Goal: Information Seeking & Learning: Learn about a topic

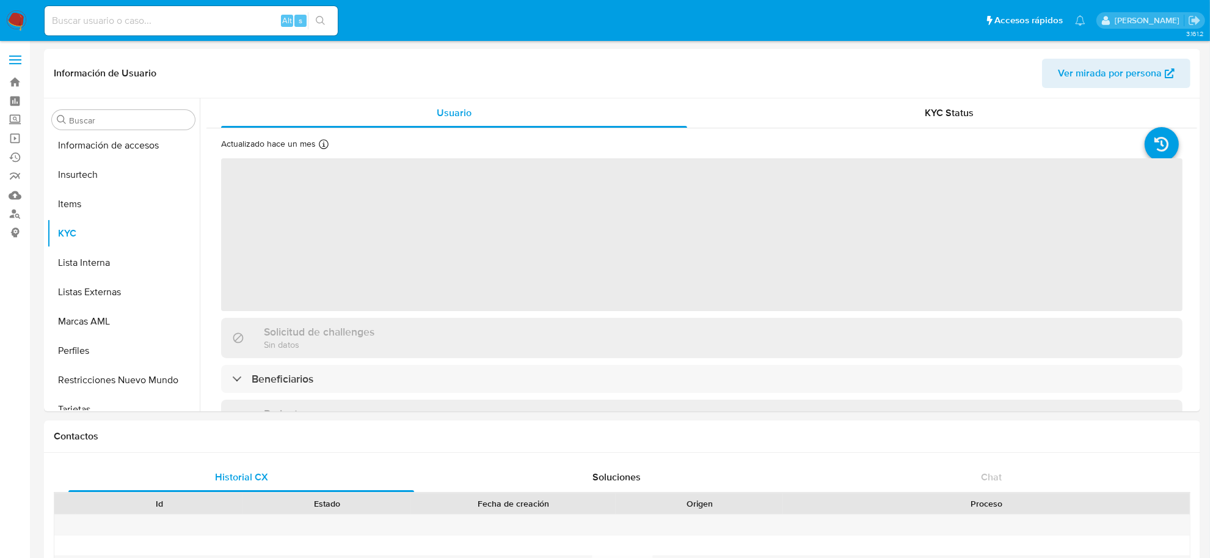
scroll to position [574, 0]
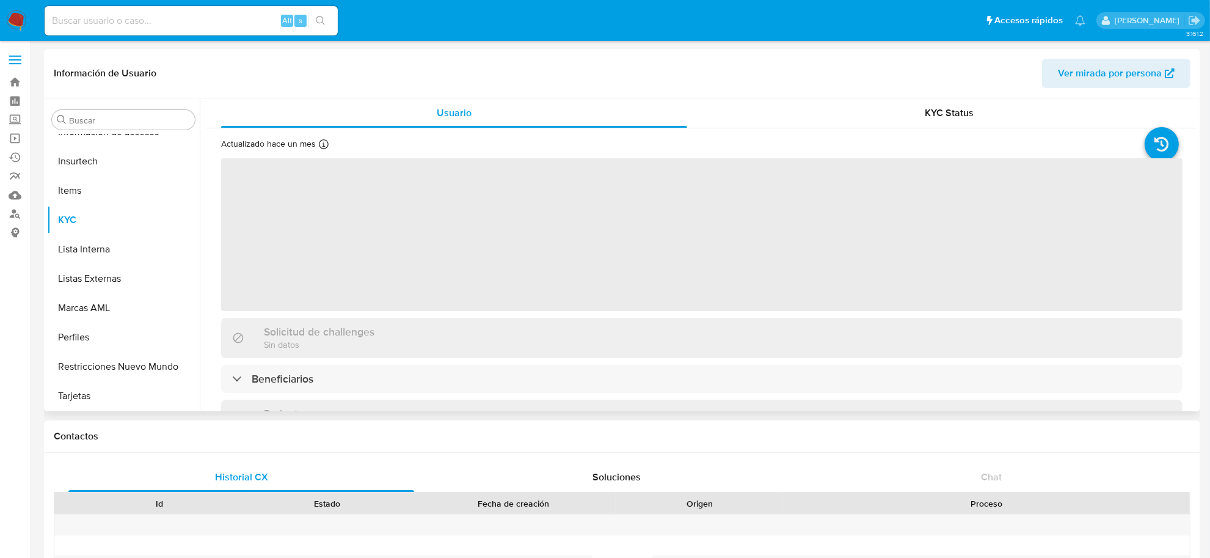
select select "10"
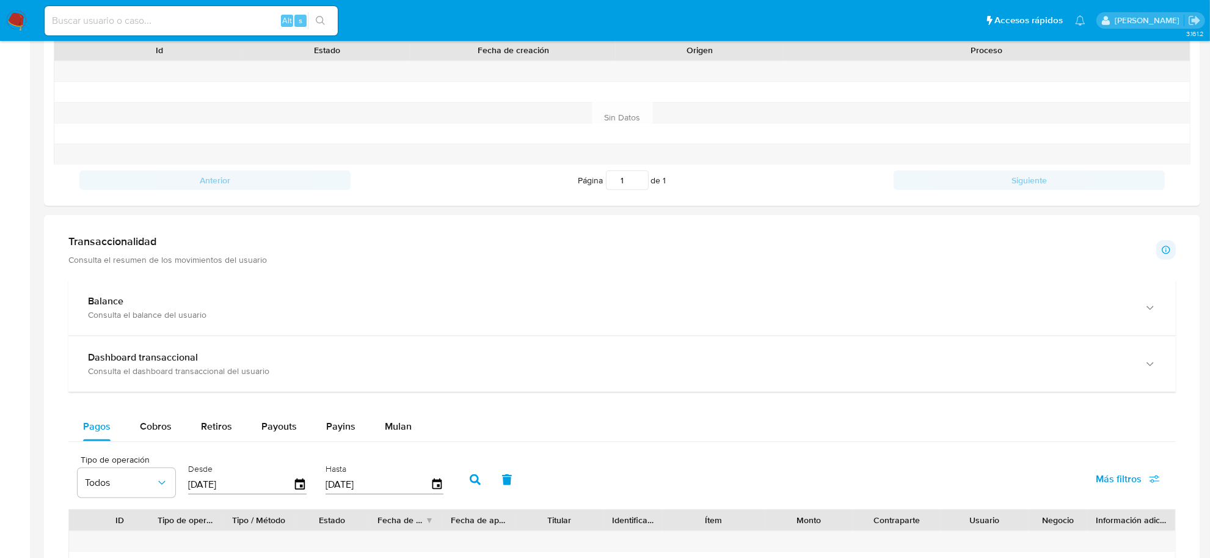
scroll to position [458, 0]
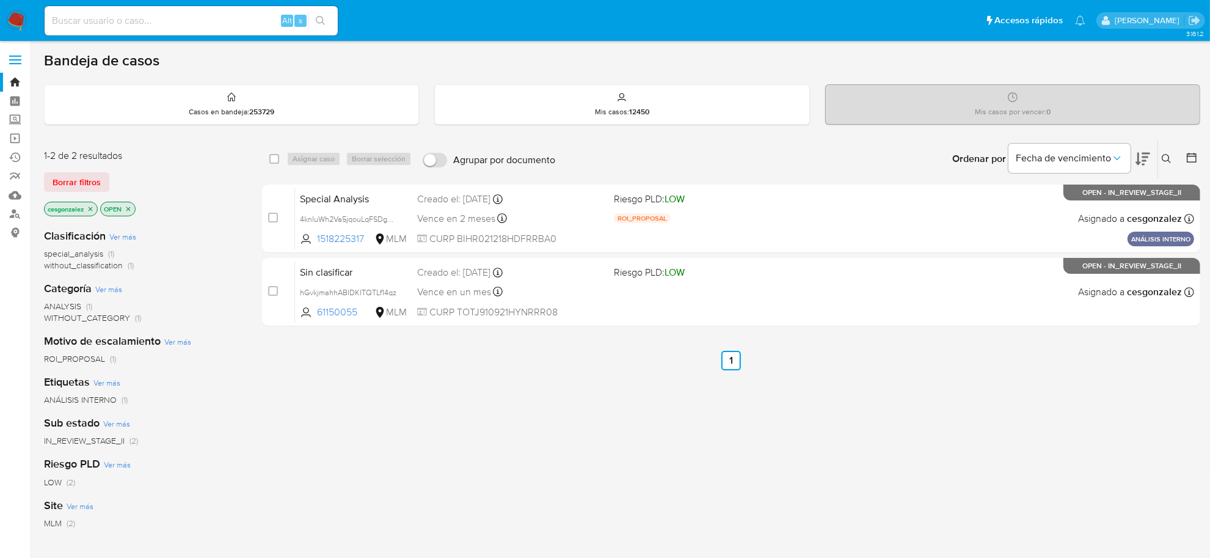
click at [113, 23] on input at bounding box center [191, 21] width 293 height 16
paste input "211720526,"
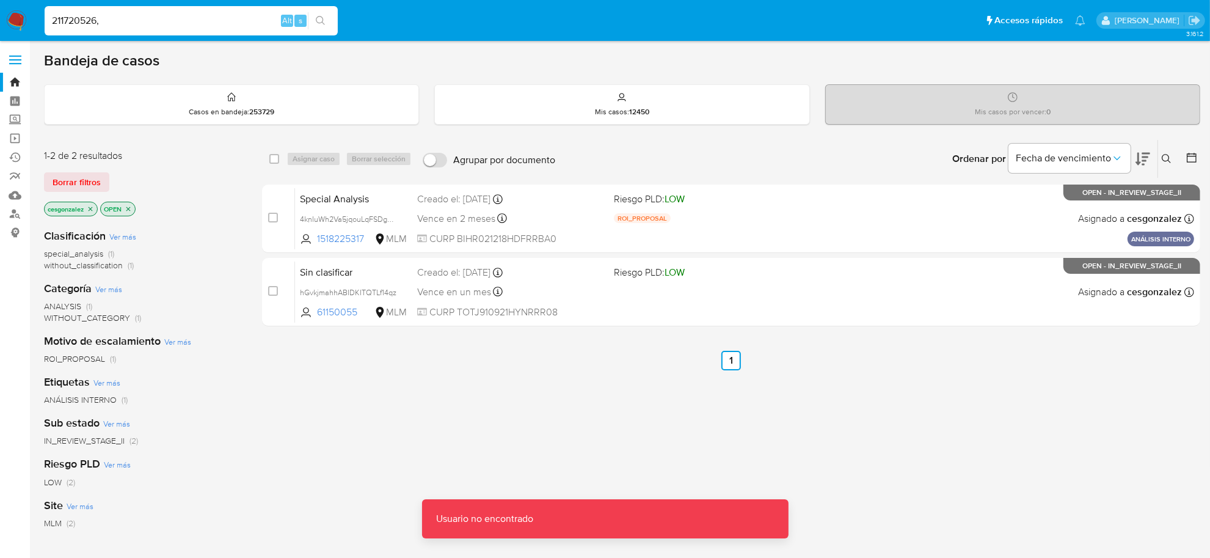
click at [112, 21] on input "211720526," at bounding box center [191, 21] width 293 height 16
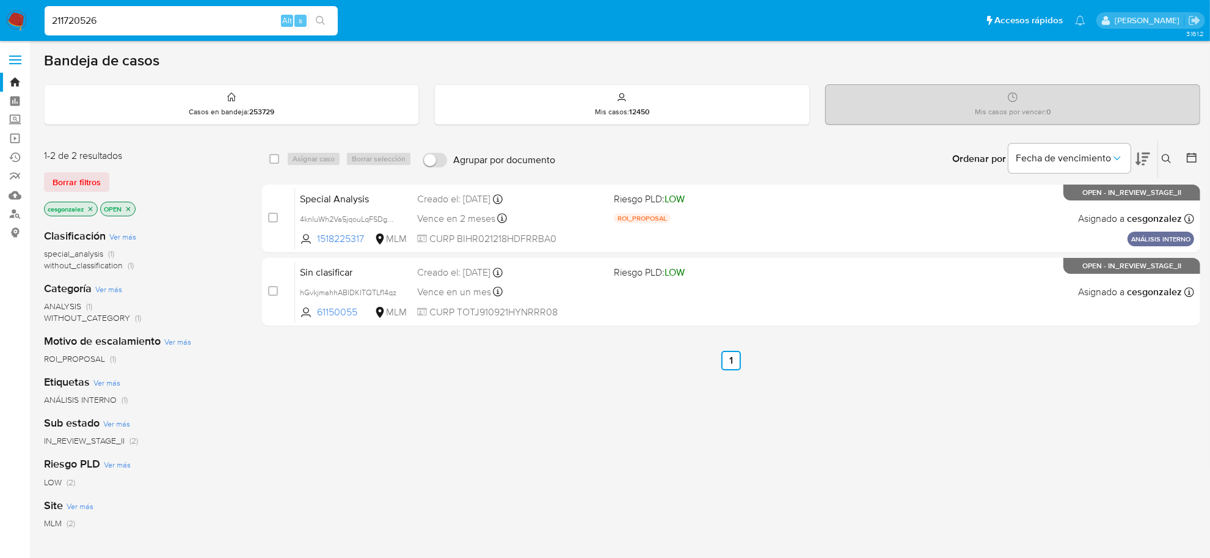
type input "211720526"
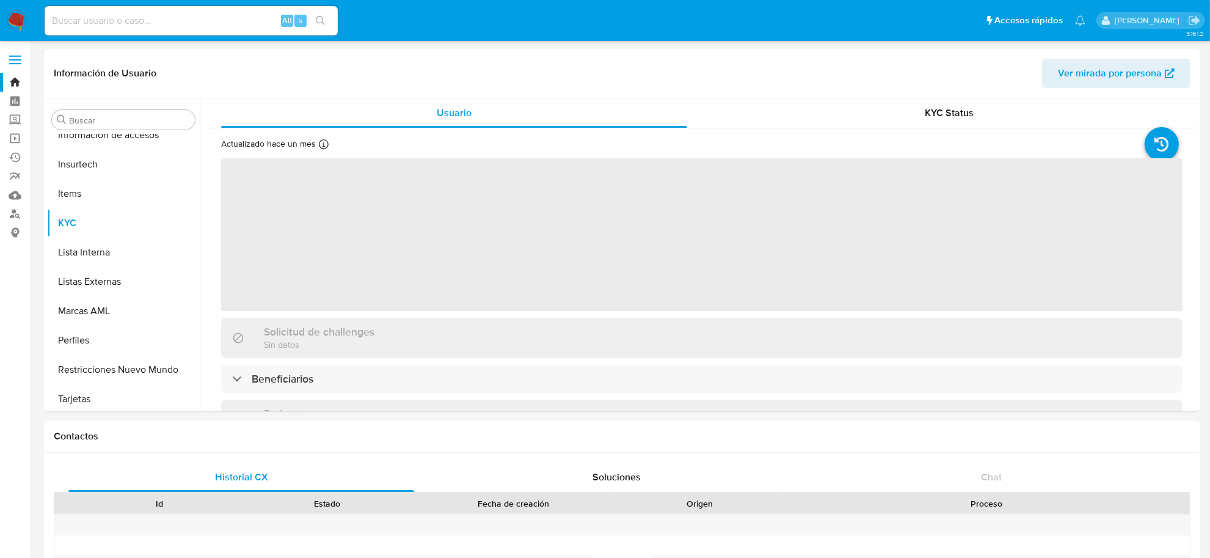
scroll to position [574, 0]
select select "10"
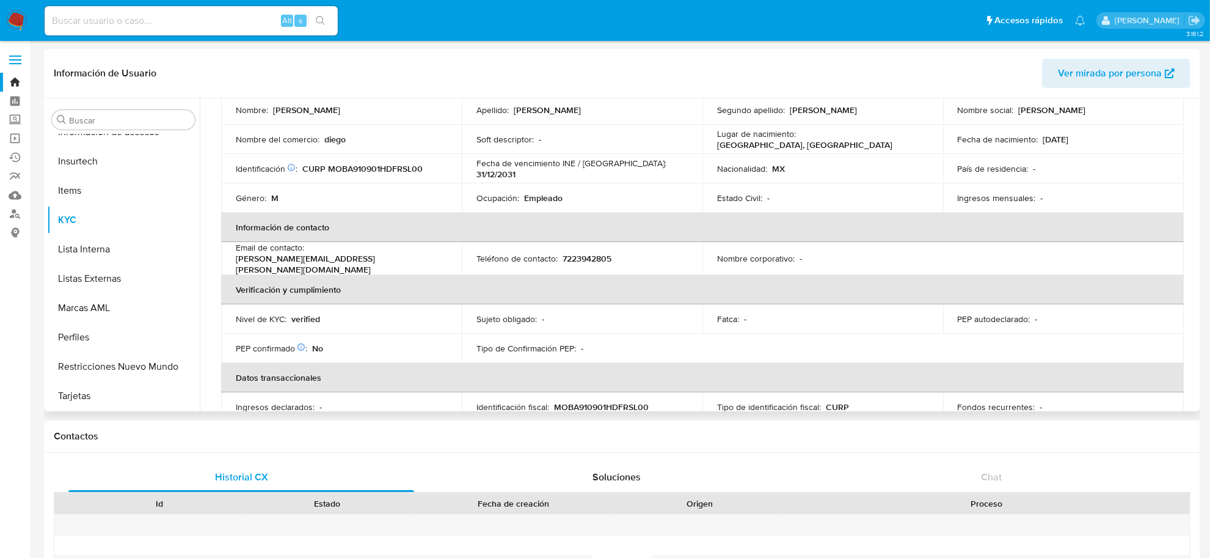
scroll to position [0, 0]
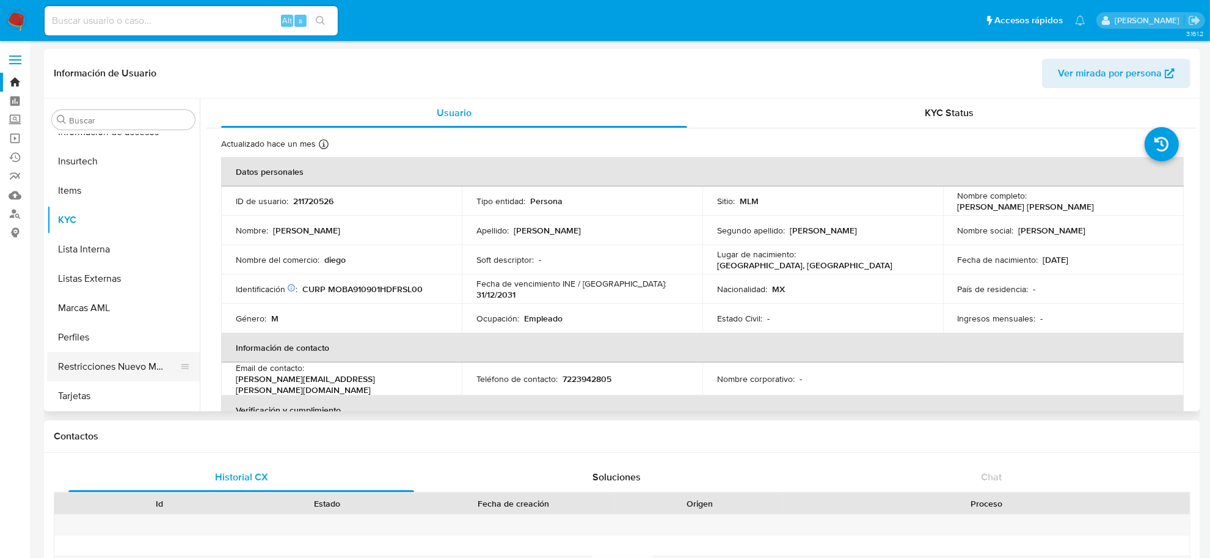
click at [112, 364] on button "Restricciones Nuevo Mundo" at bounding box center [118, 366] width 143 height 29
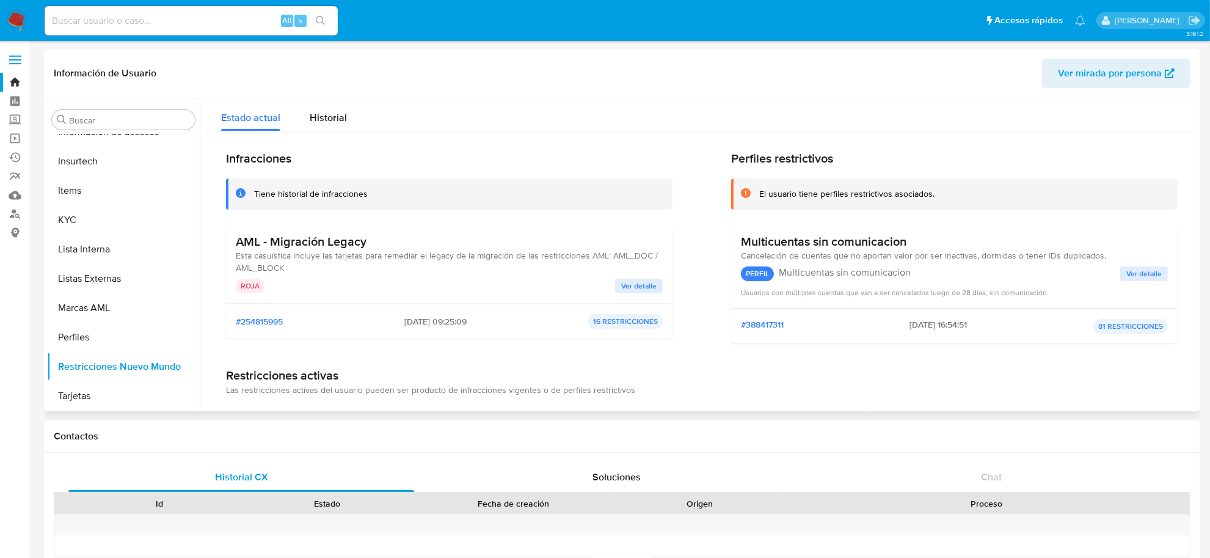
click at [615, 283] on button "Ver detalle" at bounding box center [639, 286] width 48 height 15
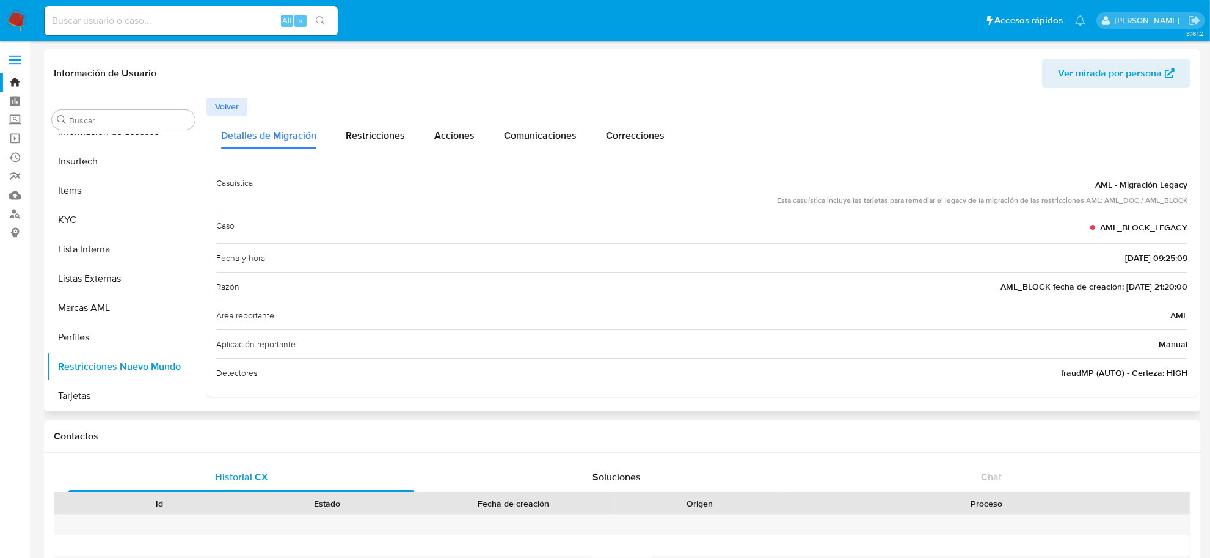
scroll to position [3, 0]
click at [367, 144] on div "Restricciones" at bounding box center [375, 131] width 59 height 32
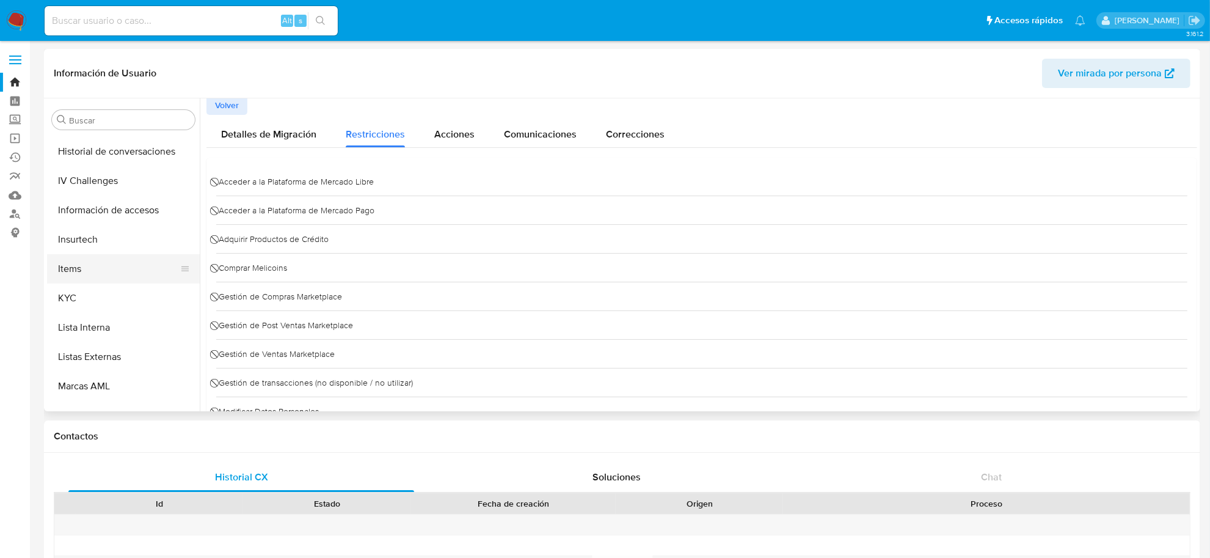
scroll to position [422, 0]
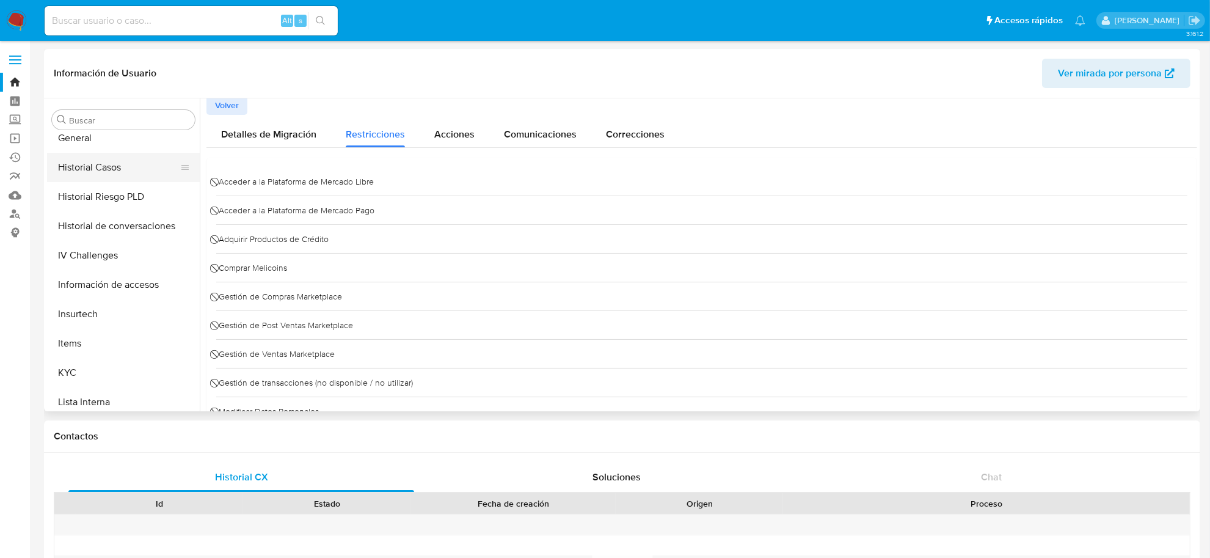
click at [120, 167] on button "Historial Casos" at bounding box center [118, 167] width 143 height 29
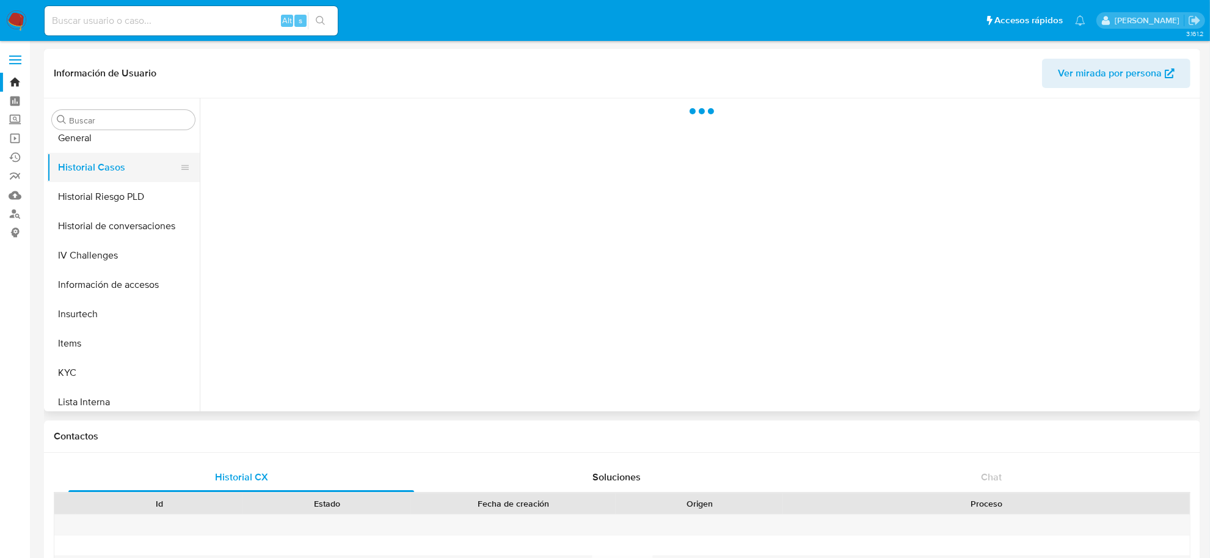
scroll to position [0, 0]
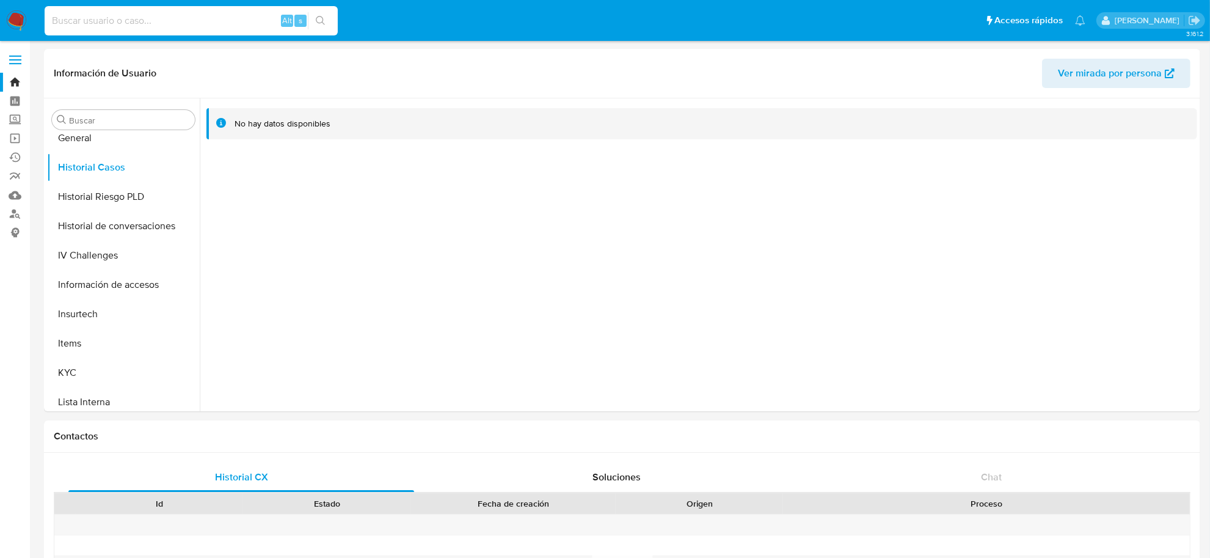
click at [109, 13] on input at bounding box center [191, 21] width 293 height 16
click at [125, 373] on button "KYC" at bounding box center [118, 372] width 143 height 29
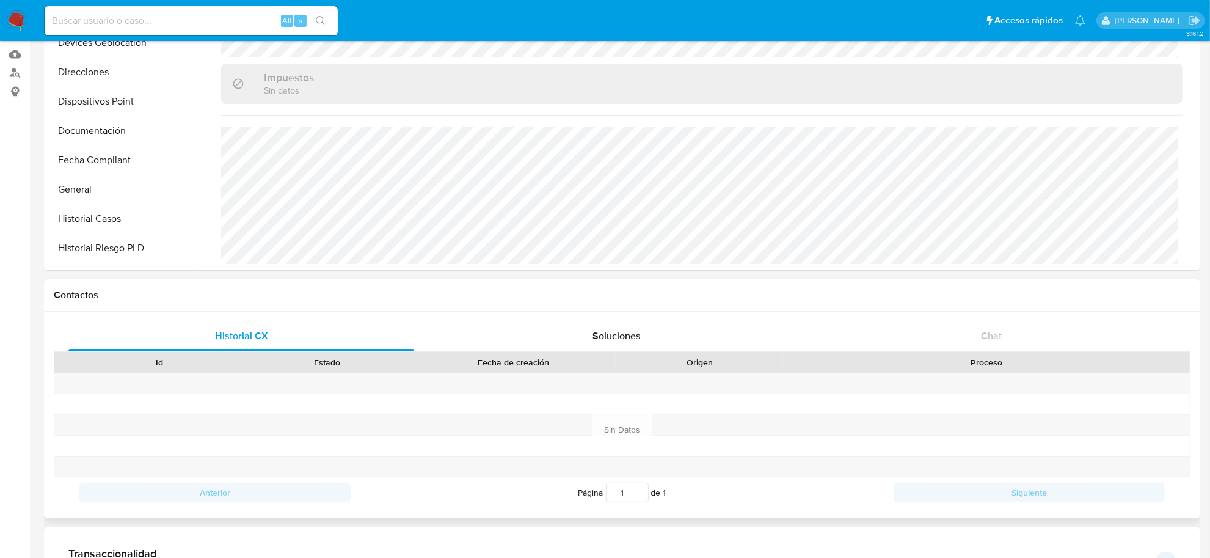
scroll to position [76, 0]
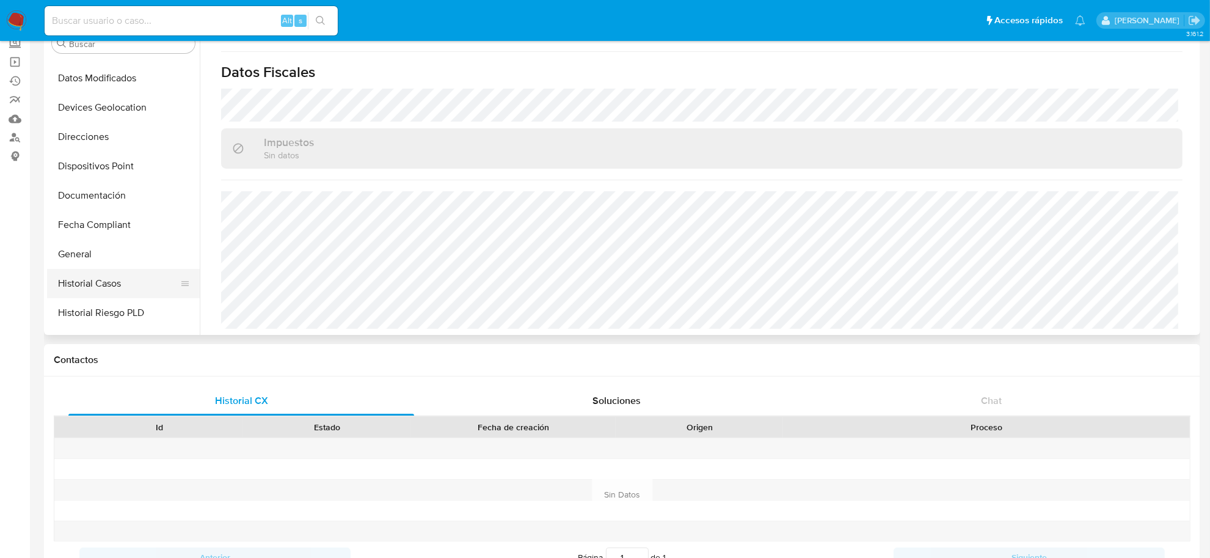
click at [76, 294] on button "Historial Casos" at bounding box center [118, 283] width 143 height 29
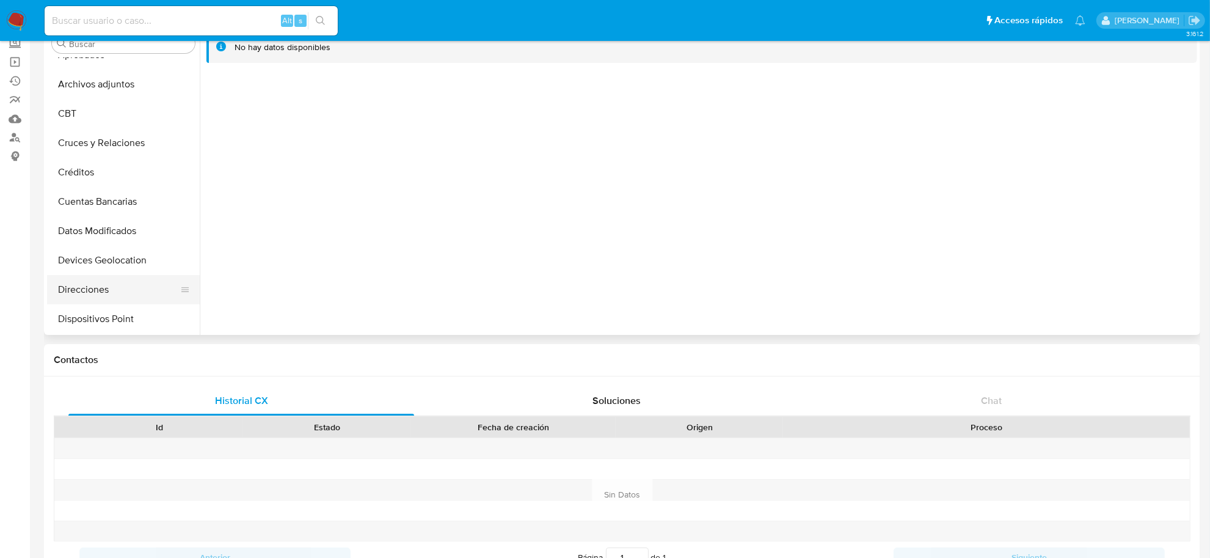
scroll to position [229, 0]
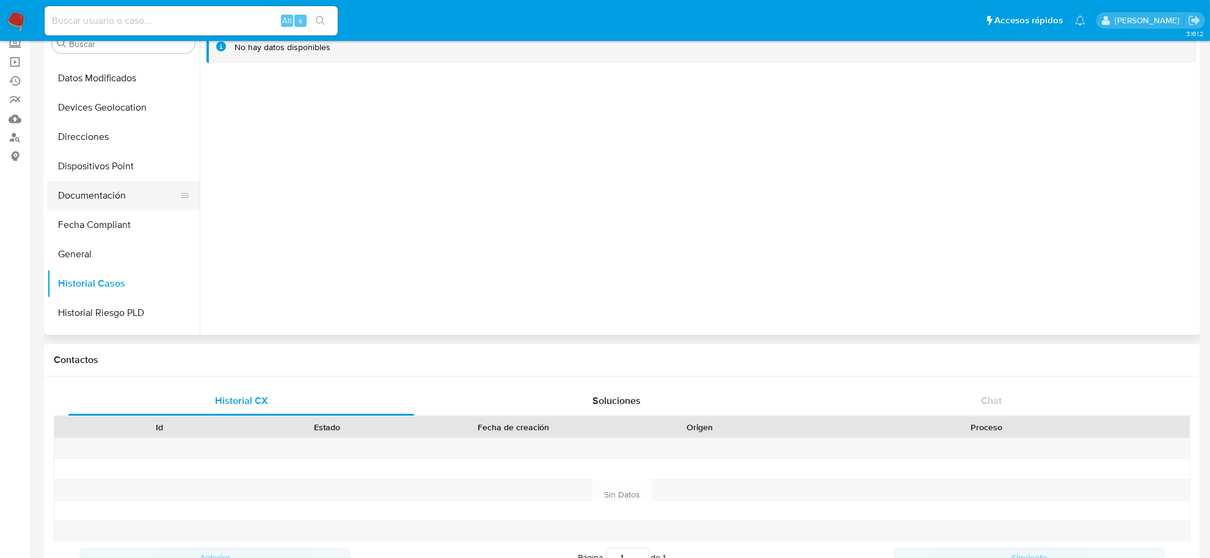
click at [92, 197] on button "Documentación" at bounding box center [118, 195] width 143 height 29
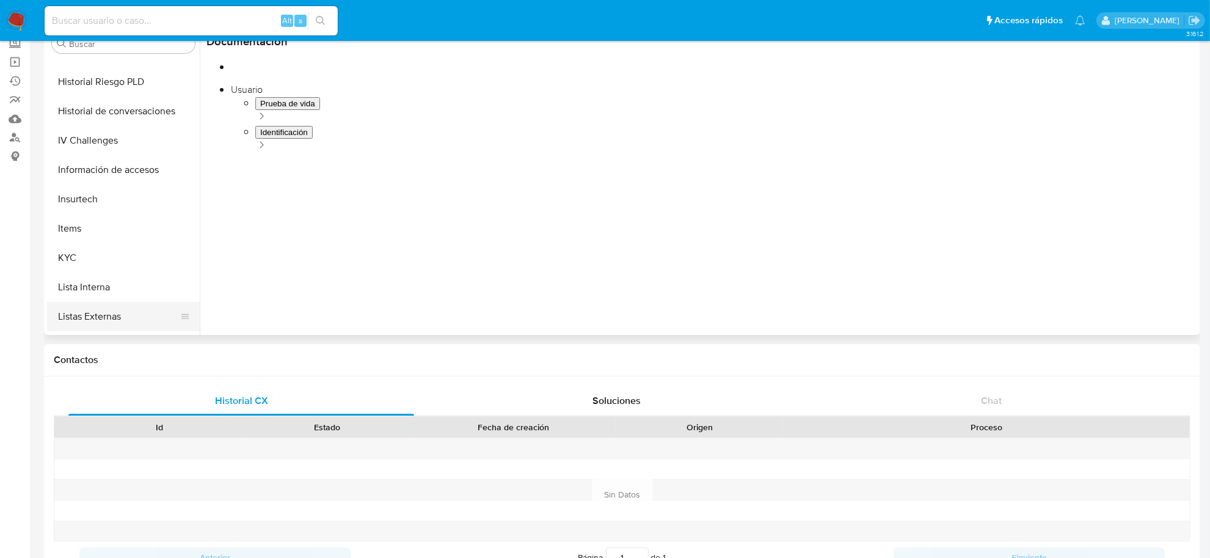
scroll to position [574, 0]
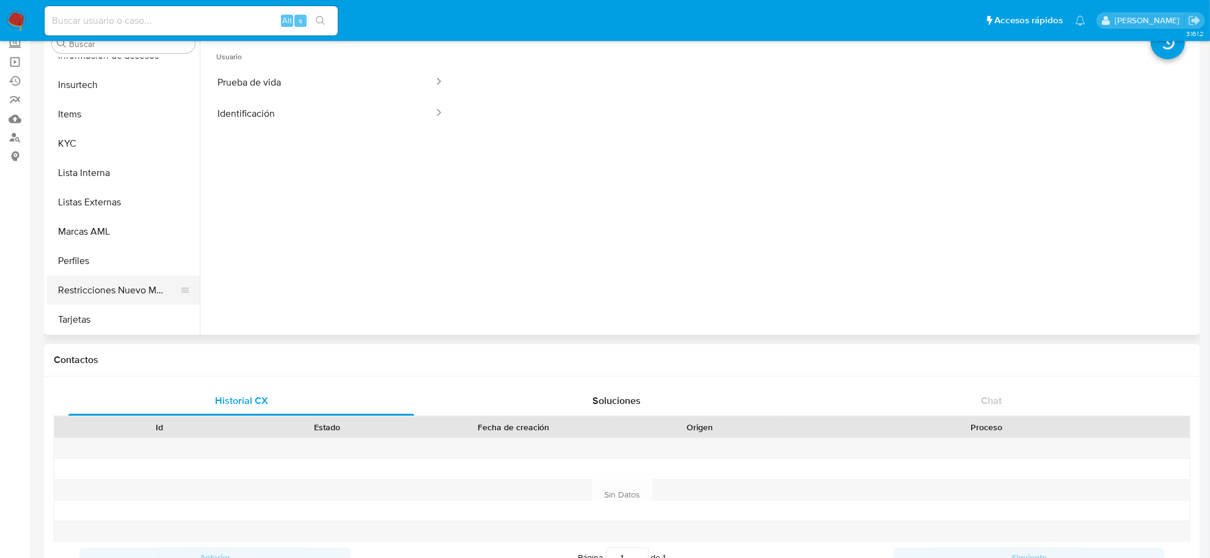
click at [123, 279] on button "Restricciones Nuevo Mundo" at bounding box center [118, 290] width 143 height 29
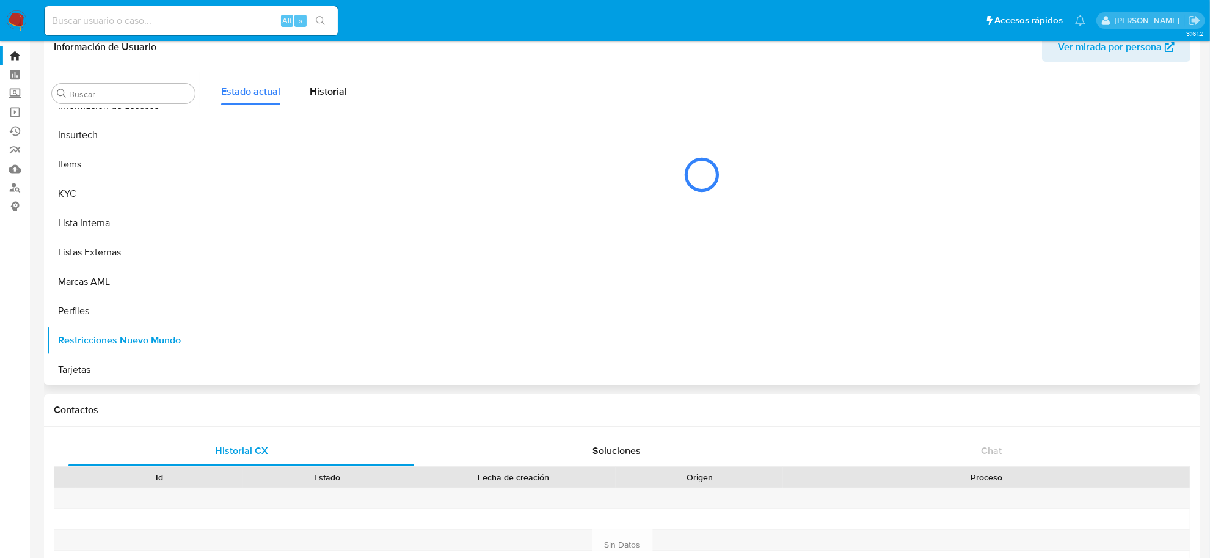
scroll to position [0, 0]
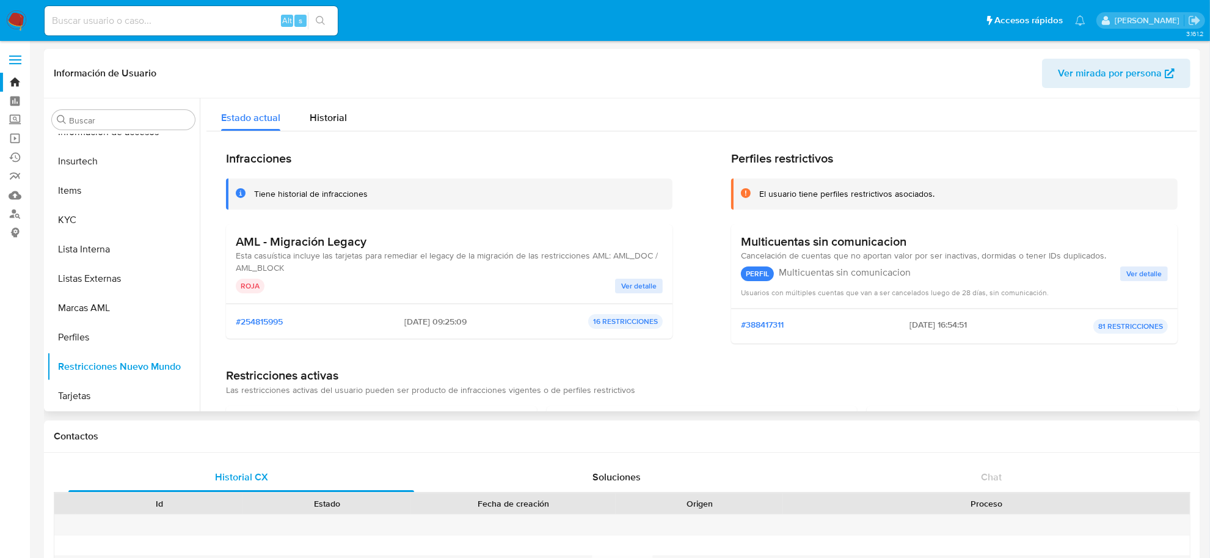
click at [642, 285] on span "Ver detalle" at bounding box center [638, 286] width 35 height 12
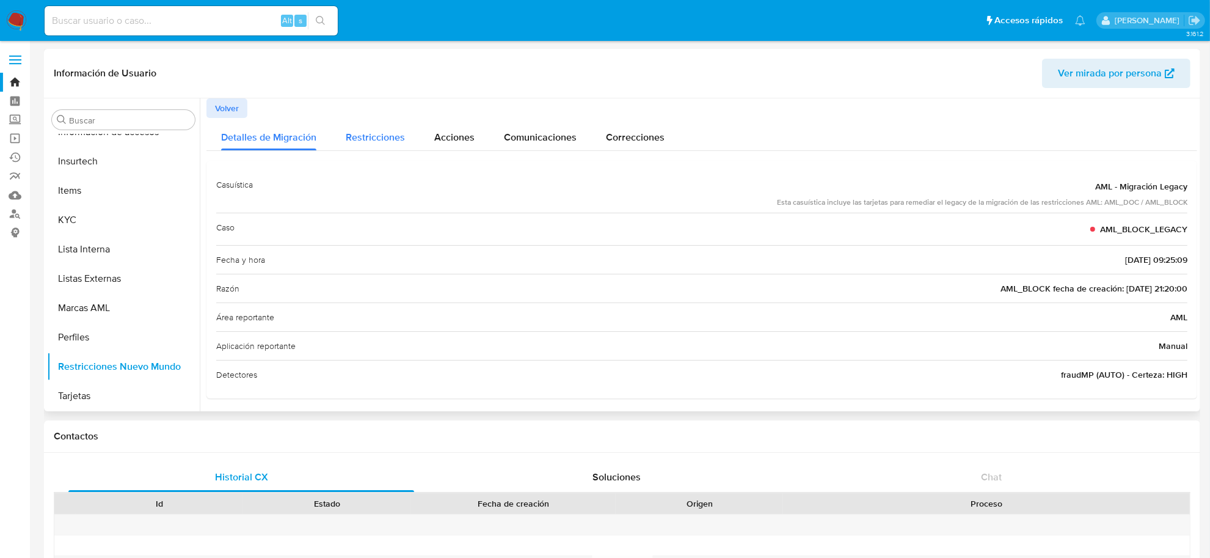
click at [368, 135] on span "Restricciones" at bounding box center [375, 137] width 59 height 14
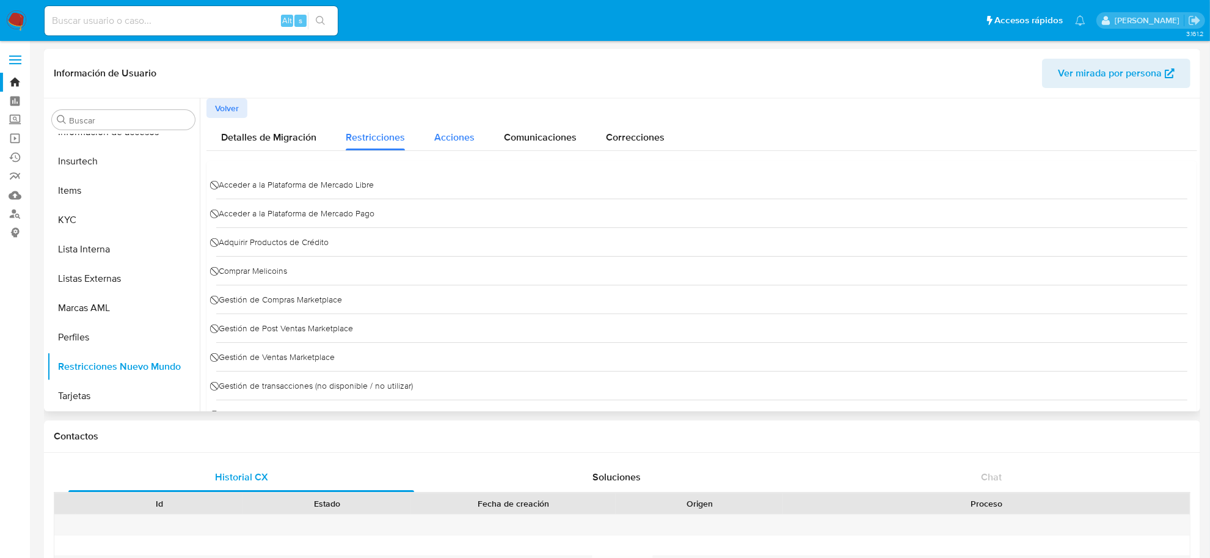
click at [436, 141] on span "Acciones" at bounding box center [454, 137] width 40 height 14
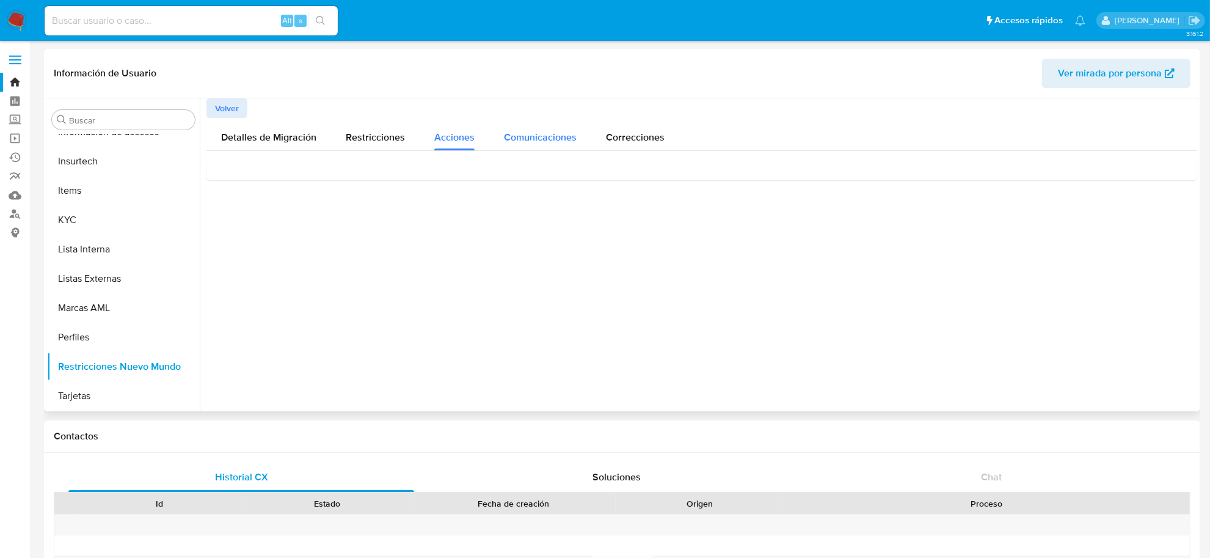
click at [521, 148] on div "Comunicaciones" at bounding box center [540, 134] width 73 height 32
click at [243, 109] on button "Volver" at bounding box center [227, 108] width 41 height 20
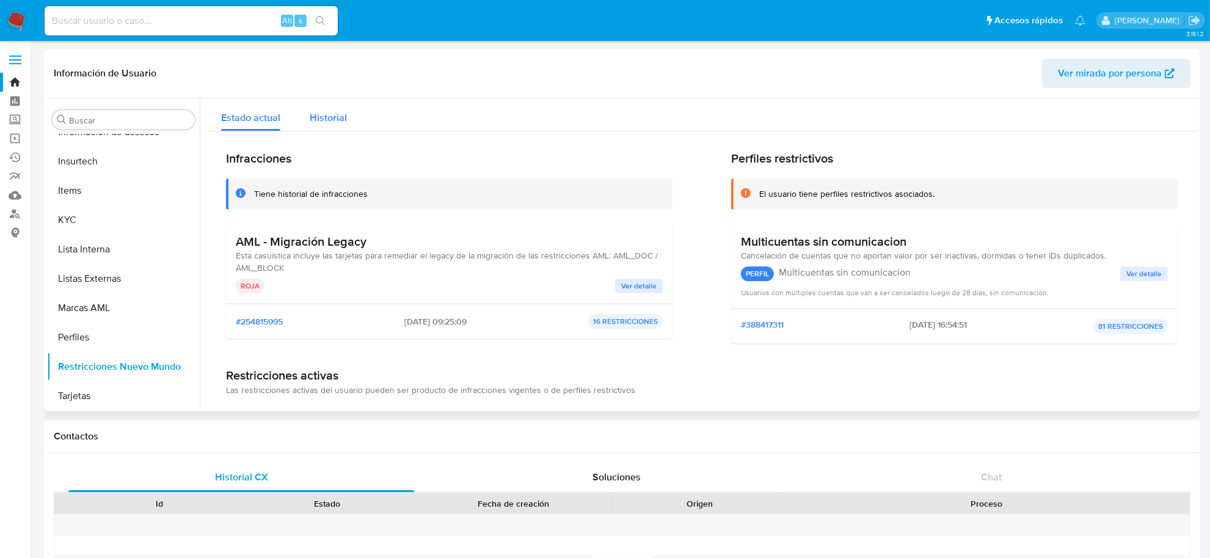
click at [337, 120] on span "Historial" at bounding box center [328, 118] width 37 height 14
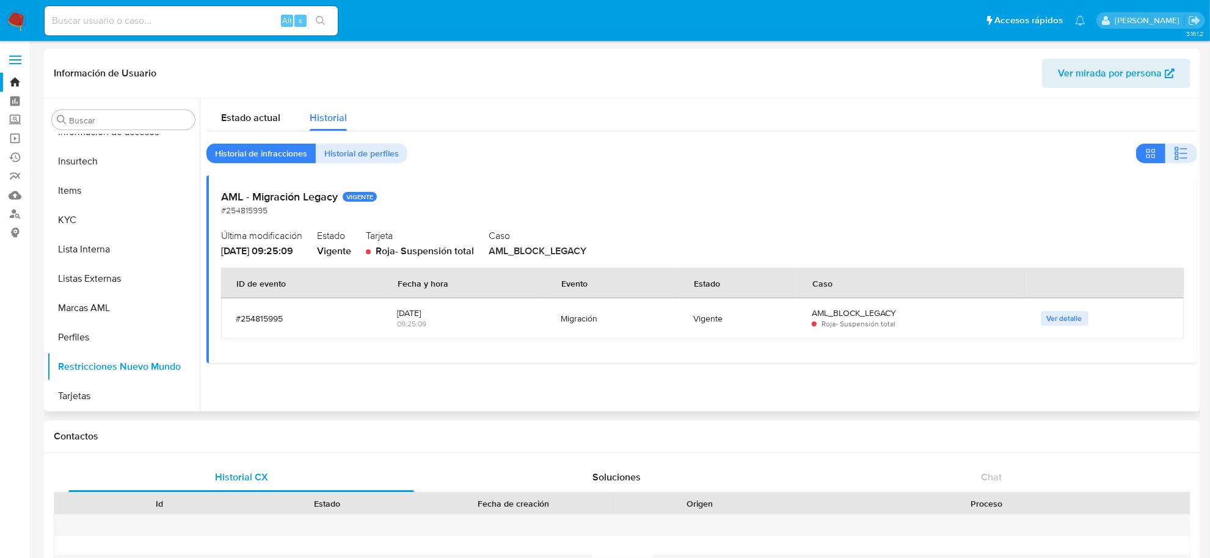
click at [1052, 306] on td "Ver detalle" at bounding box center [1105, 318] width 158 height 40
click at [1054, 315] on span "Ver detalle" at bounding box center [1064, 318] width 35 height 12
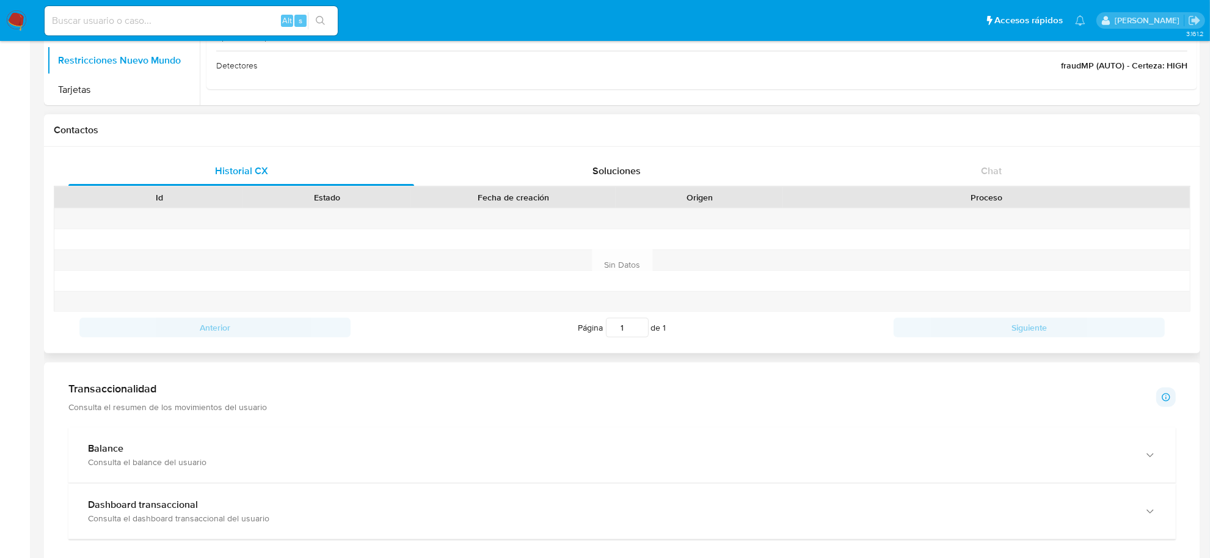
scroll to position [305, 0]
click at [634, 179] on div "Soluciones" at bounding box center [617, 171] width 346 height 29
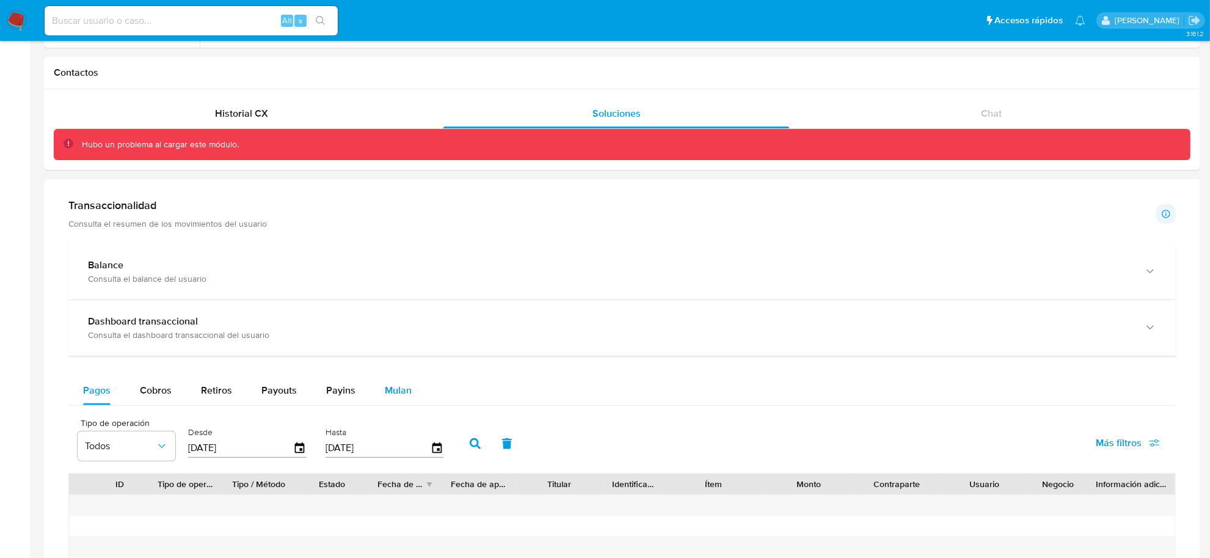
scroll to position [458, 0]
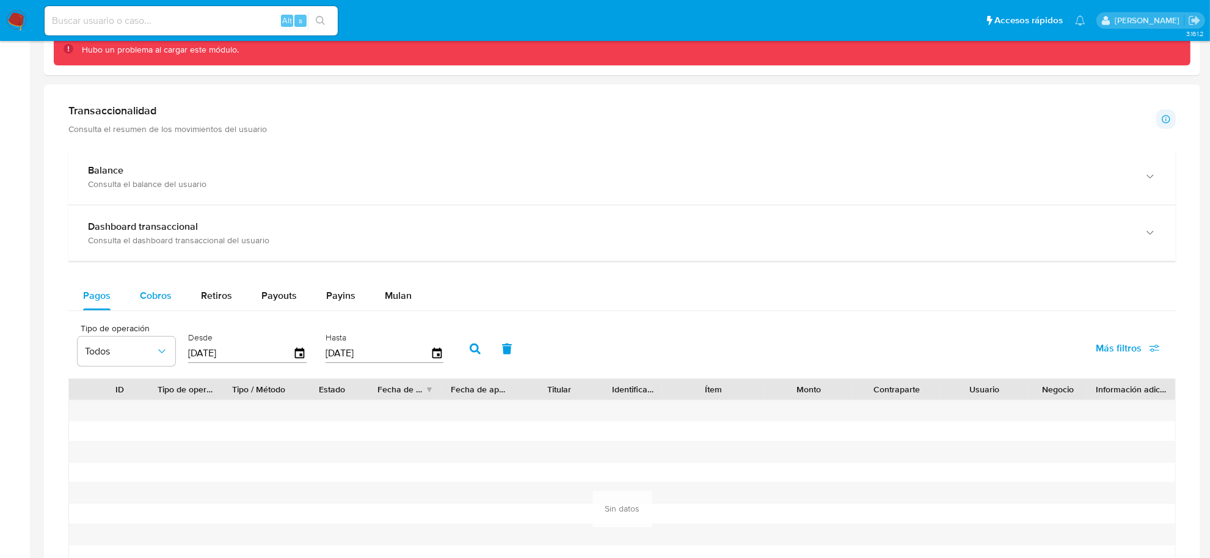
click at [163, 283] on div "Cobros" at bounding box center [156, 295] width 32 height 29
select select "10"
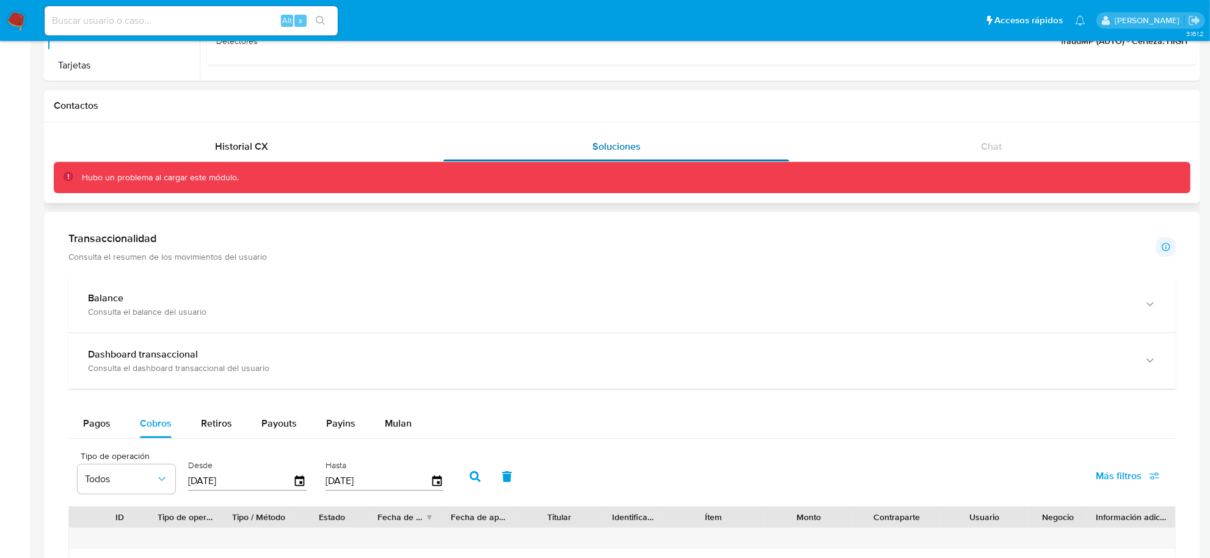
scroll to position [153, 0]
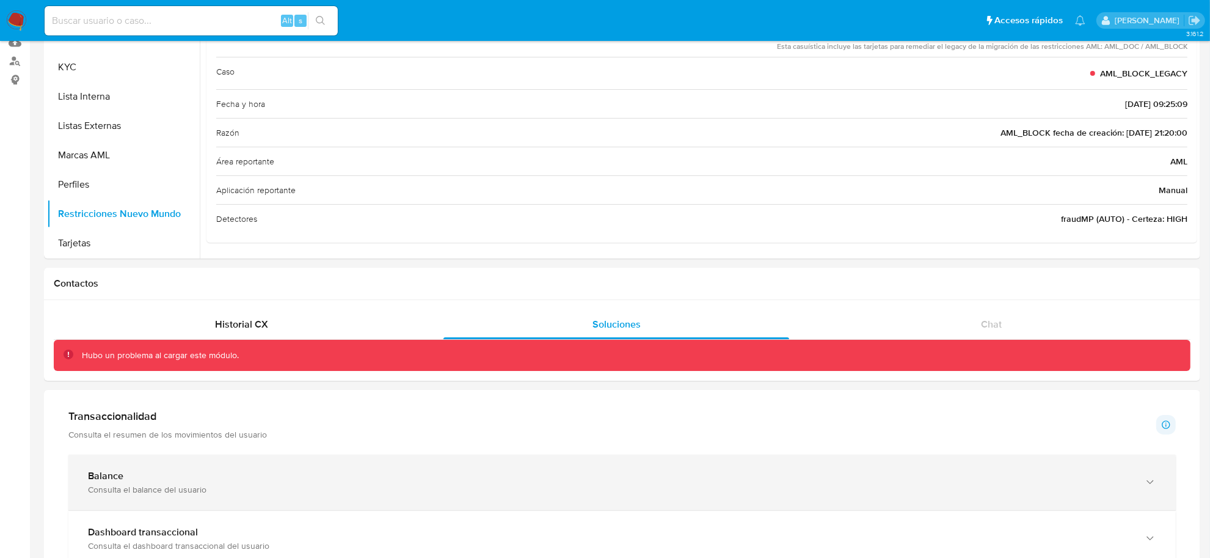
click at [238, 468] on div "Balance Consulta el balance del usuario" at bounding box center [622, 483] width 1108 height 56
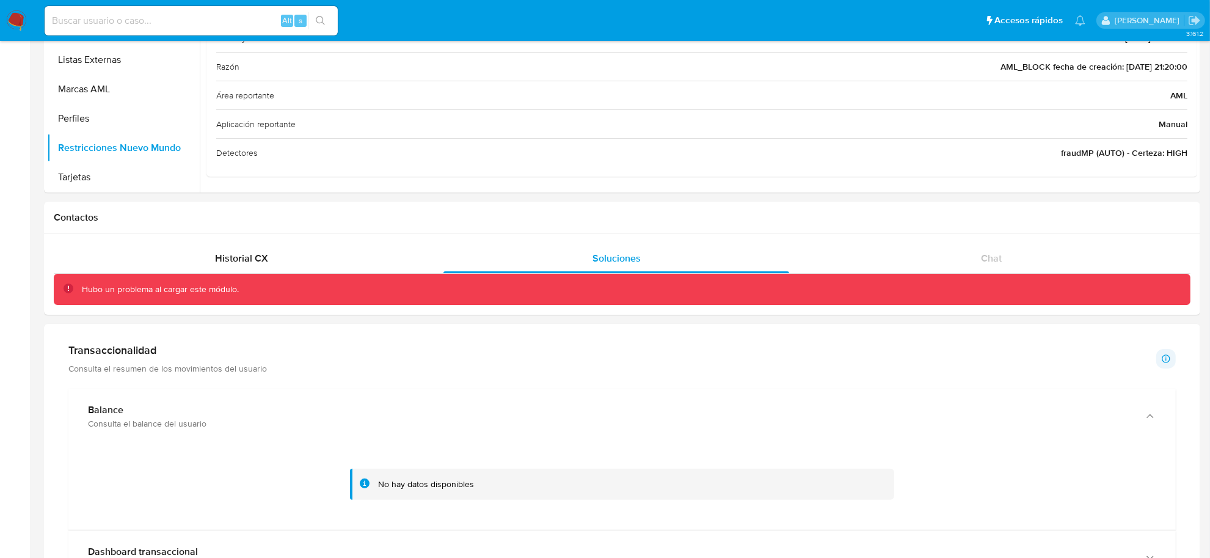
scroll to position [305, 0]
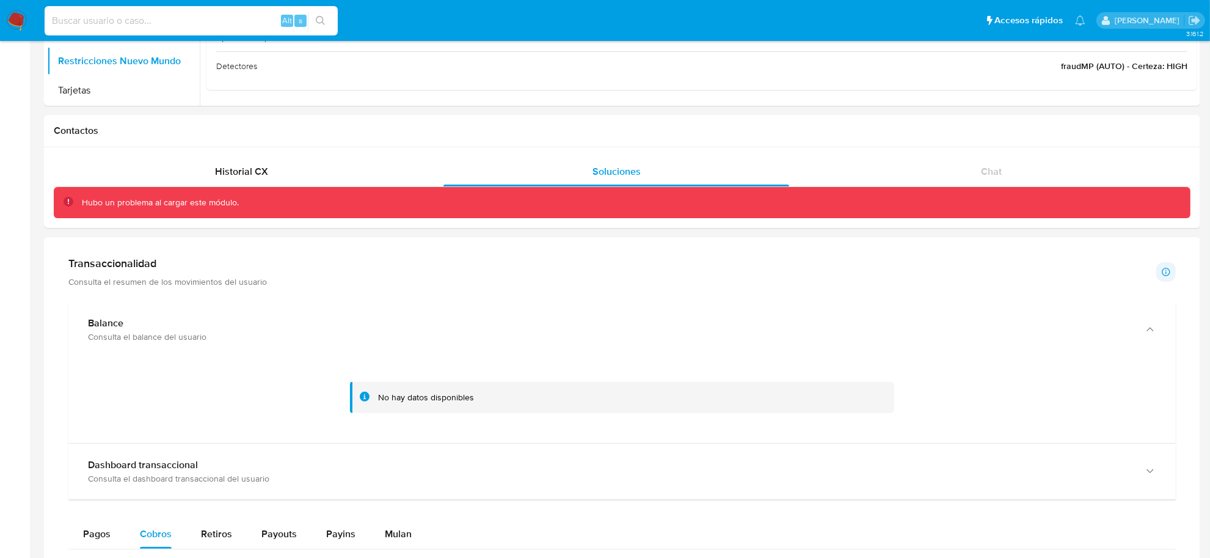
click at [138, 16] on input at bounding box center [191, 21] width 293 height 16
paste input "dEKV3Z8cu2iFvrelo1mVilKR"
type input "dEKV3Z8cu2iFvrelo1mVilKR"
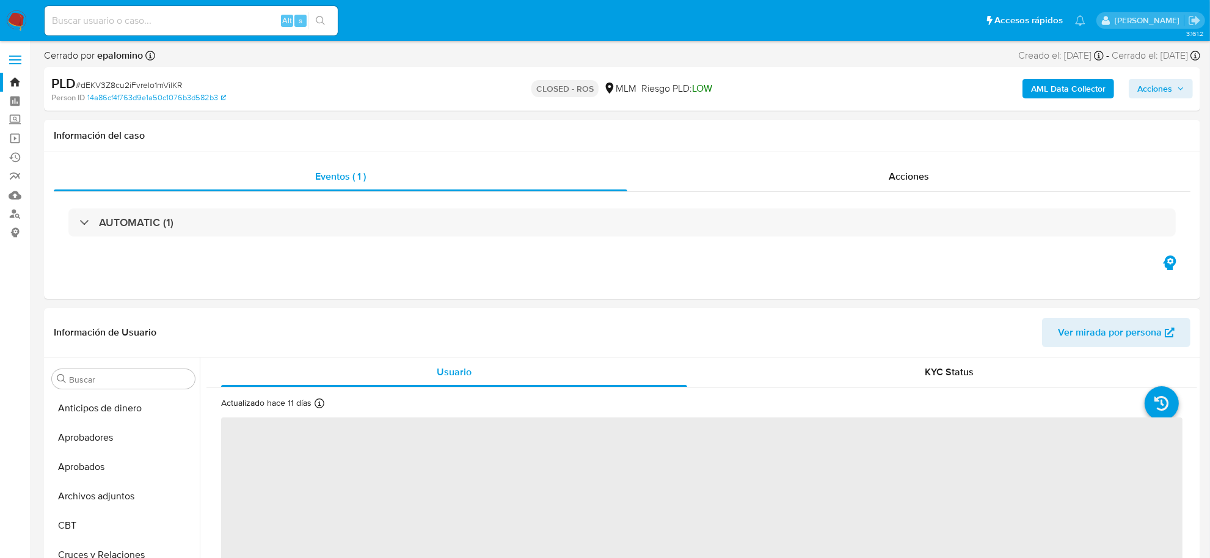
select select "10"
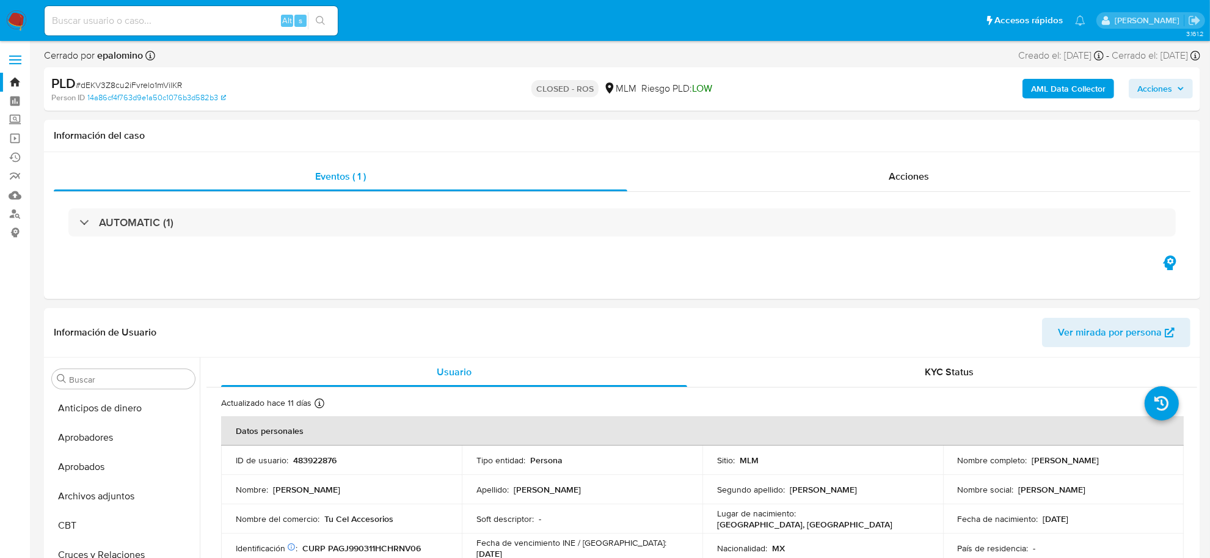
scroll to position [574, 0]
click at [905, 172] on span "Acciones" at bounding box center [909, 176] width 40 height 14
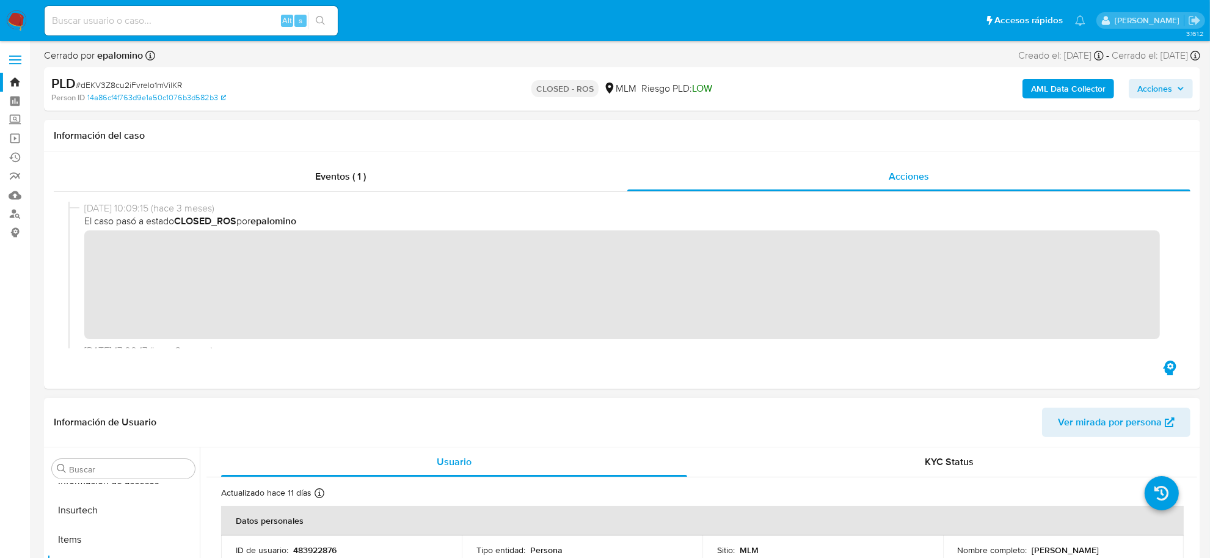
click at [240, 425] on header "Información de Usuario Ver mirada por persona" at bounding box center [622, 422] width 1137 height 29
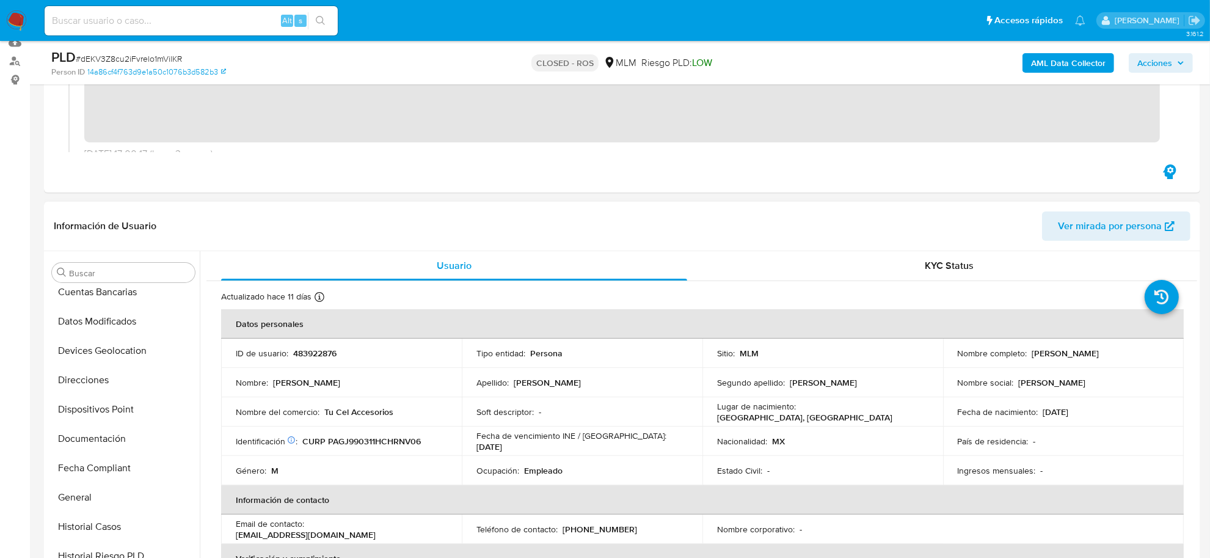
scroll to position [192, 0]
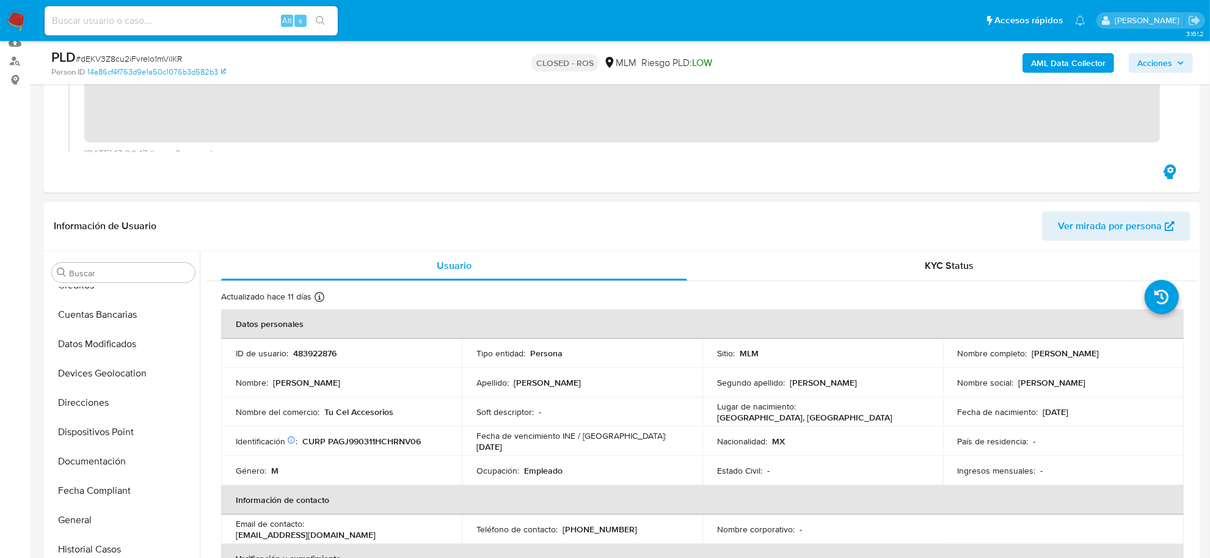
click at [122, 454] on button "Documentación" at bounding box center [123, 461] width 153 height 29
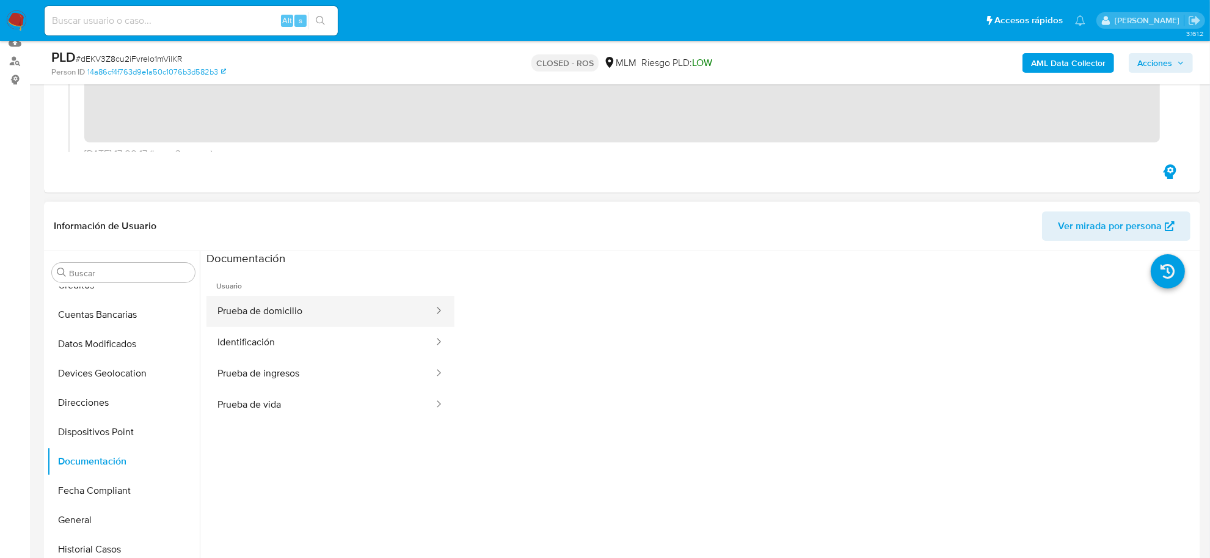
click at [275, 313] on button "Prueba de domicilio" at bounding box center [321, 311] width 229 height 31
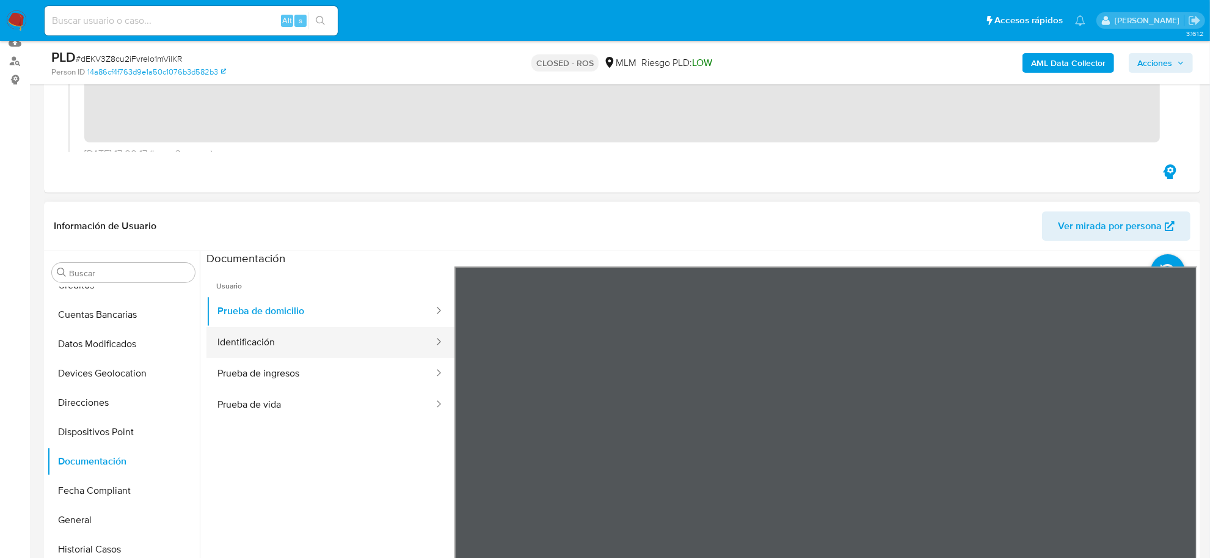
click at [333, 346] on button "Identificación" at bounding box center [321, 342] width 229 height 31
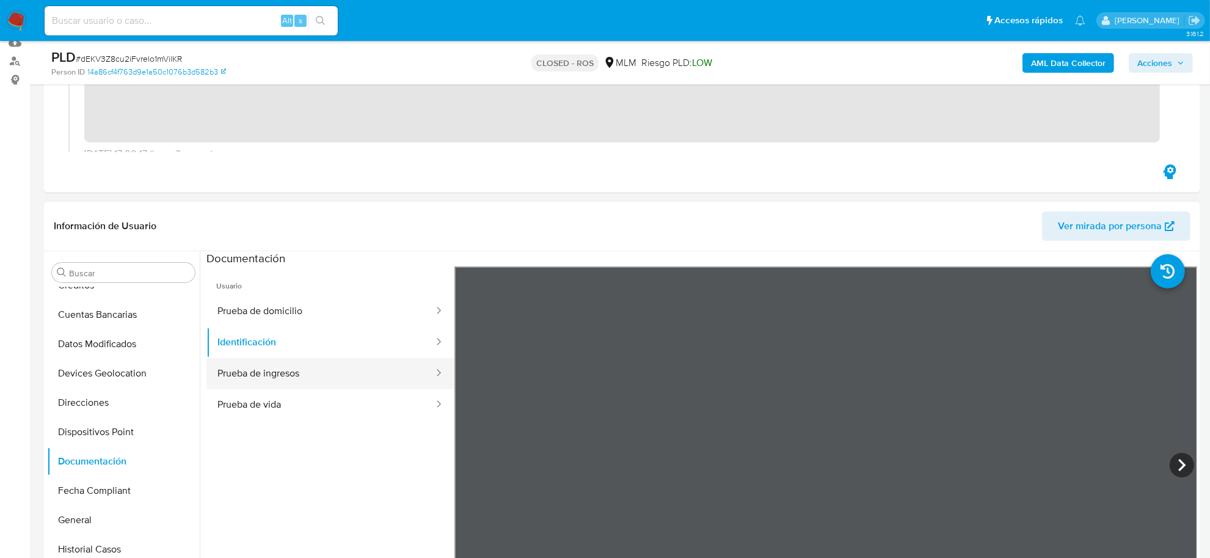
click at [356, 378] on button "Prueba de ingresos" at bounding box center [321, 373] width 229 height 31
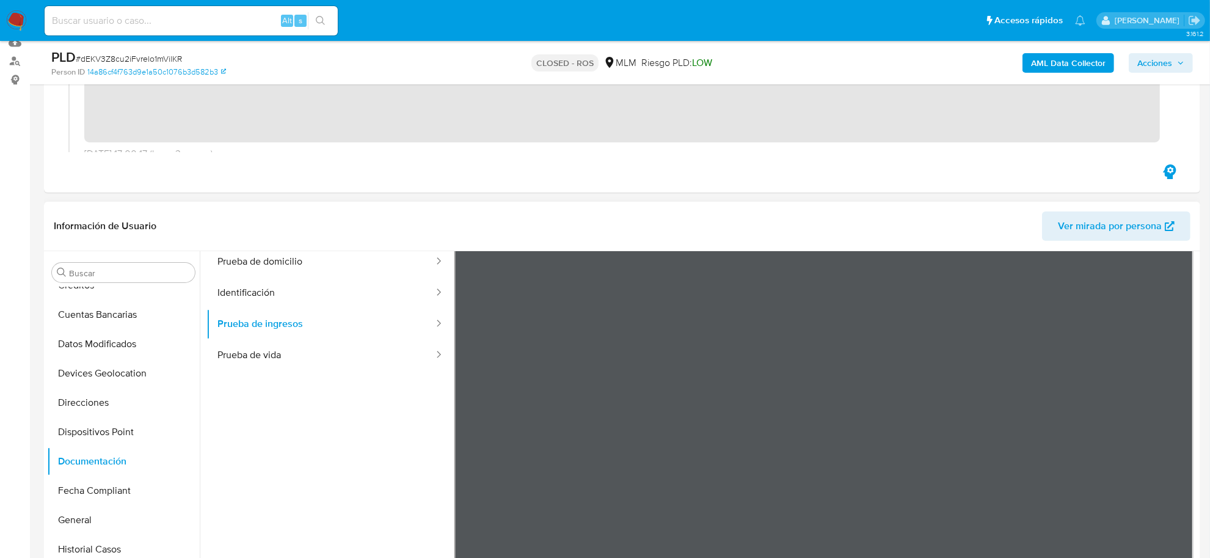
scroll to position [76, 0]
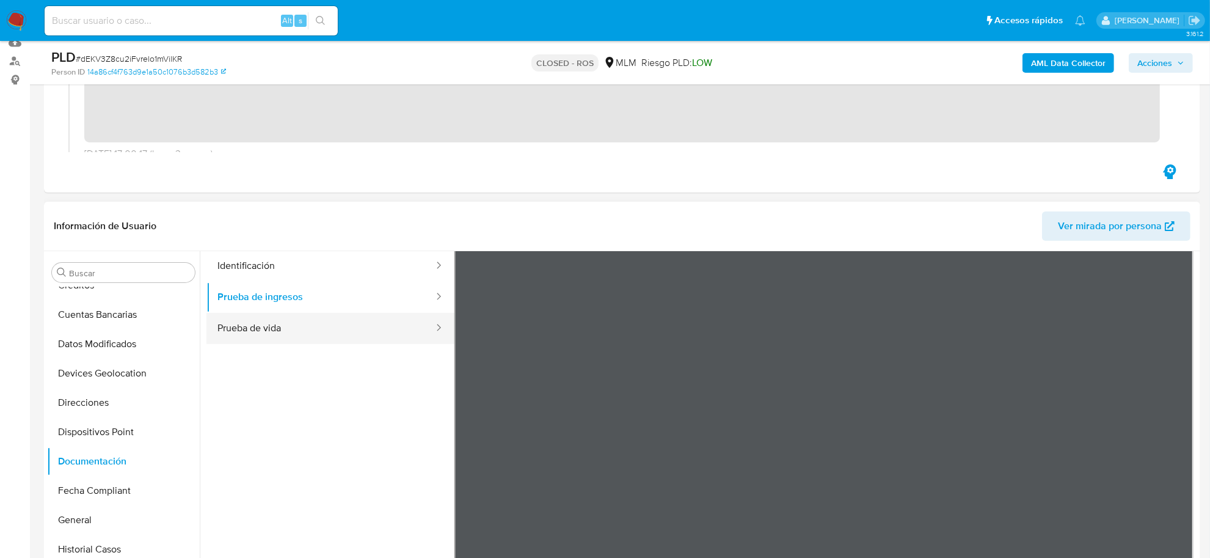
click at [273, 332] on button "Prueba de vida" at bounding box center [321, 328] width 229 height 31
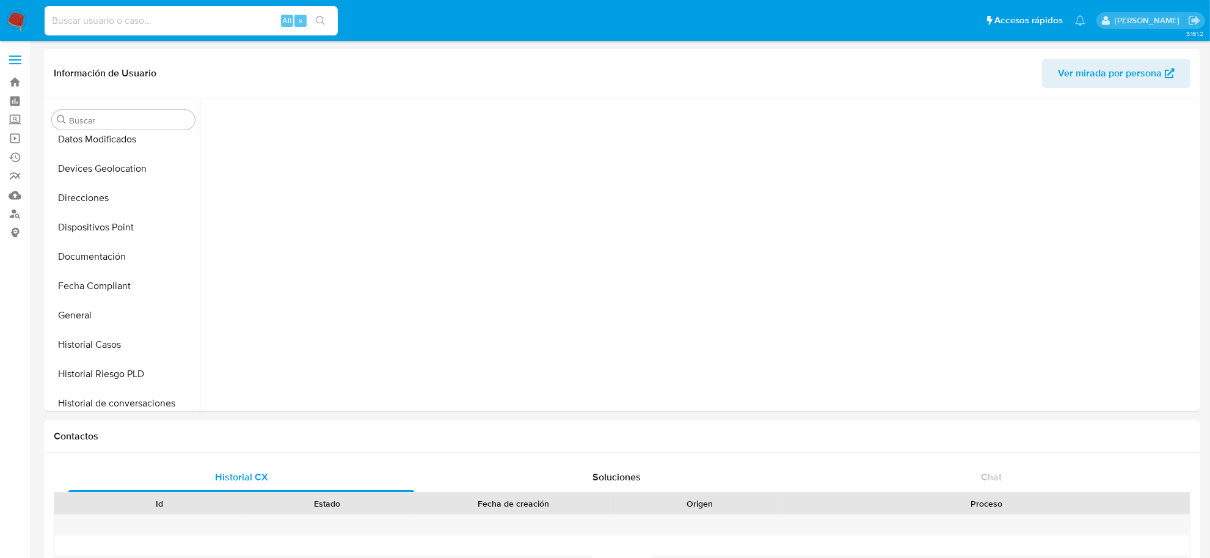
click at [121, 22] on input at bounding box center [191, 21] width 293 height 16
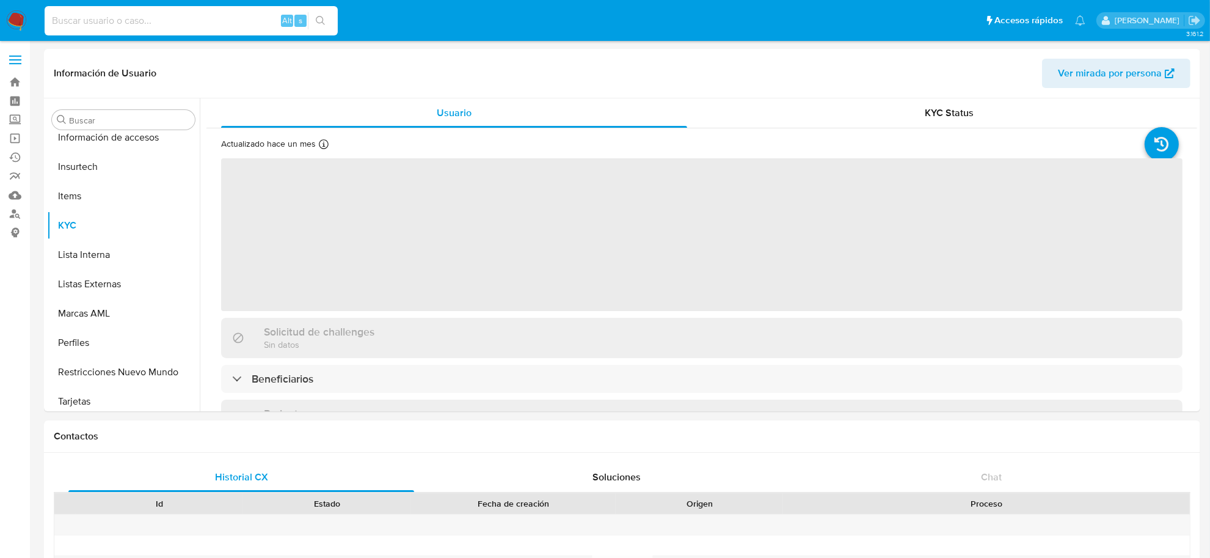
scroll to position [574, 0]
paste input "1416861834"
type input "1416861834"
select select "10"
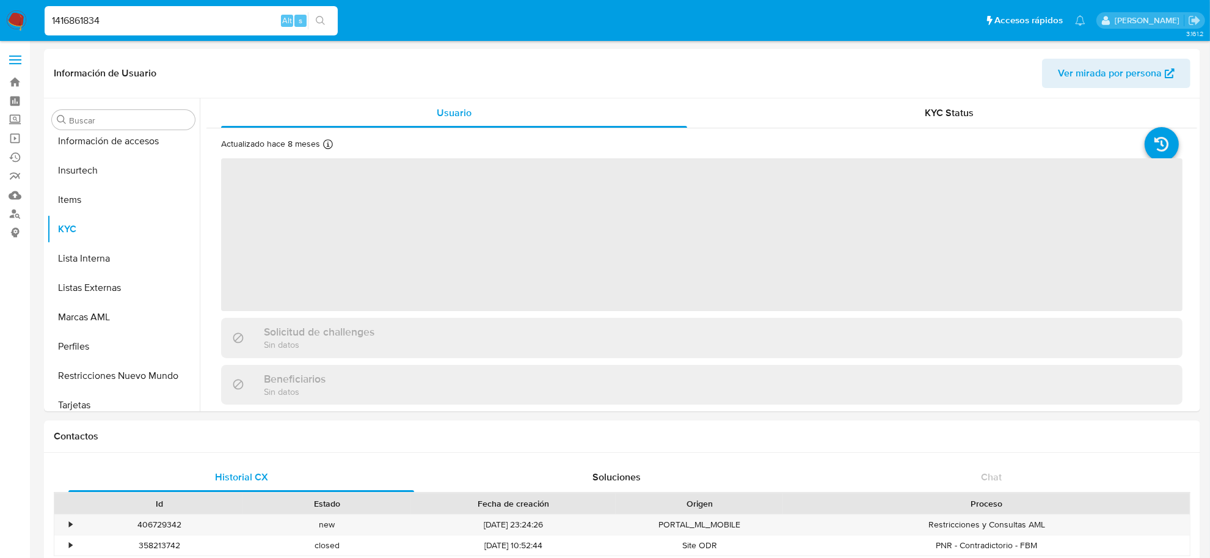
scroll to position [574, 0]
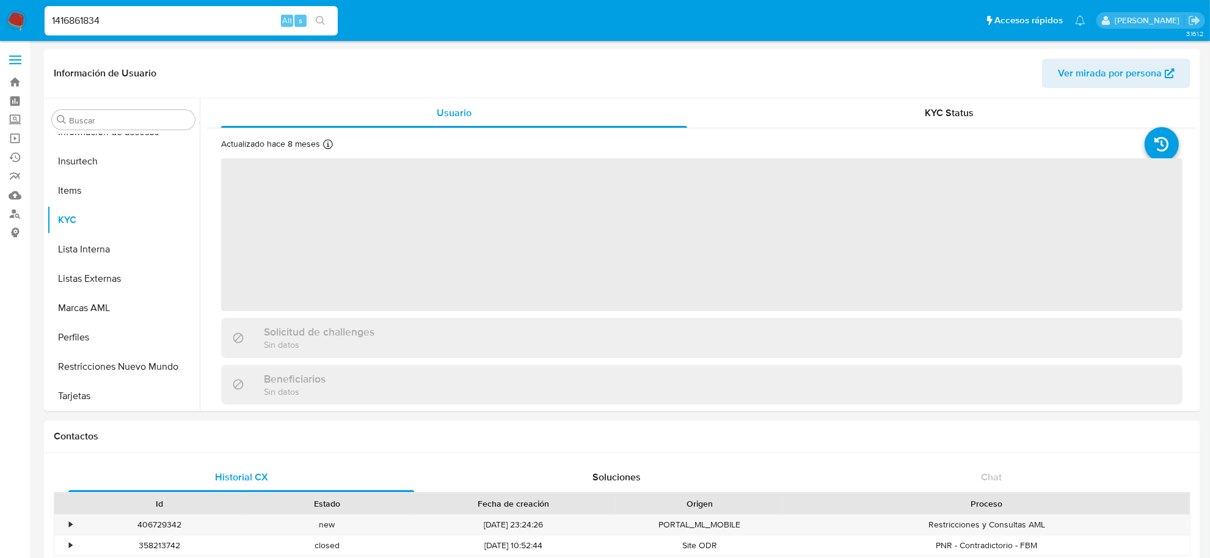
select select "10"
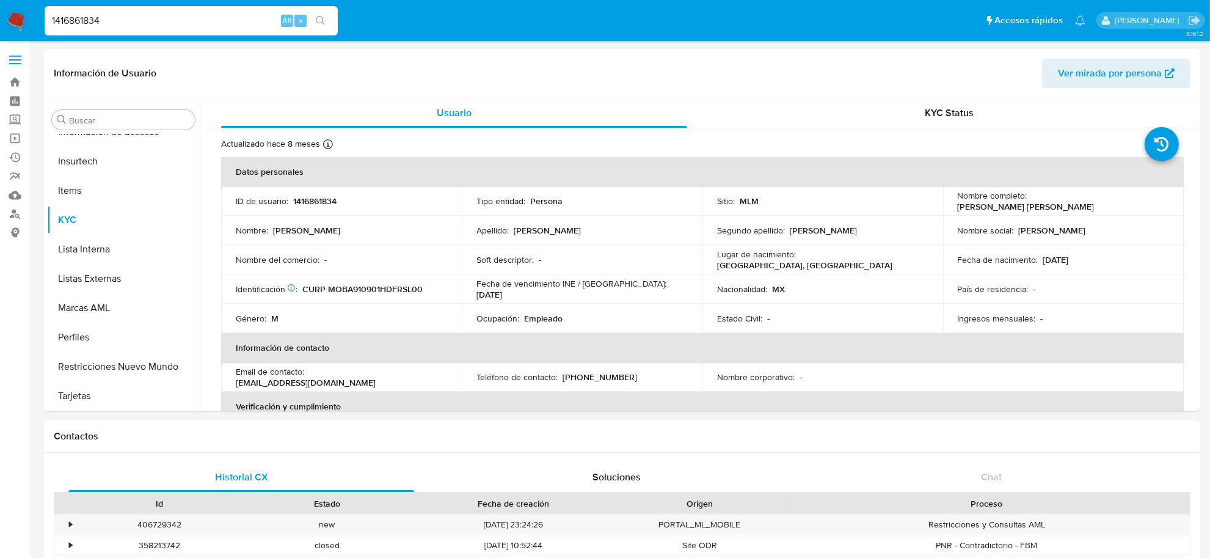
click at [121, 22] on input "1416861834" at bounding box center [191, 21] width 293 height 16
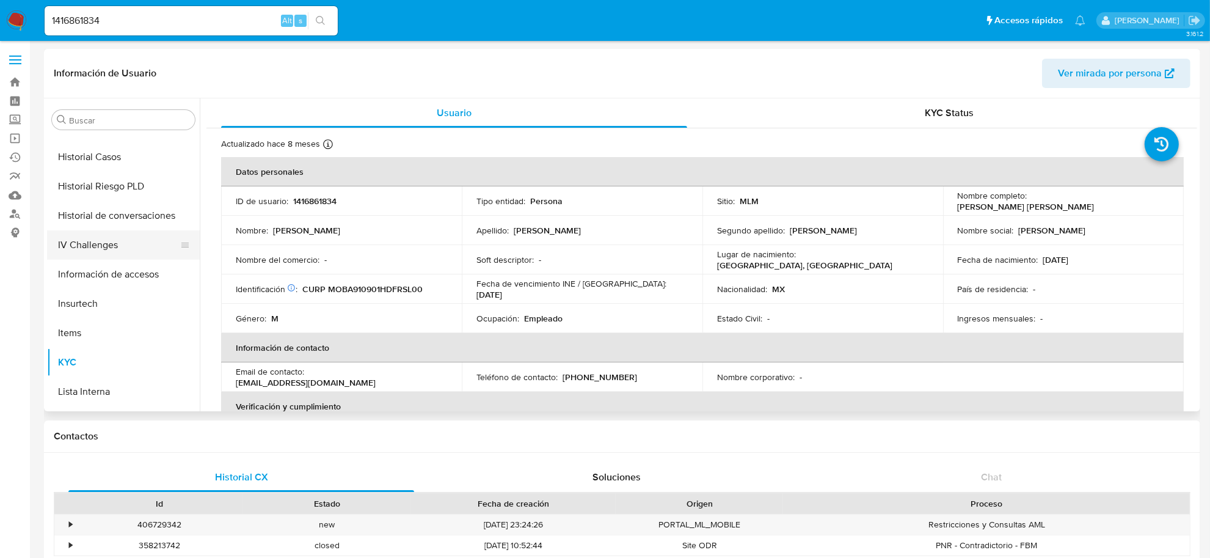
scroll to position [345, 0]
click at [106, 247] on button "Historial Casos" at bounding box center [118, 243] width 143 height 29
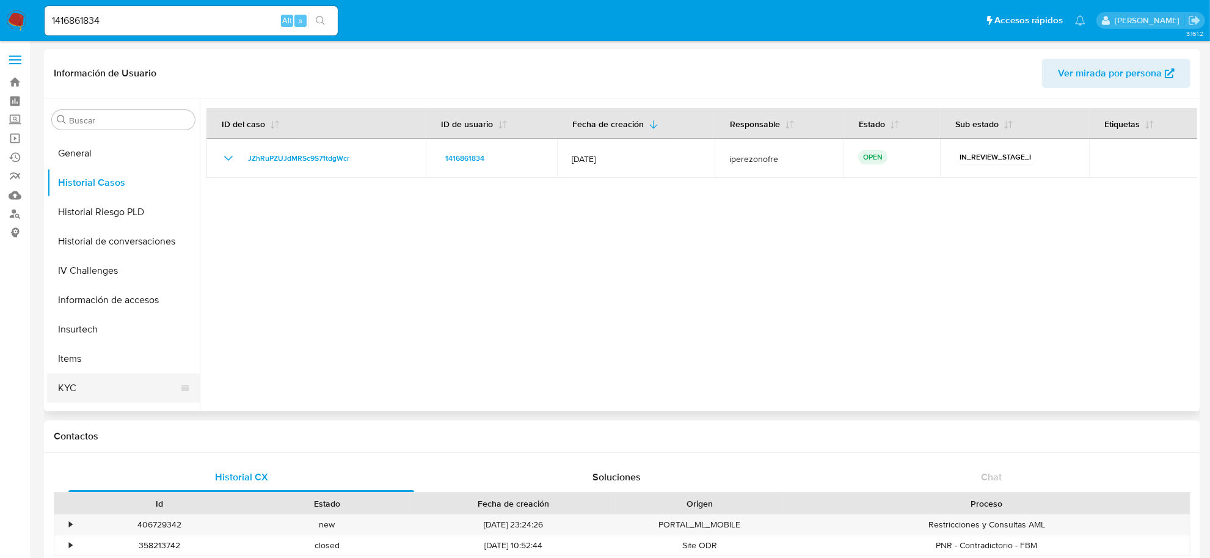
scroll to position [498, 0]
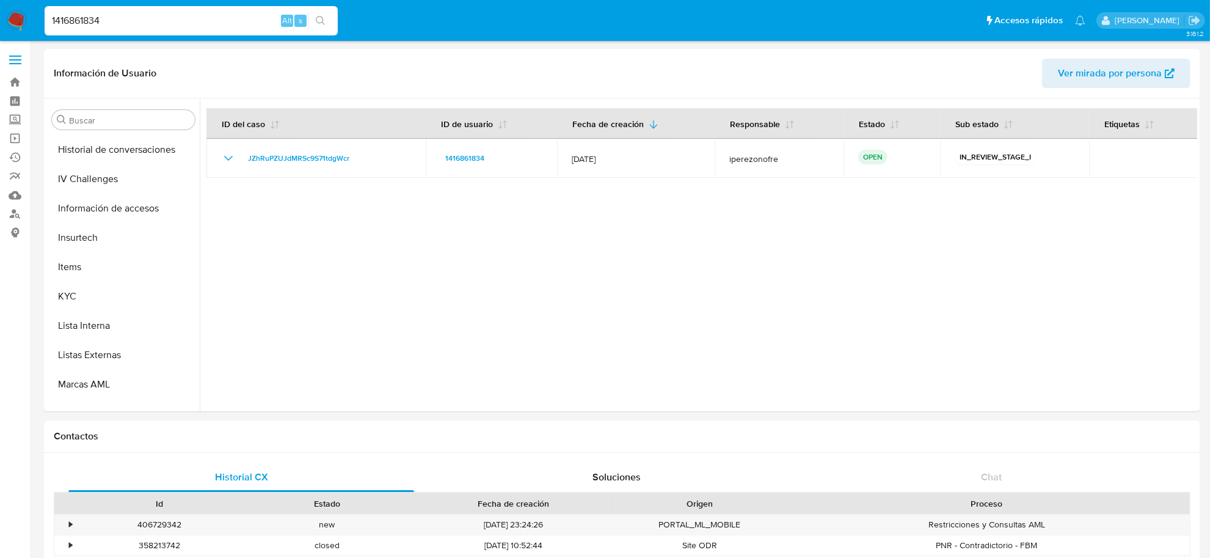
click at [135, 22] on input "1416861834" at bounding box center [191, 21] width 293 height 16
paste input "dEKV3Z8cu2iFvrelo1mVilKR"
type input "dEKV3Z8cu2iFvrelo1mVilKR"
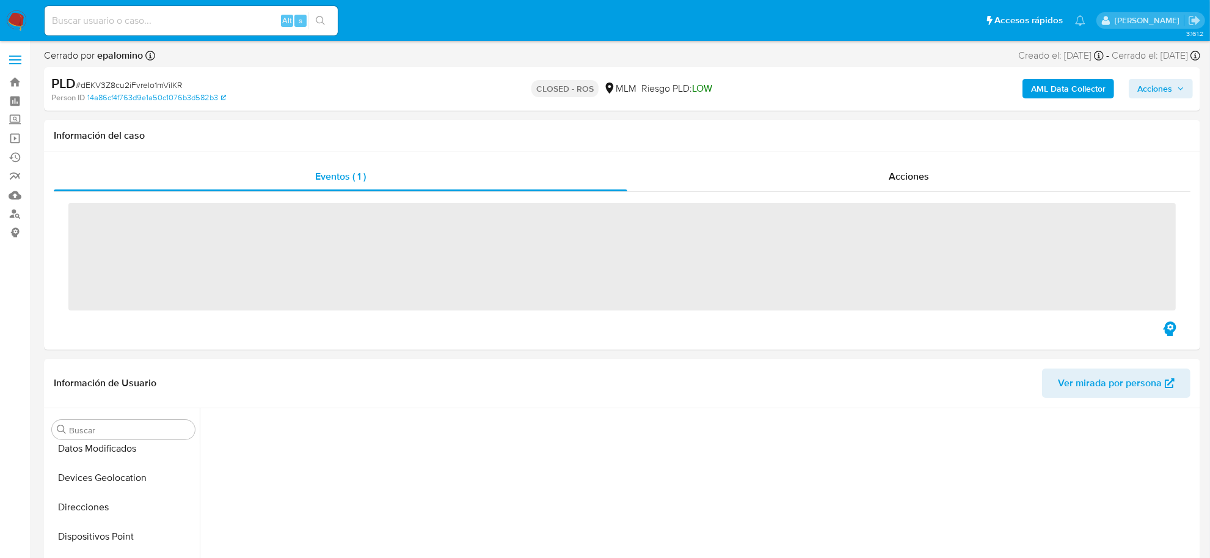
scroll to position [499, 0]
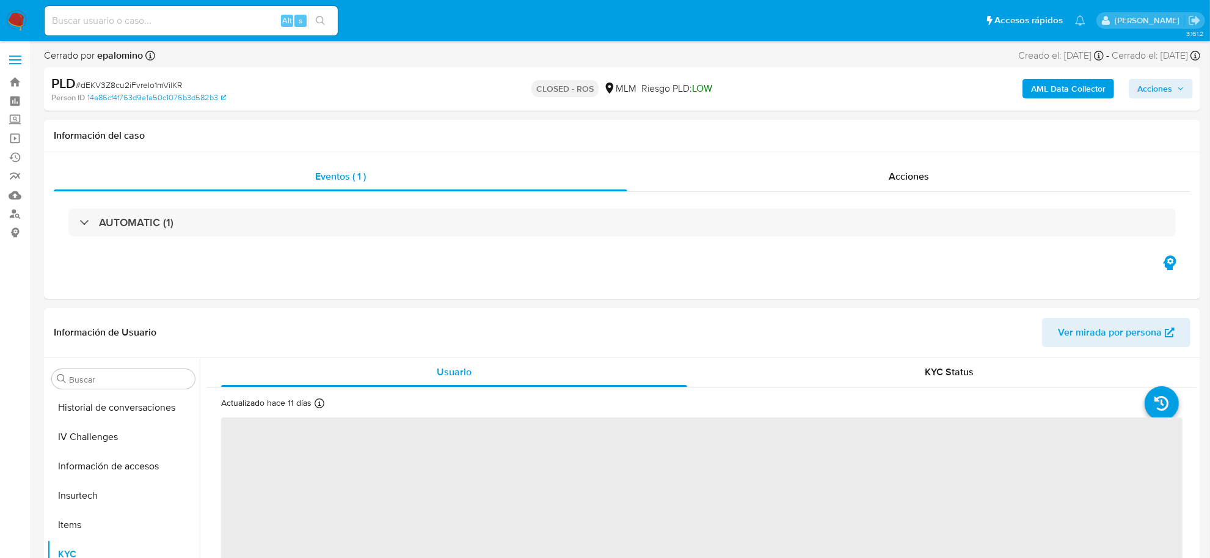
select select "10"
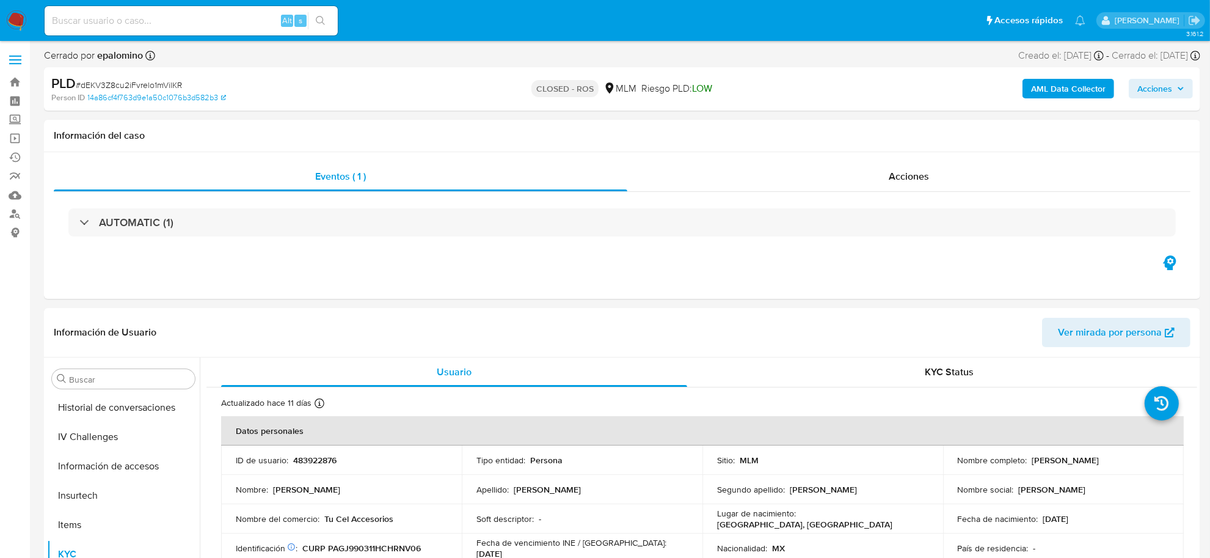
scroll to position [574, 0]
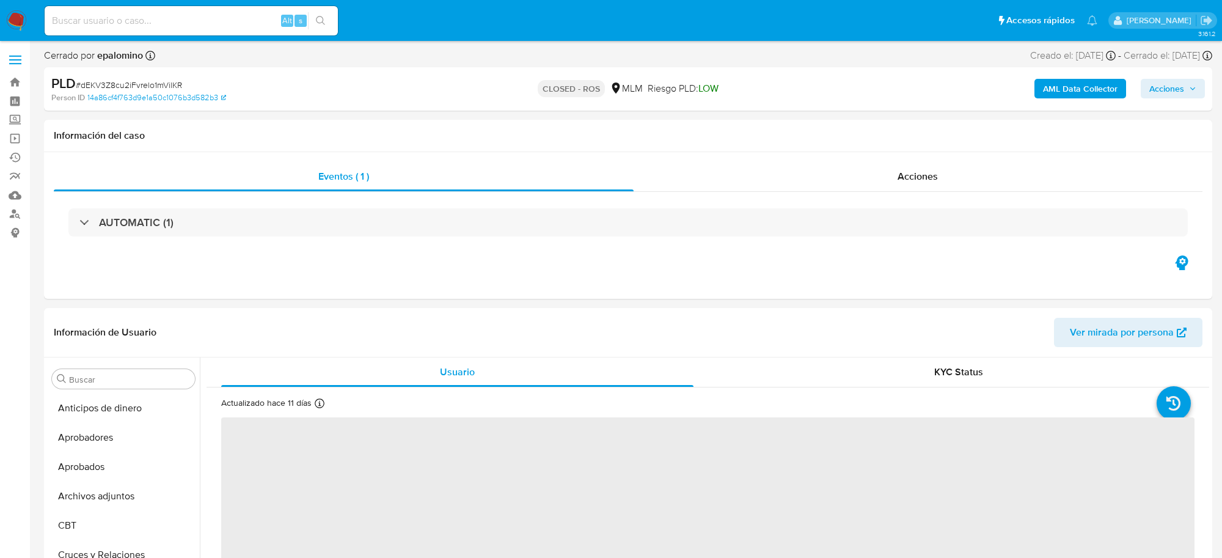
select select "10"
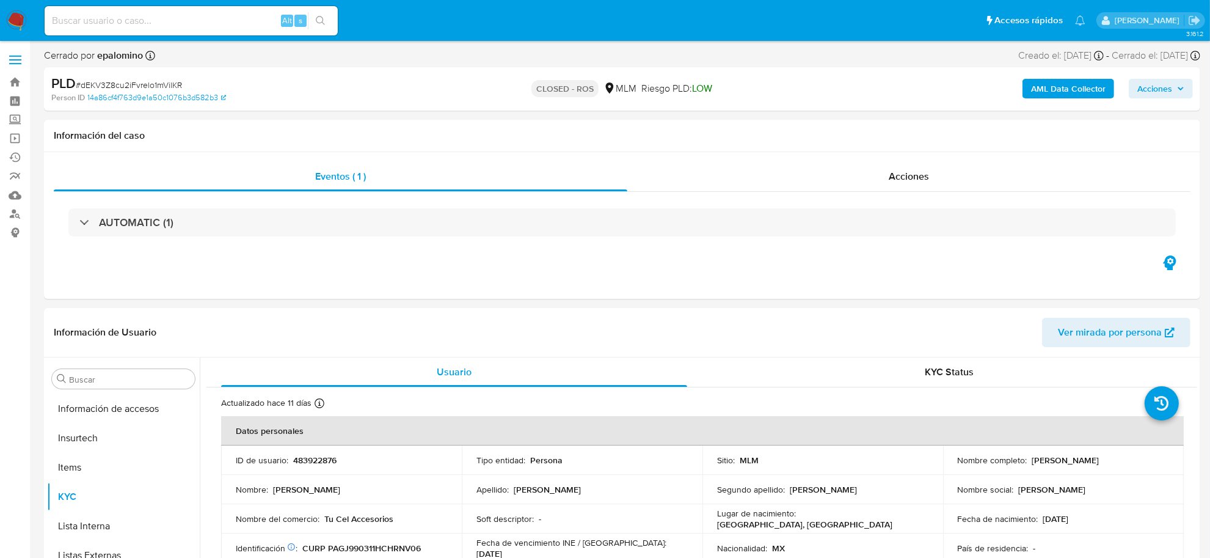
scroll to position [574, 0]
click at [886, 177] on div "Acciones" at bounding box center [908, 176] width 563 height 29
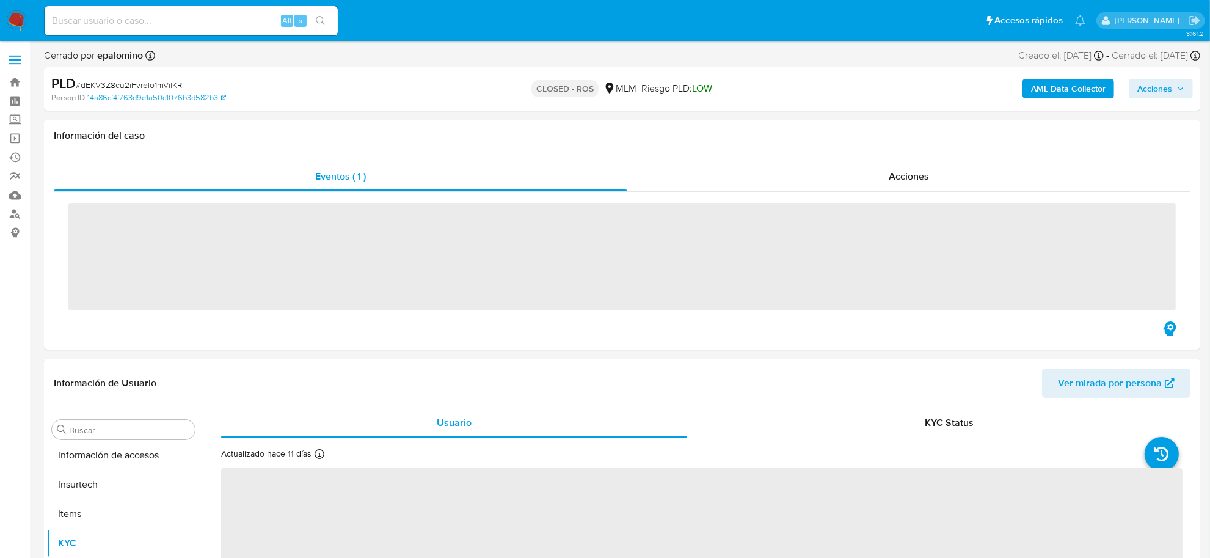
scroll to position [574, 0]
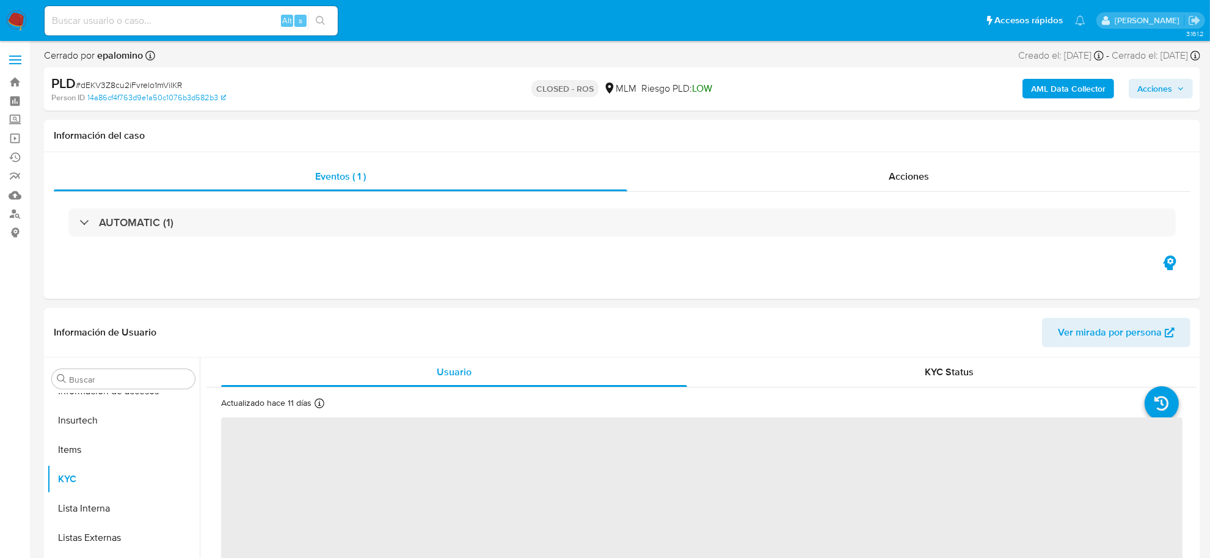
select select "10"
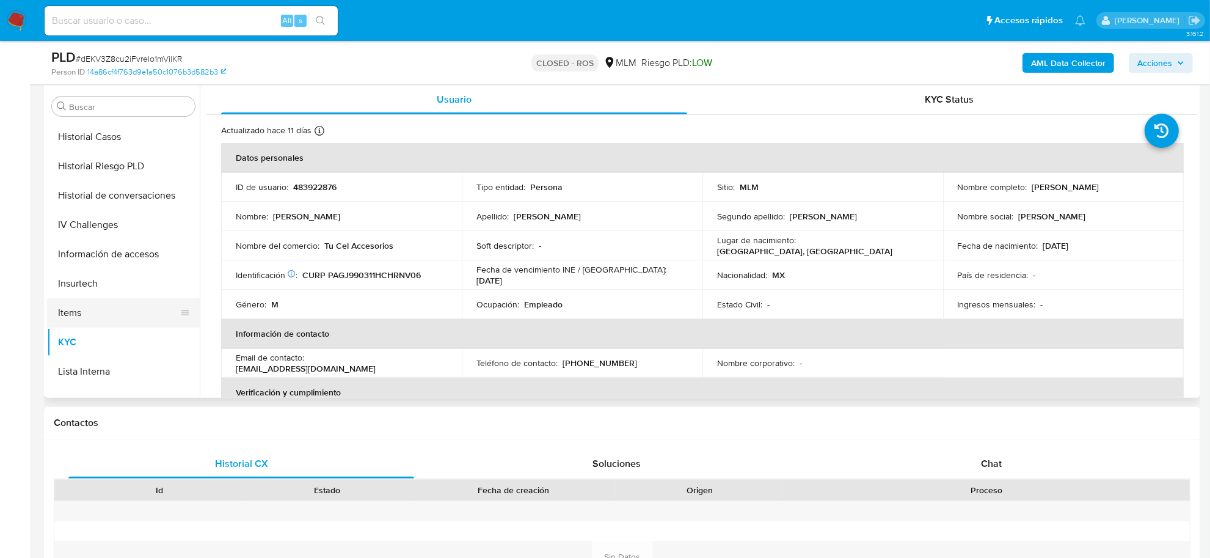
scroll to position [269, 0]
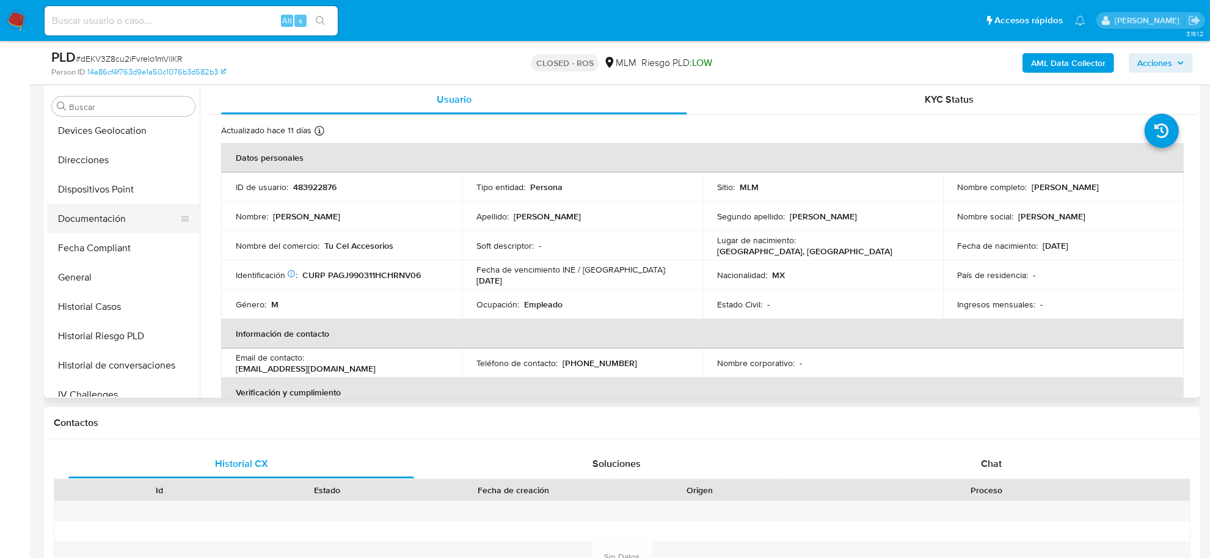
click at [97, 216] on button "Documentación" at bounding box center [118, 218] width 143 height 29
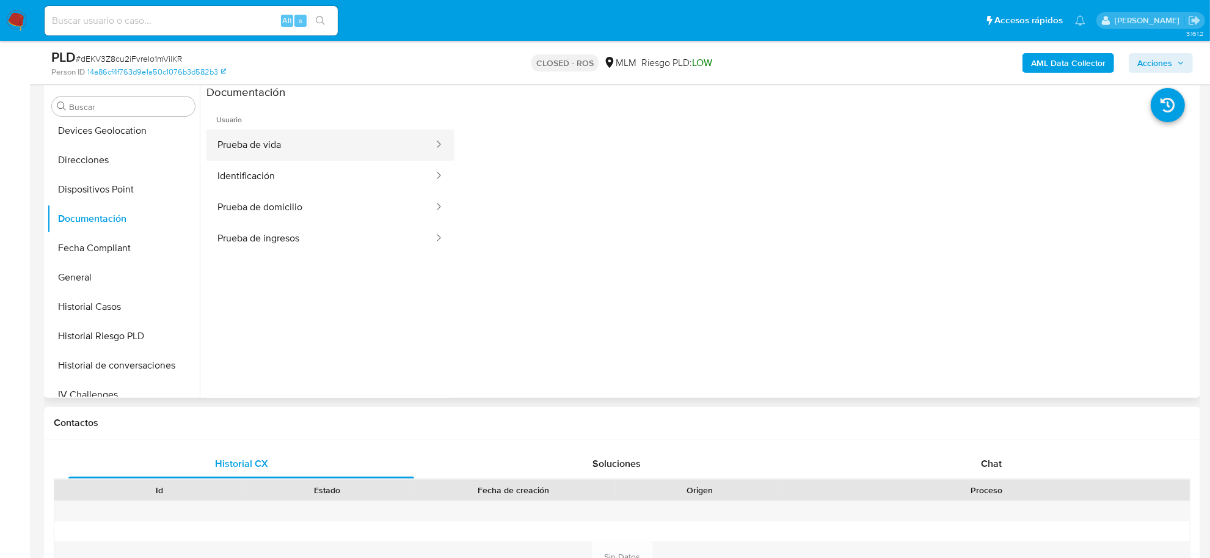
click at [319, 145] on button "Prueba de vida" at bounding box center [321, 145] width 229 height 31
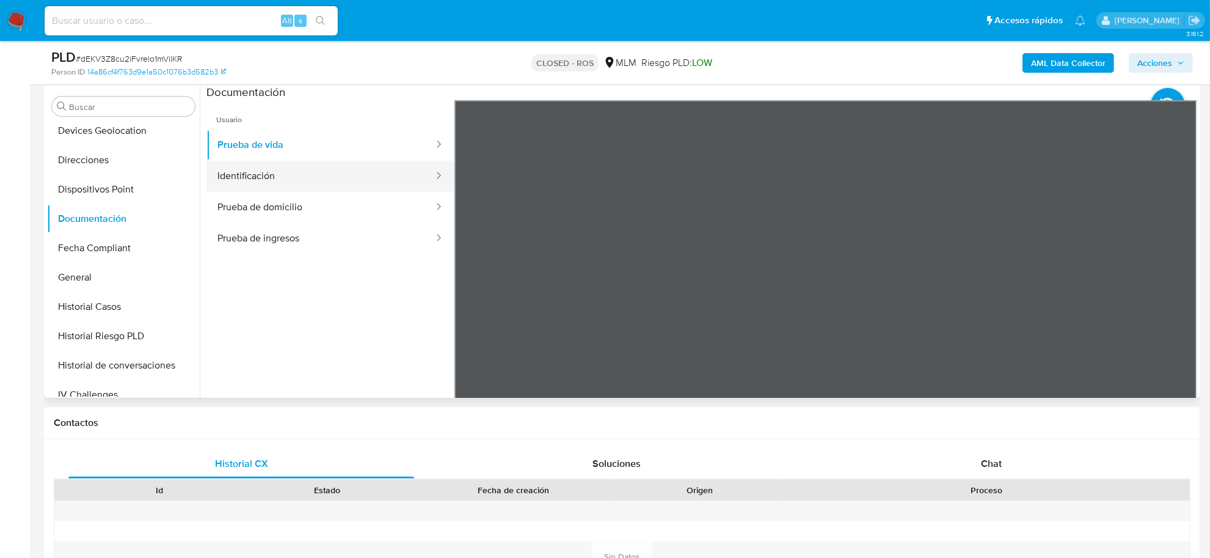
click at [275, 180] on button "Identificación" at bounding box center [321, 176] width 229 height 31
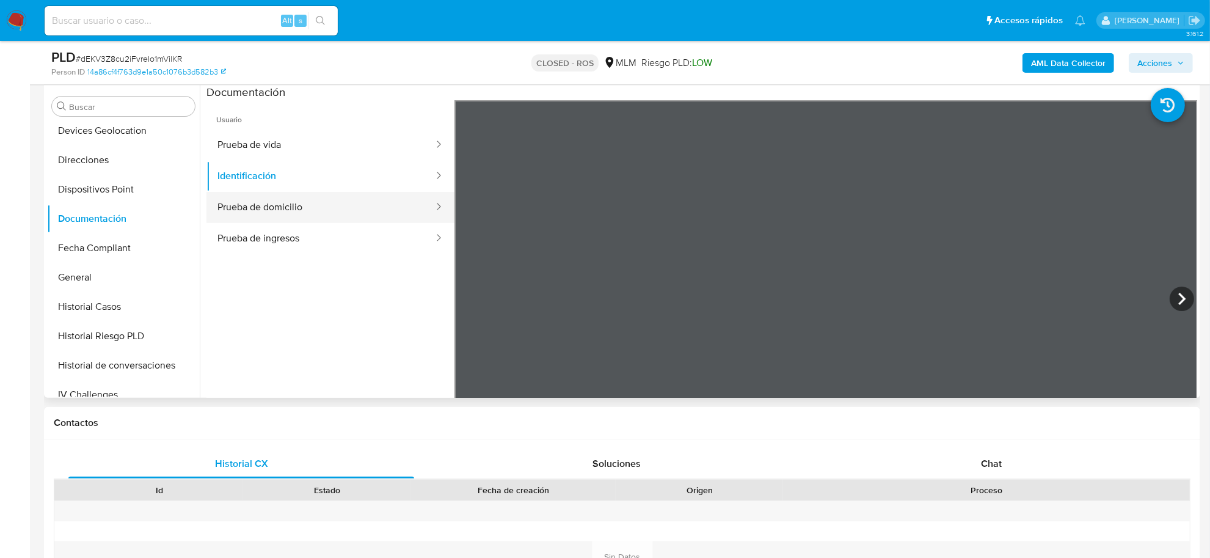
click at [277, 203] on button "Prueba de domicilio" at bounding box center [321, 207] width 229 height 31
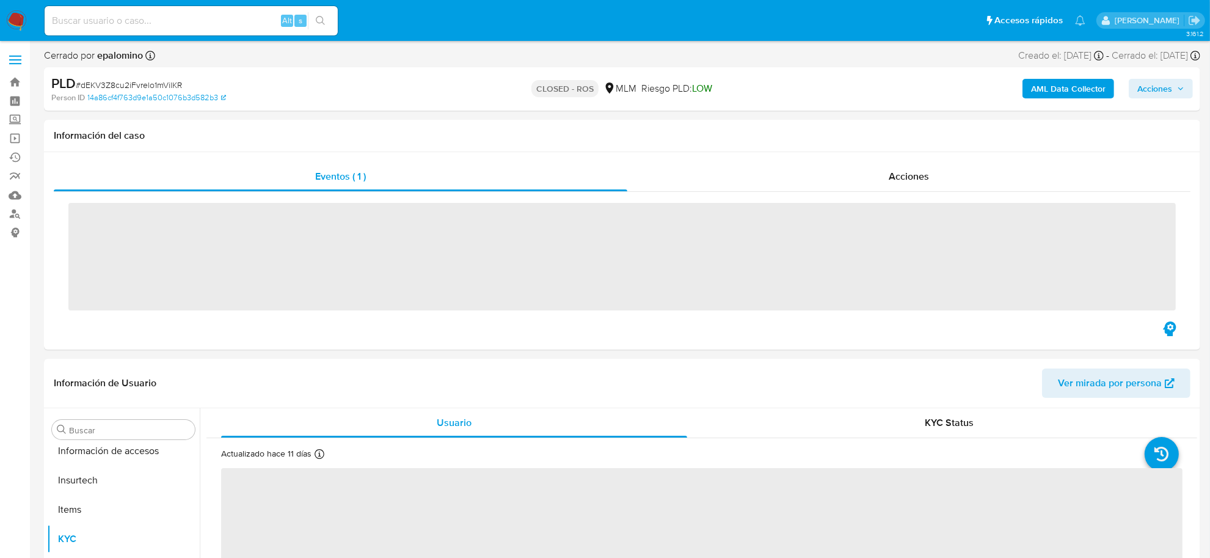
scroll to position [574, 0]
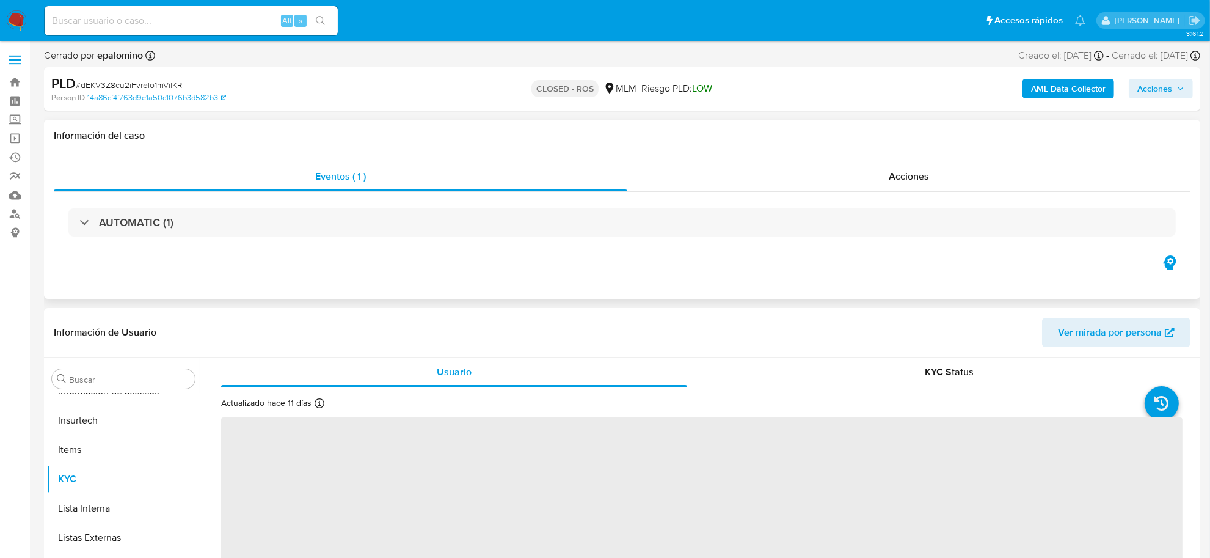
select select "10"
click at [896, 159] on div "Eventos ( 1 ) Acciones AUTOMATIC (1)" at bounding box center [622, 225] width 1157 height 147
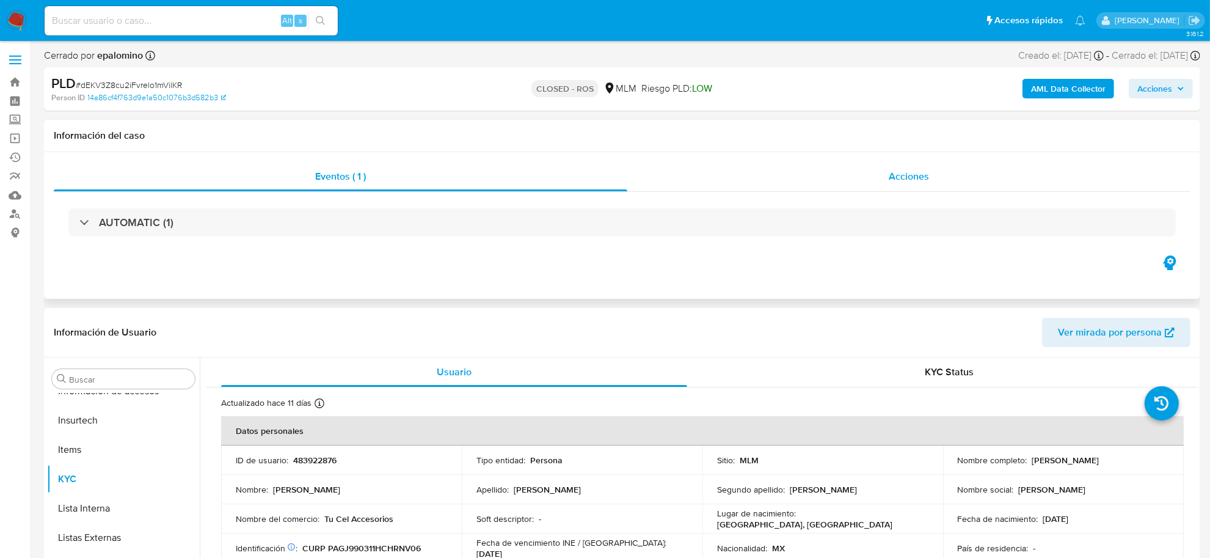
click at [905, 178] on span "Acciones" at bounding box center [909, 176] width 40 height 14
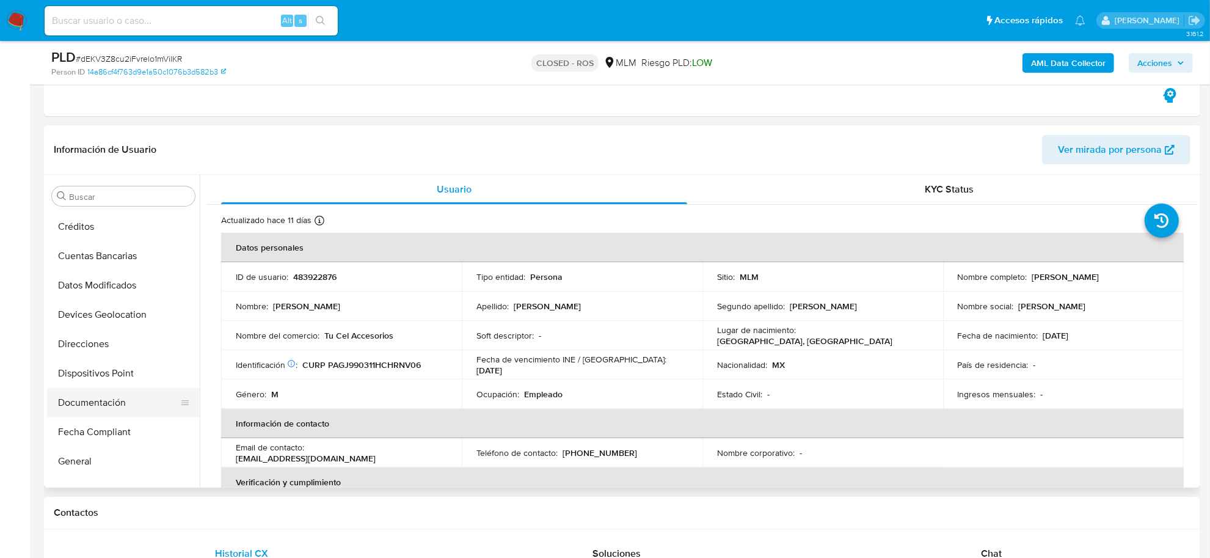
scroll to position [192, 0]
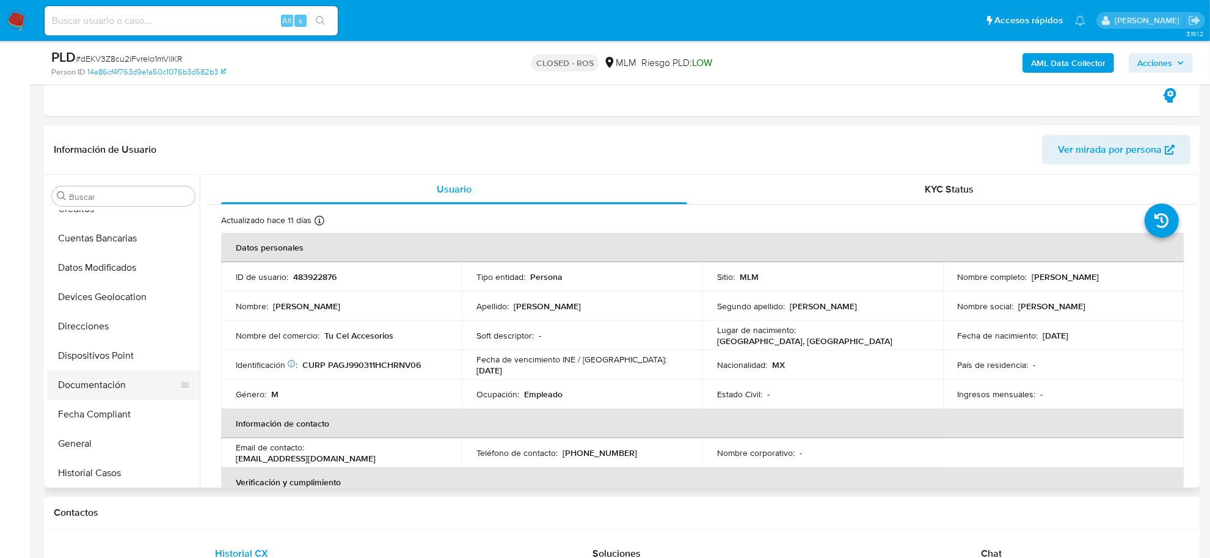
click at [105, 384] on button "Documentación" at bounding box center [118, 384] width 143 height 29
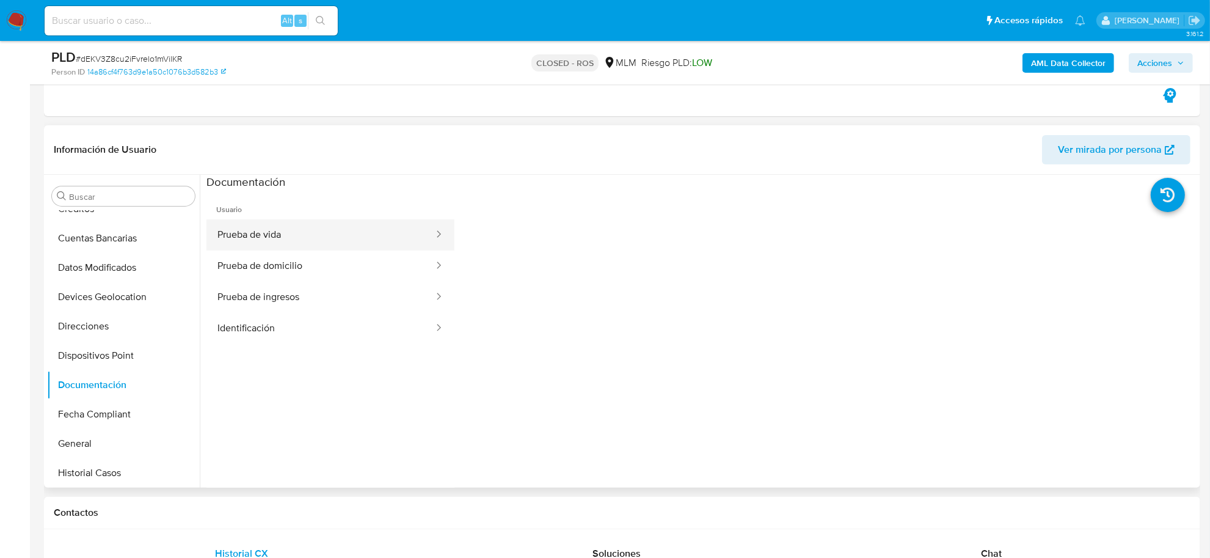
click at [287, 244] on button "Prueba de vida" at bounding box center [321, 234] width 229 height 31
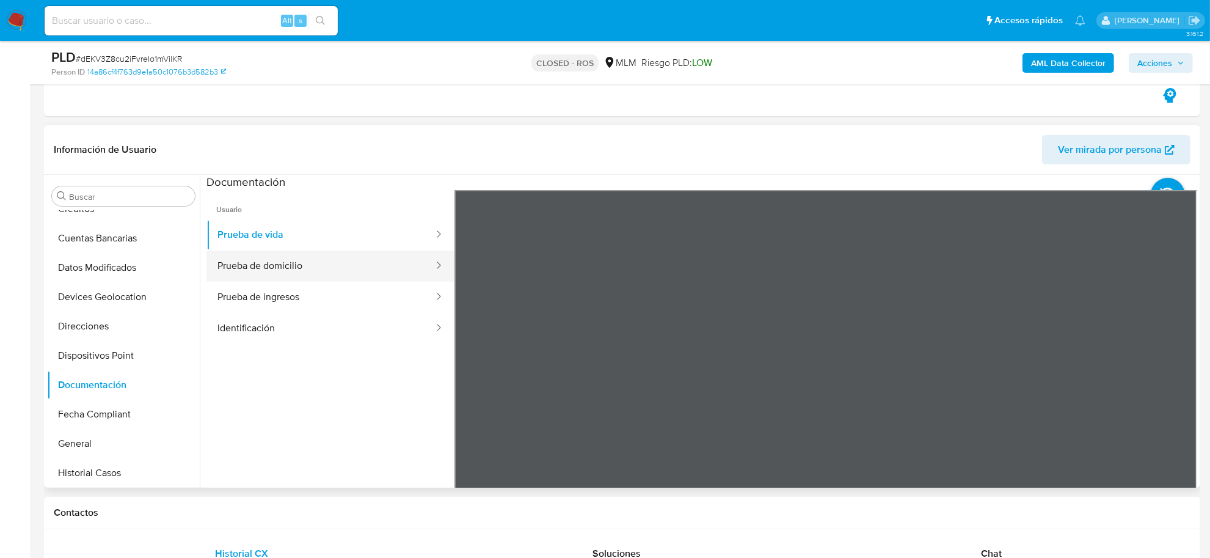
click at [343, 266] on button "Prueba de domicilio" at bounding box center [321, 266] width 229 height 31
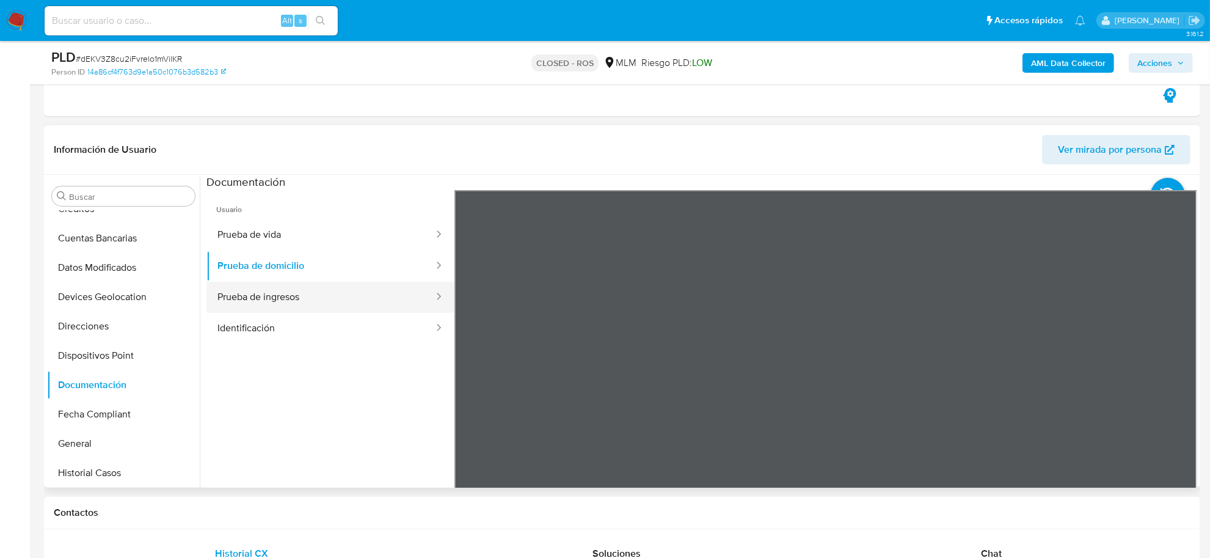
click at [345, 296] on button "Prueba de ingresos" at bounding box center [321, 297] width 229 height 31
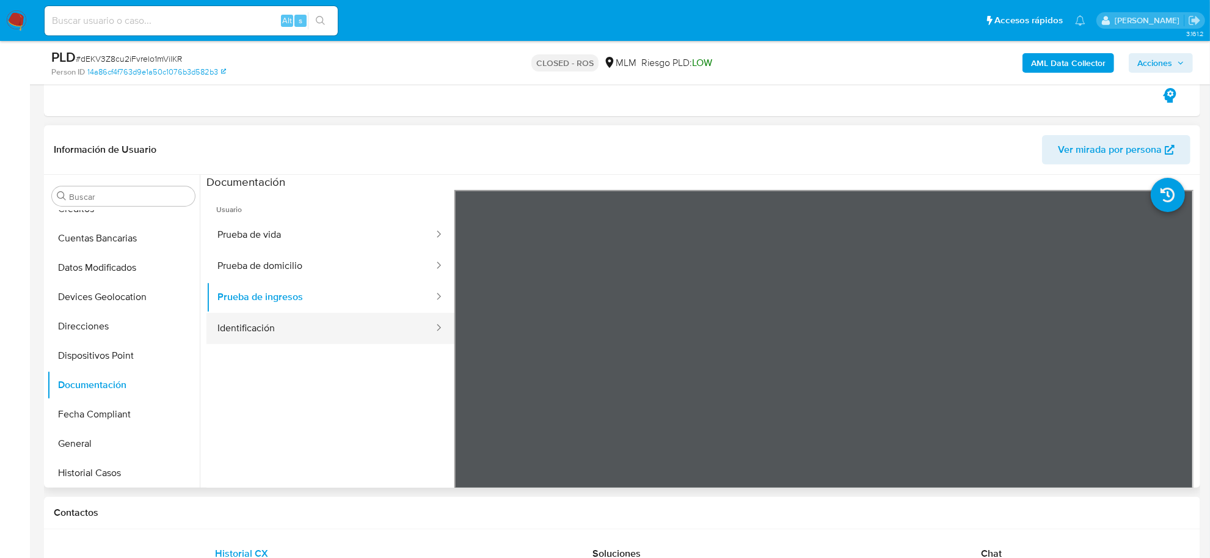
click at [276, 328] on button "Identificación" at bounding box center [321, 328] width 229 height 31
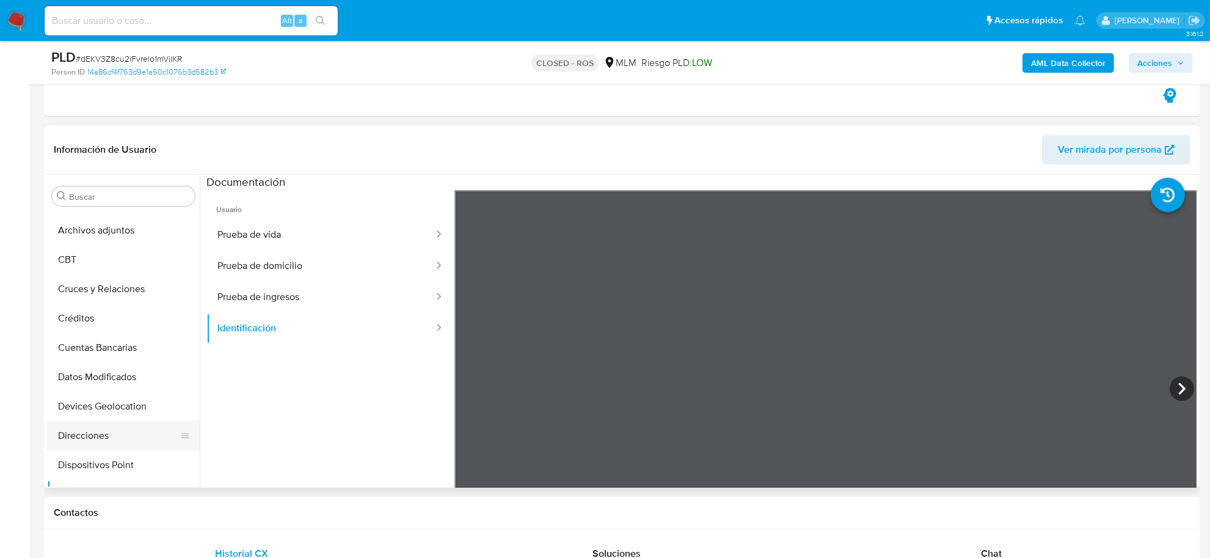
scroll to position [0, 0]
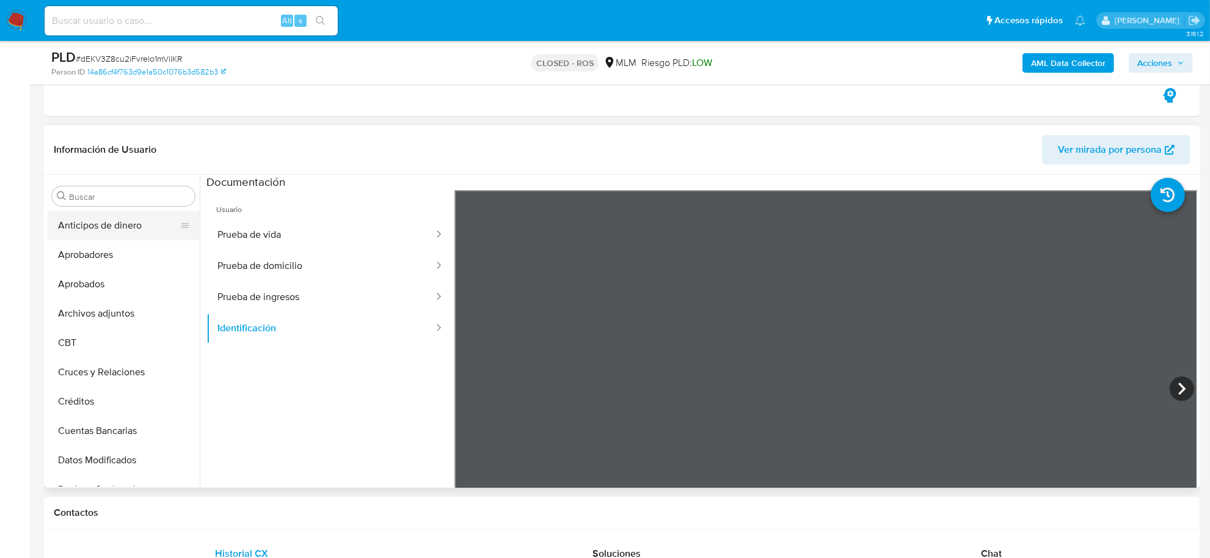
click at [95, 224] on button "Anticipos de dinero" at bounding box center [118, 225] width 143 height 29
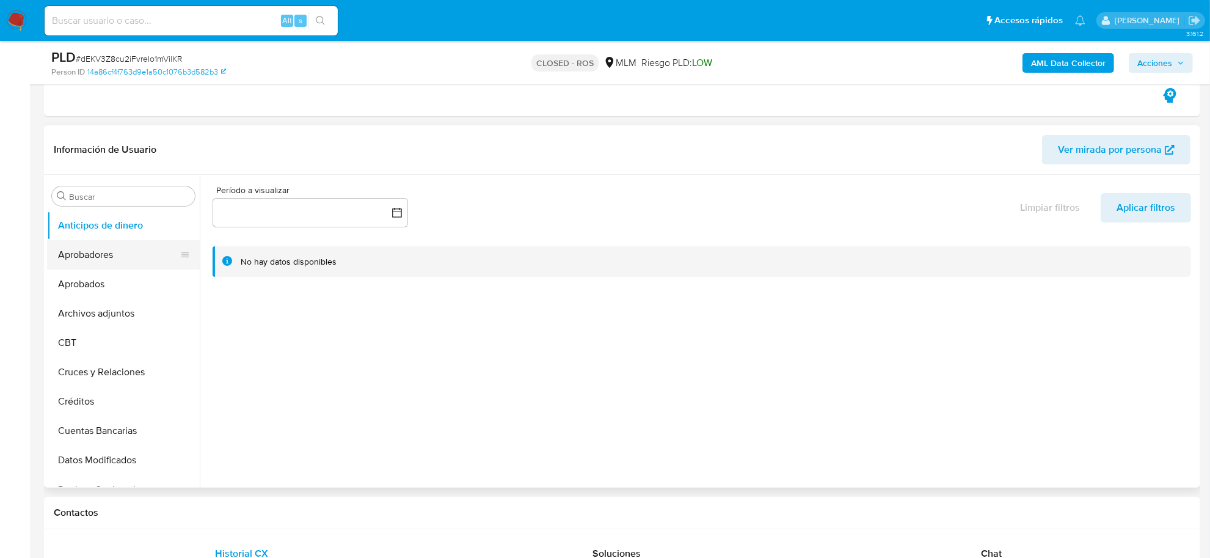
click at [86, 260] on button "Aprobadores" at bounding box center [118, 254] width 143 height 29
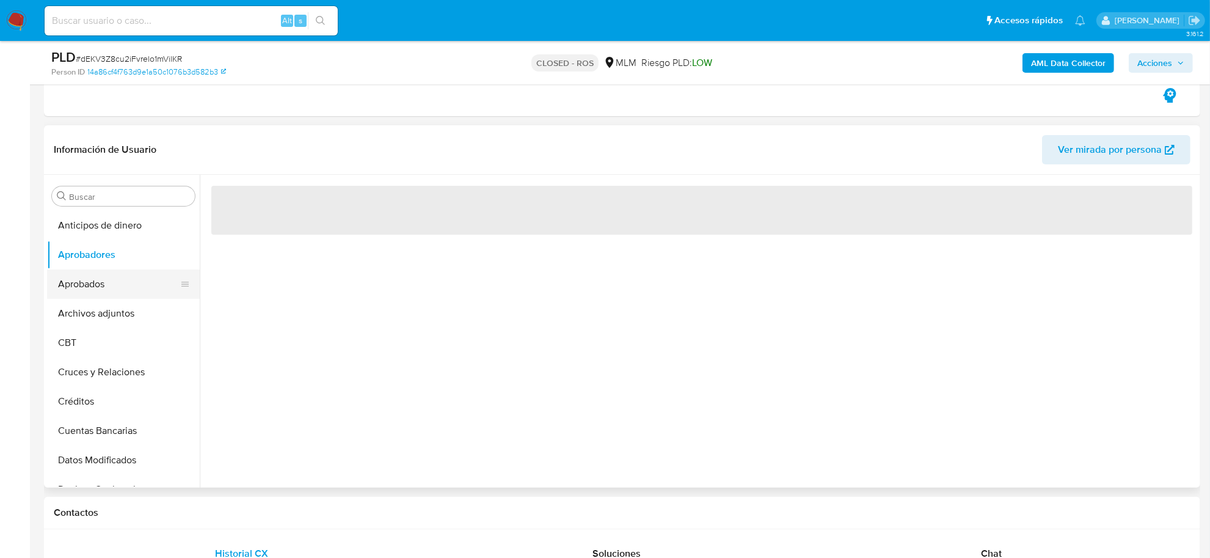
click at [89, 280] on button "Aprobados" at bounding box center [118, 283] width 143 height 29
click at [128, 307] on button "Archivos adjuntos" at bounding box center [118, 313] width 143 height 29
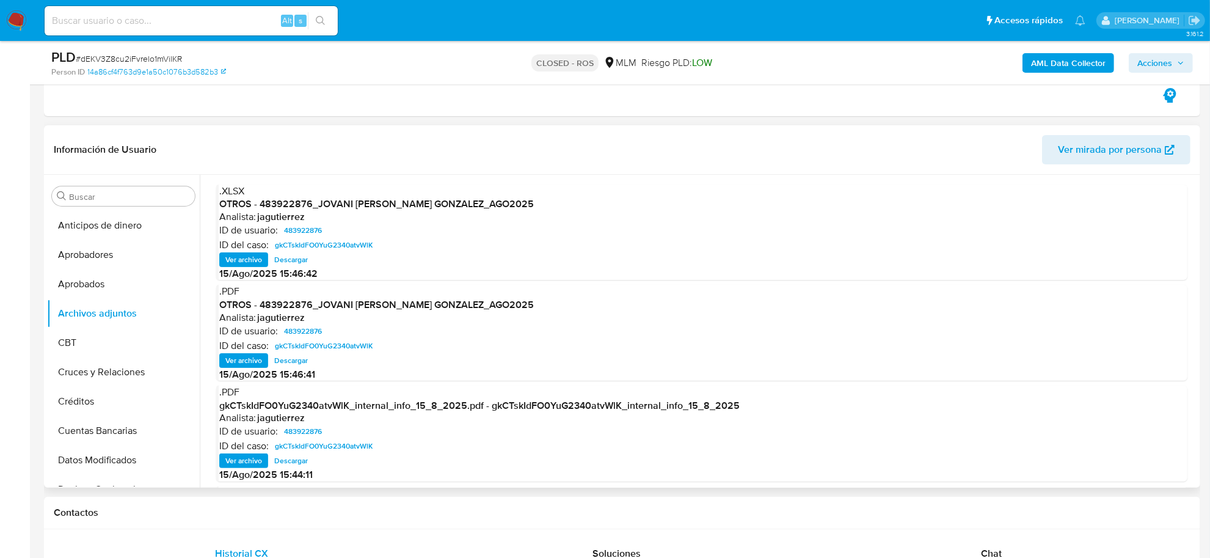
scroll to position [102, 0]
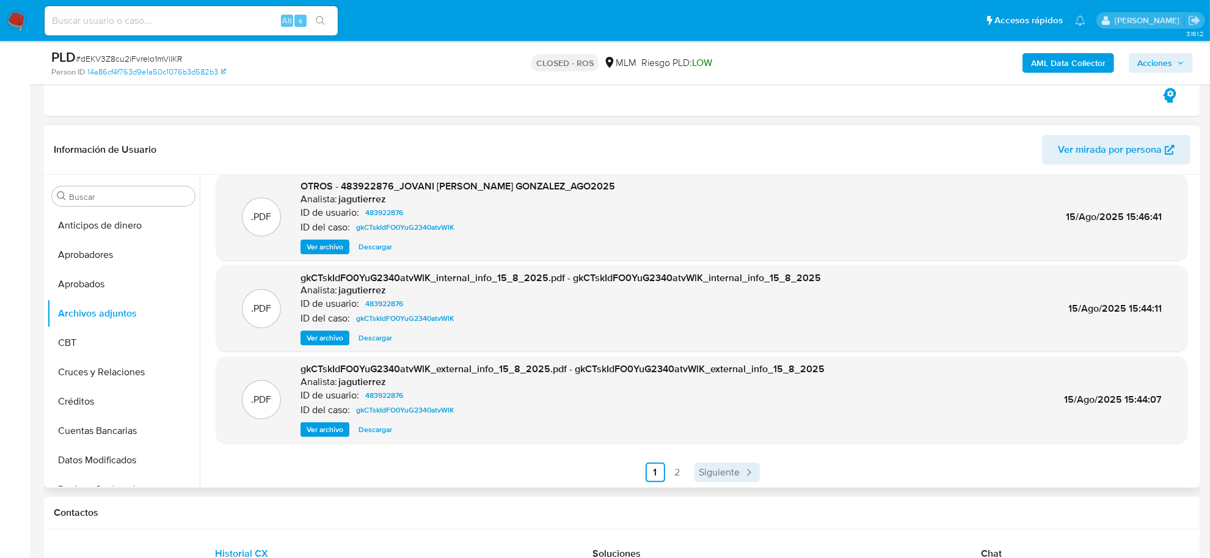
click at [713, 471] on span "Siguiente" at bounding box center [720, 472] width 41 height 10
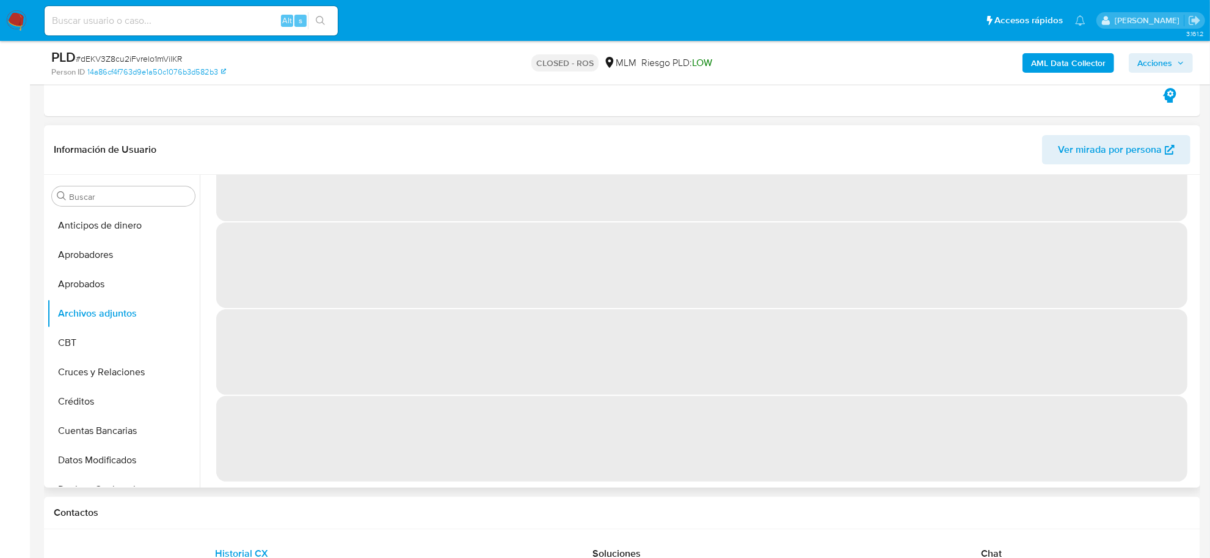
scroll to position [0, 0]
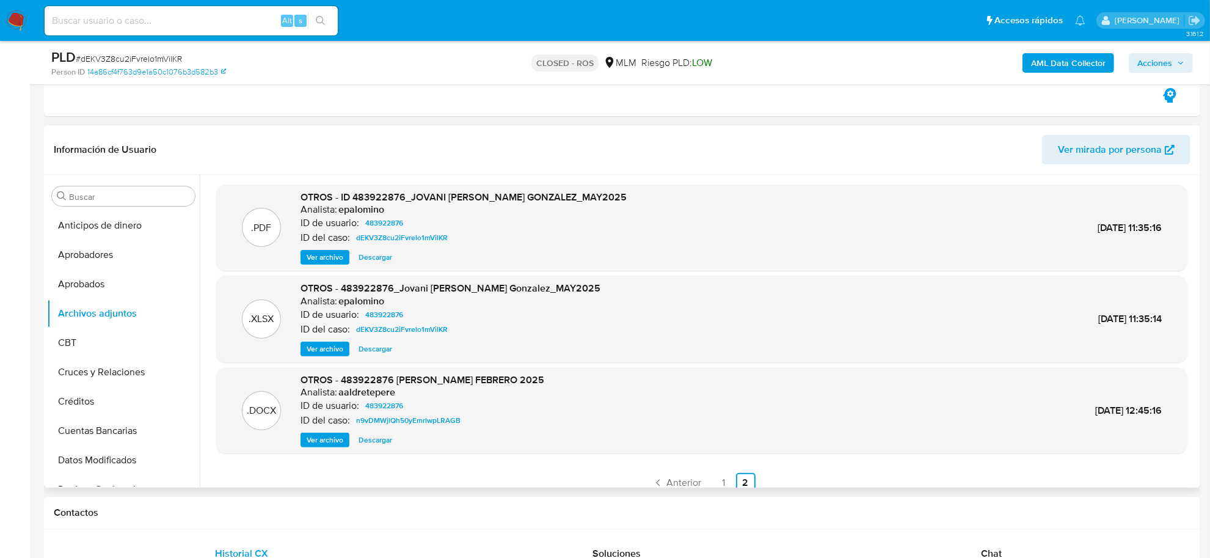
click at [374, 348] on span "Descargar" at bounding box center [376, 349] width 34 height 12
click at [316, 258] on span "Ver archivo" at bounding box center [325, 257] width 37 height 12
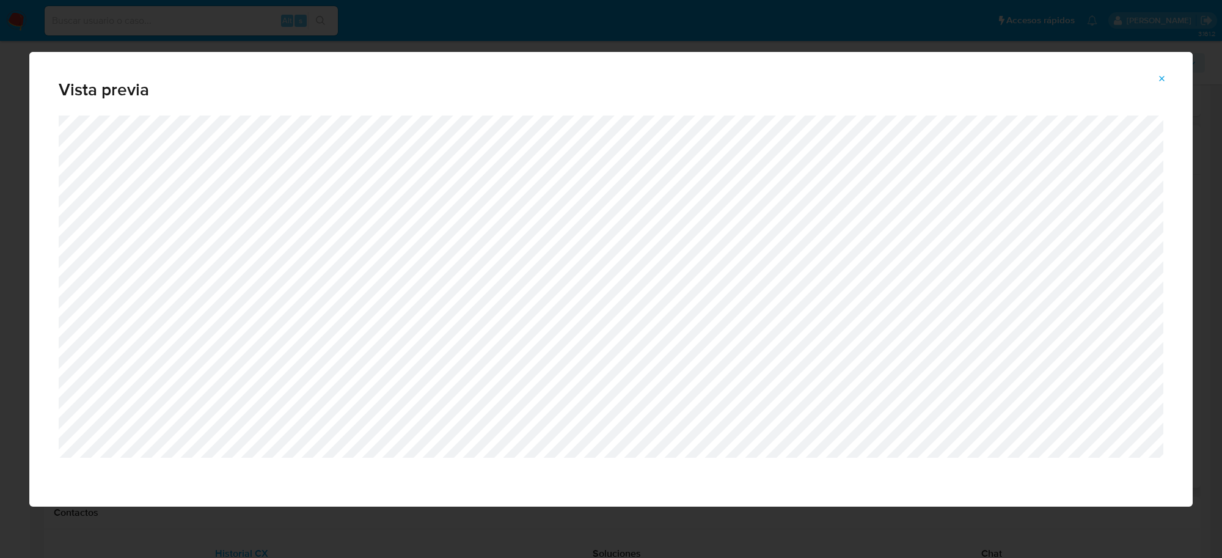
click at [1165, 77] on icon "Attachment preview" at bounding box center [1162, 78] width 5 height 5
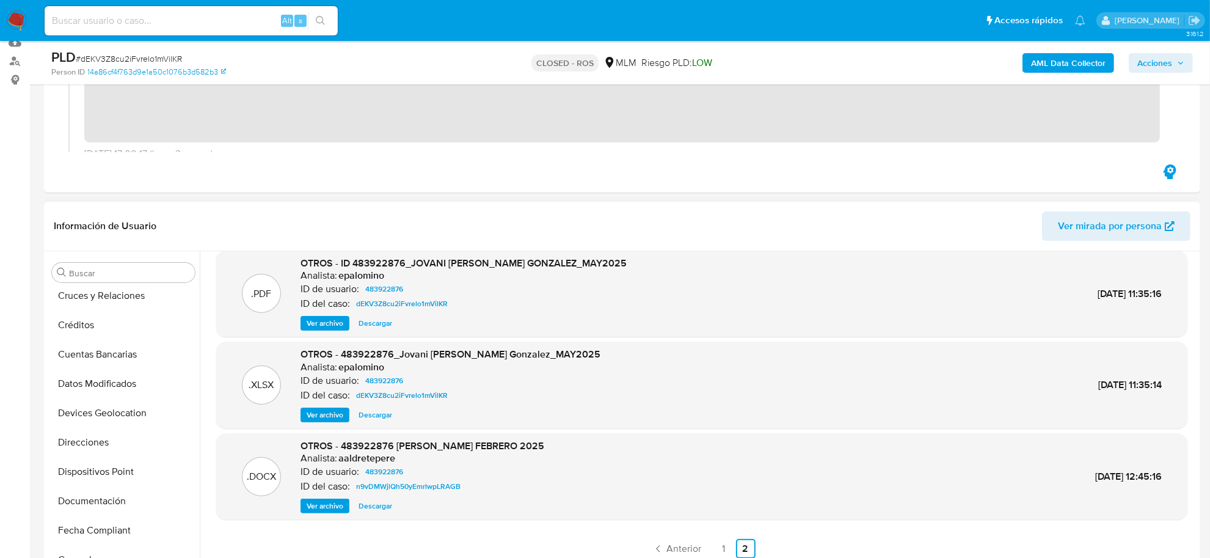
scroll to position [574, 0]
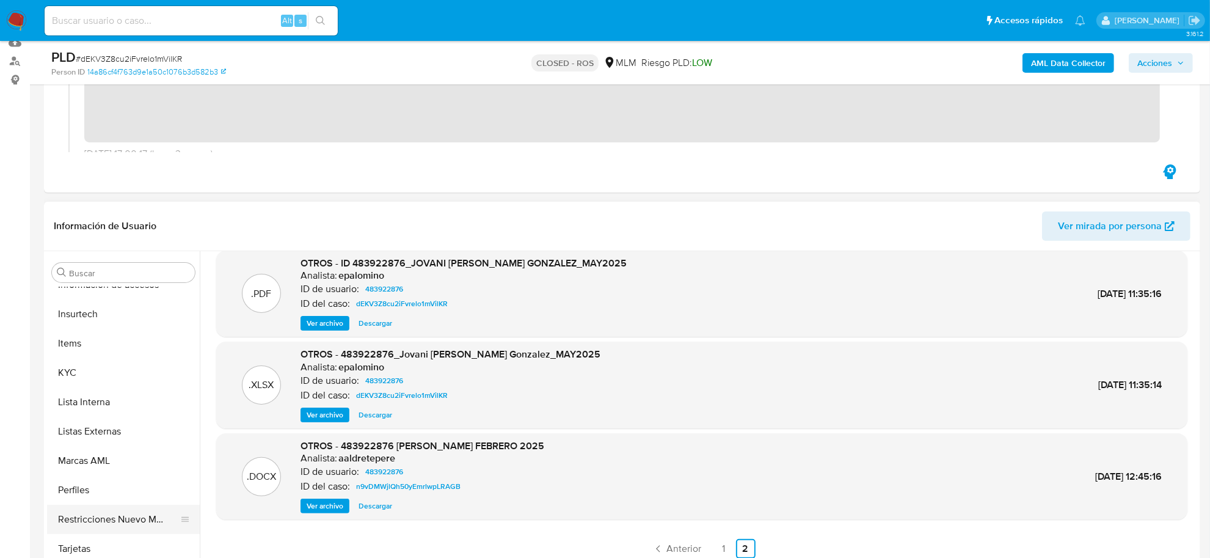
click at [125, 521] on button "Restricciones Nuevo Mundo" at bounding box center [118, 519] width 143 height 29
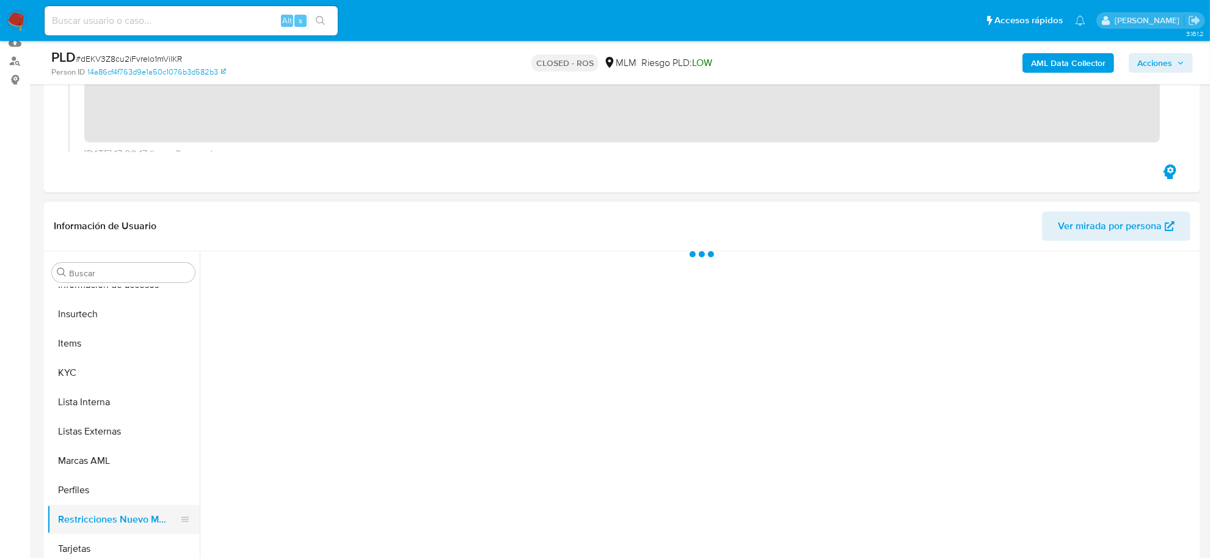
scroll to position [0, 0]
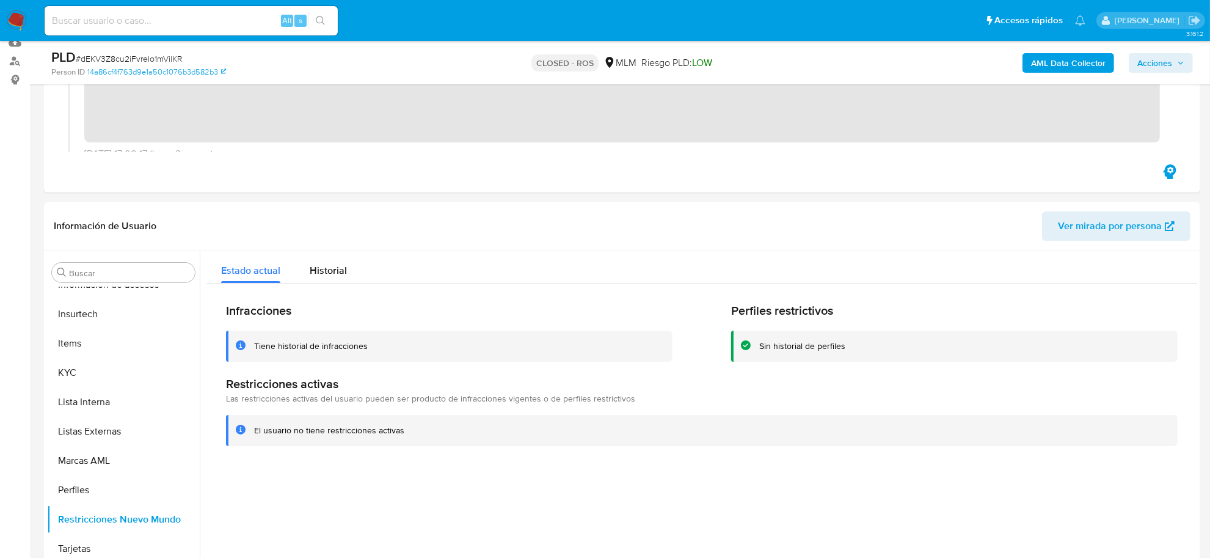
click at [123, 23] on input at bounding box center [191, 21] width 293 height 16
paste input "X7p6xw7nmV3sqm1kJKL8p8JM"
type input "X7p6xw7nmV3sqm1kJKL8p8JM"
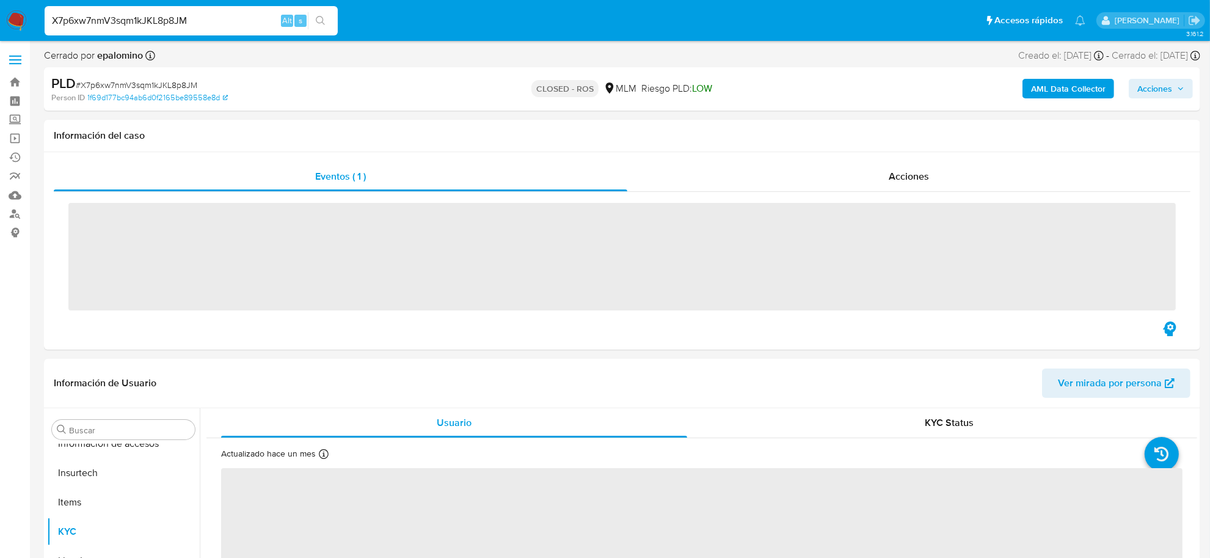
scroll to position [574, 0]
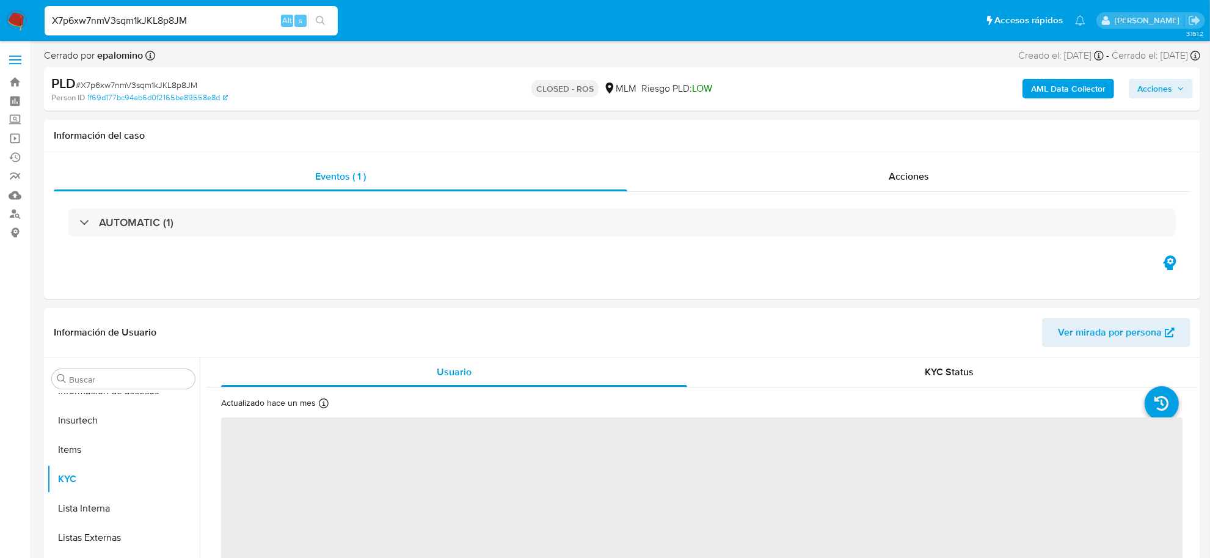
select select "10"
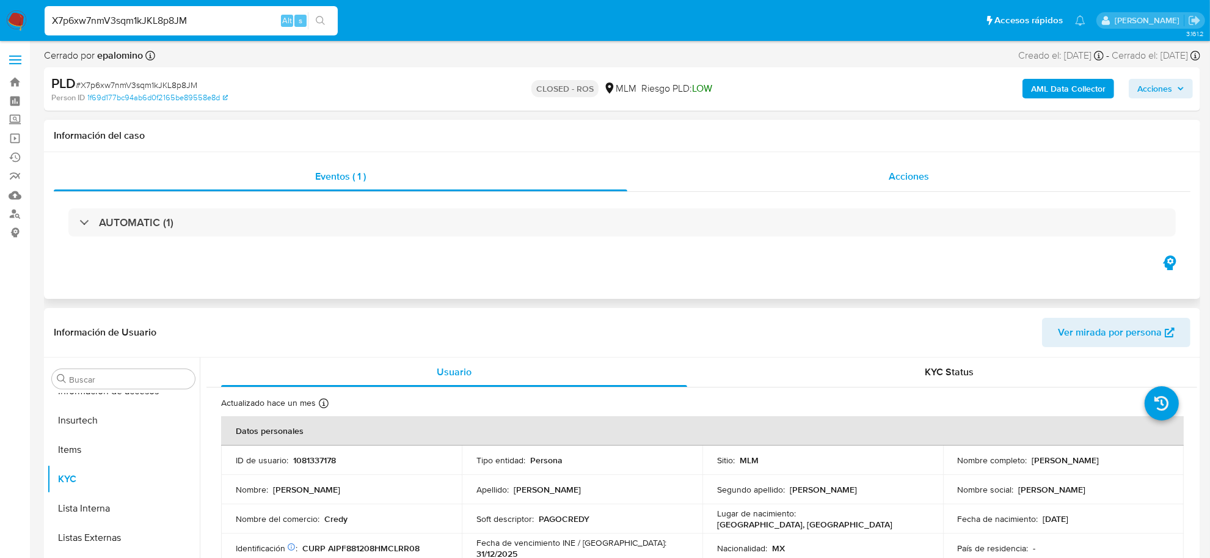
click at [920, 182] on span "Acciones" at bounding box center [909, 176] width 40 height 14
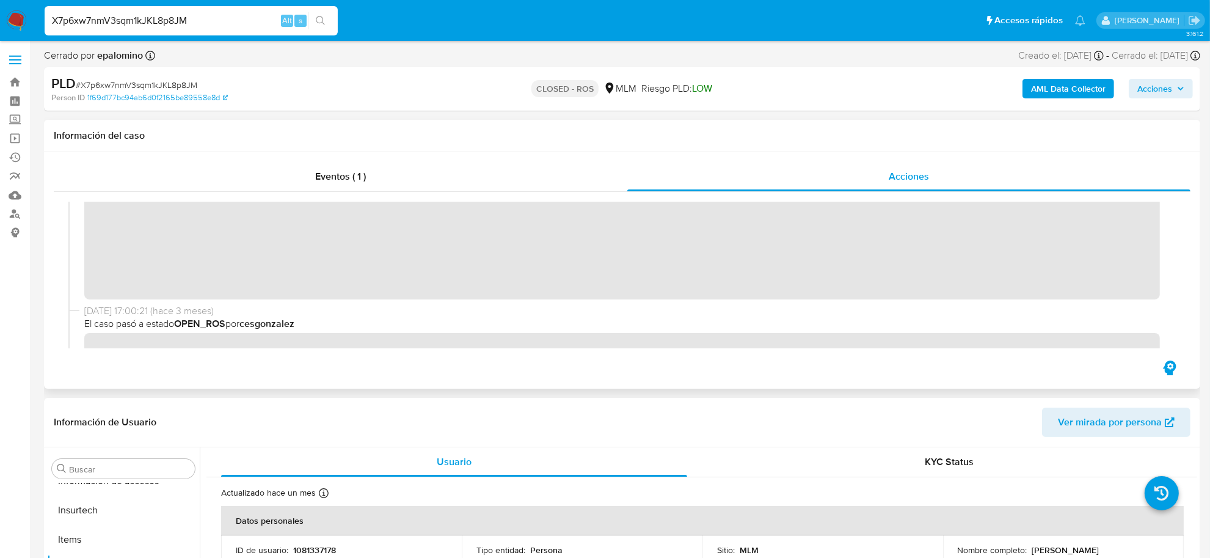
scroll to position [76, 0]
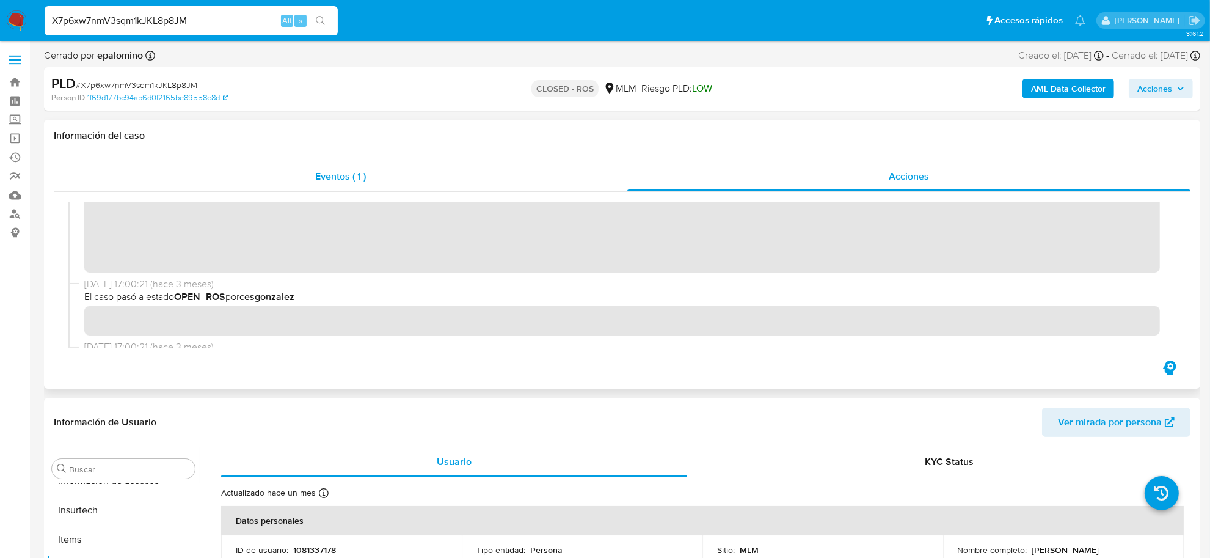
click at [352, 176] on span "Eventos ( 1 )" at bounding box center [340, 176] width 51 height 14
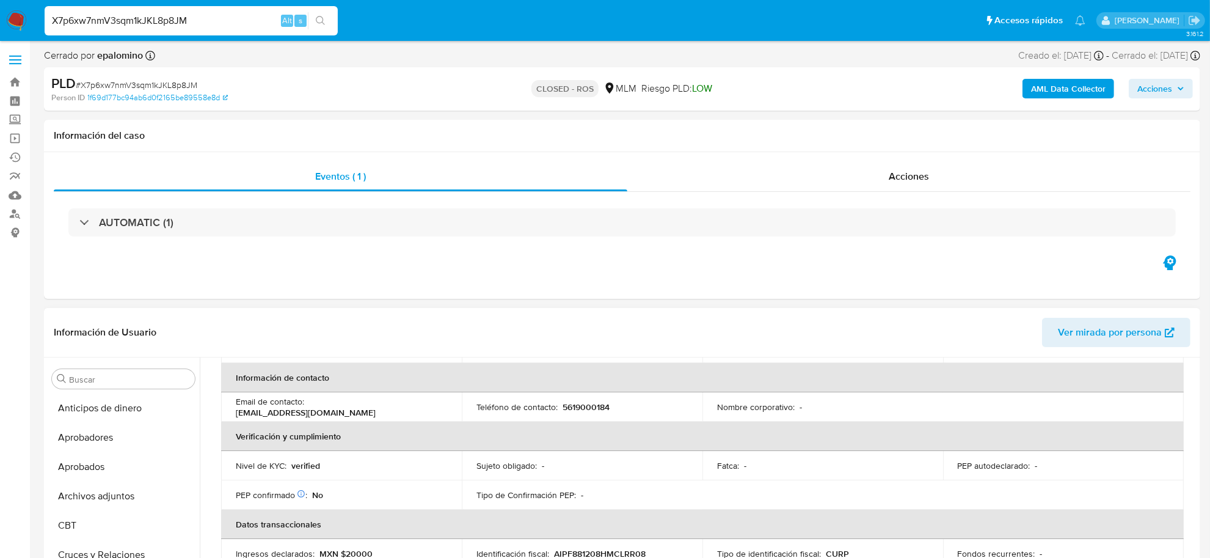
scroll to position [0, 0]
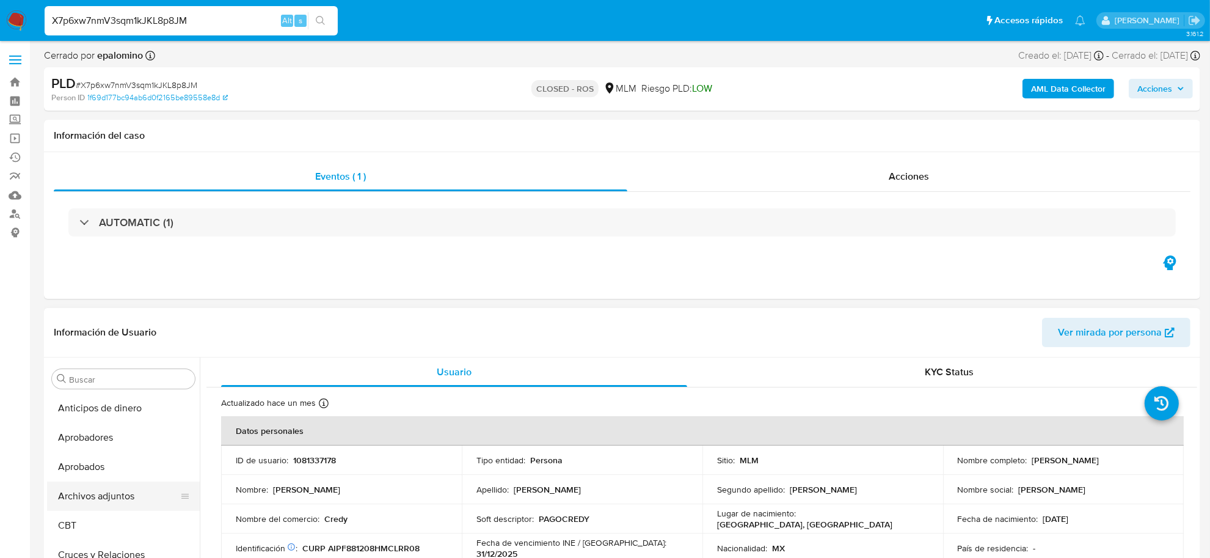
click at [148, 496] on button "Archivos adjuntos" at bounding box center [118, 495] width 143 height 29
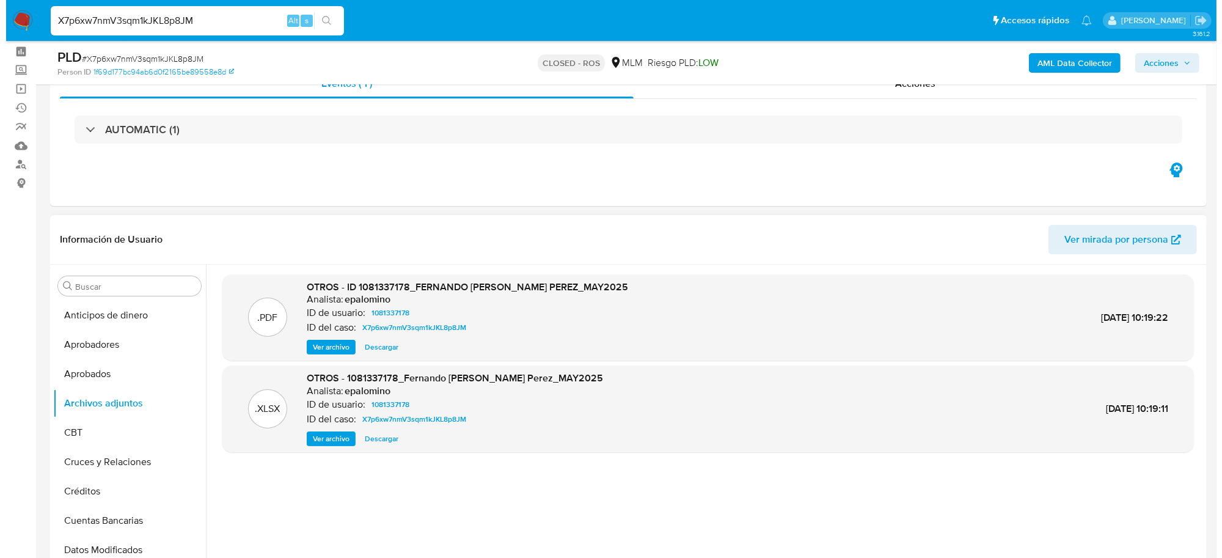
scroll to position [76, 0]
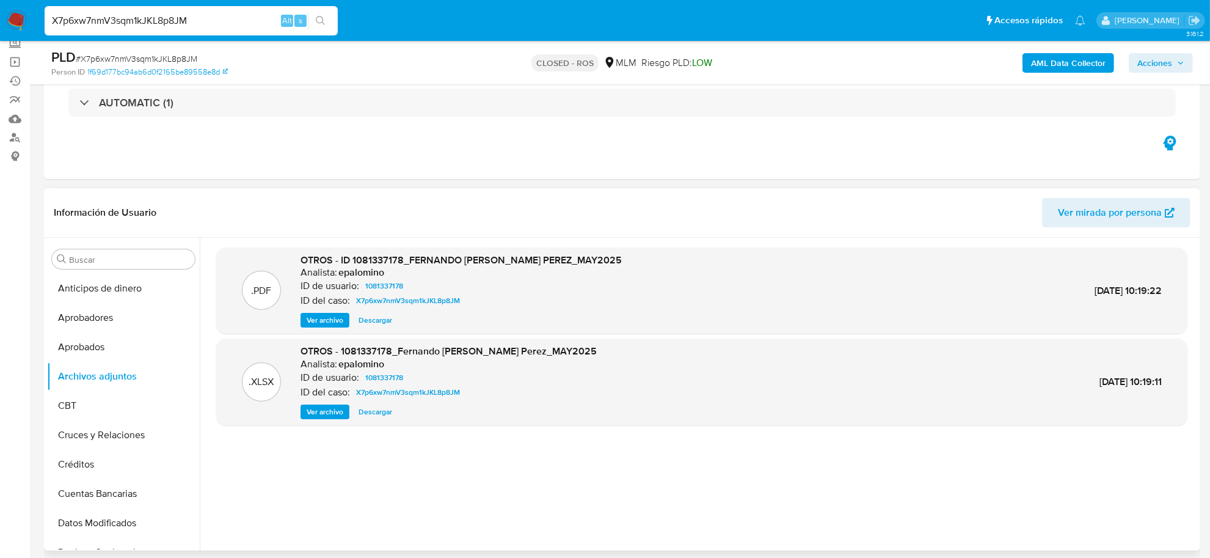
click at [379, 413] on span "Descargar" at bounding box center [376, 412] width 34 height 12
click at [330, 324] on span "Ver archivo" at bounding box center [325, 320] width 37 height 12
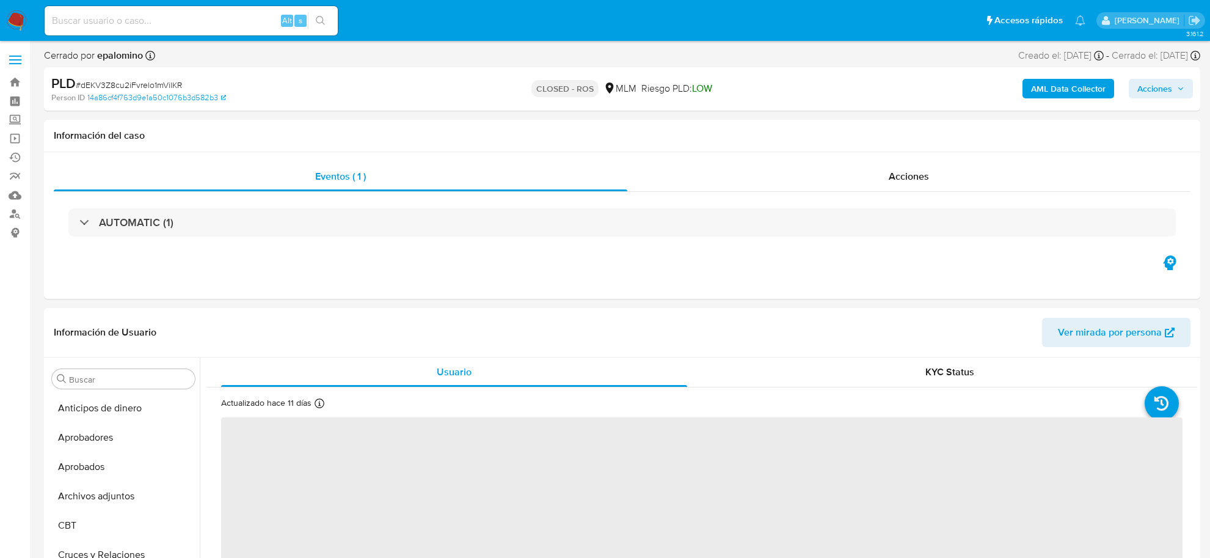
select select "10"
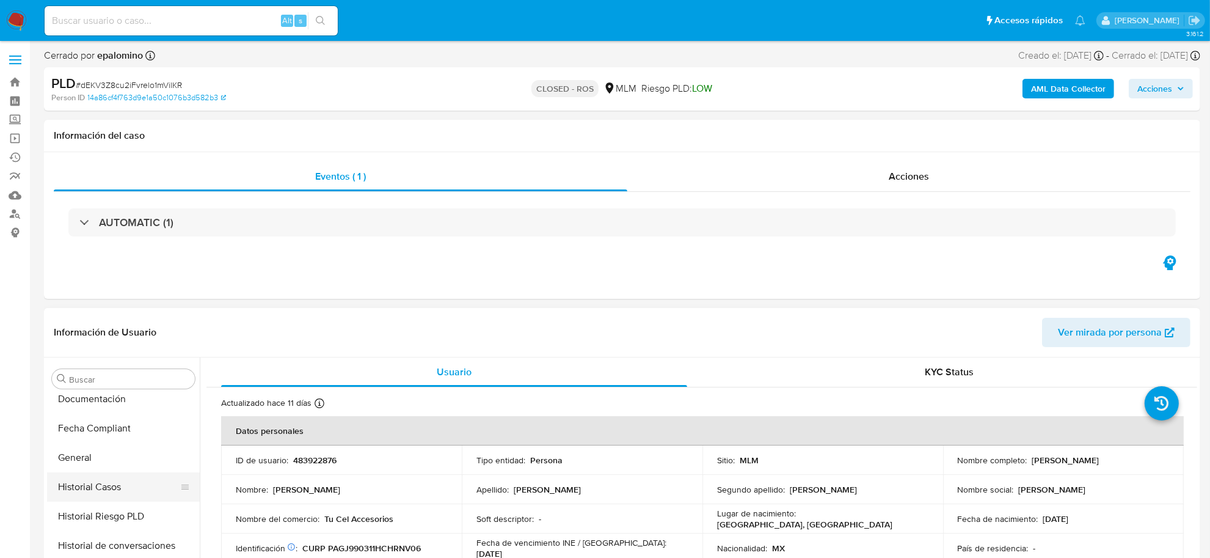
scroll to position [345, 0]
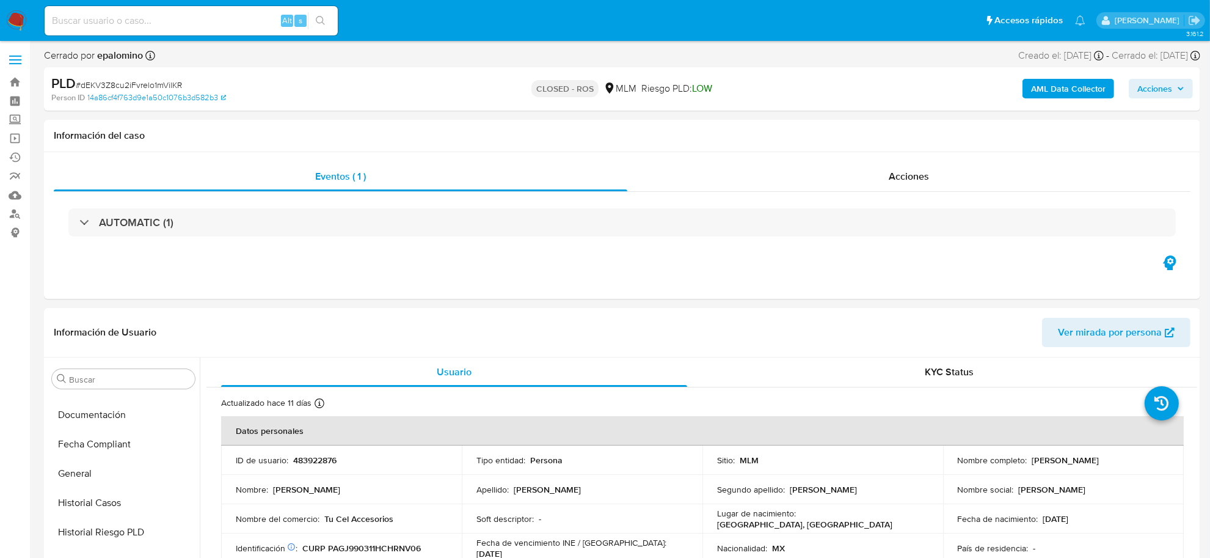
click at [208, 26] on input at bounding box center [191, 21] width 293 height 16
paste input "X7p6xw7nmV3sqm1kJKL8p8JM"
type input "X7p6xw7nmV3sqm1kJKL8p8JM"
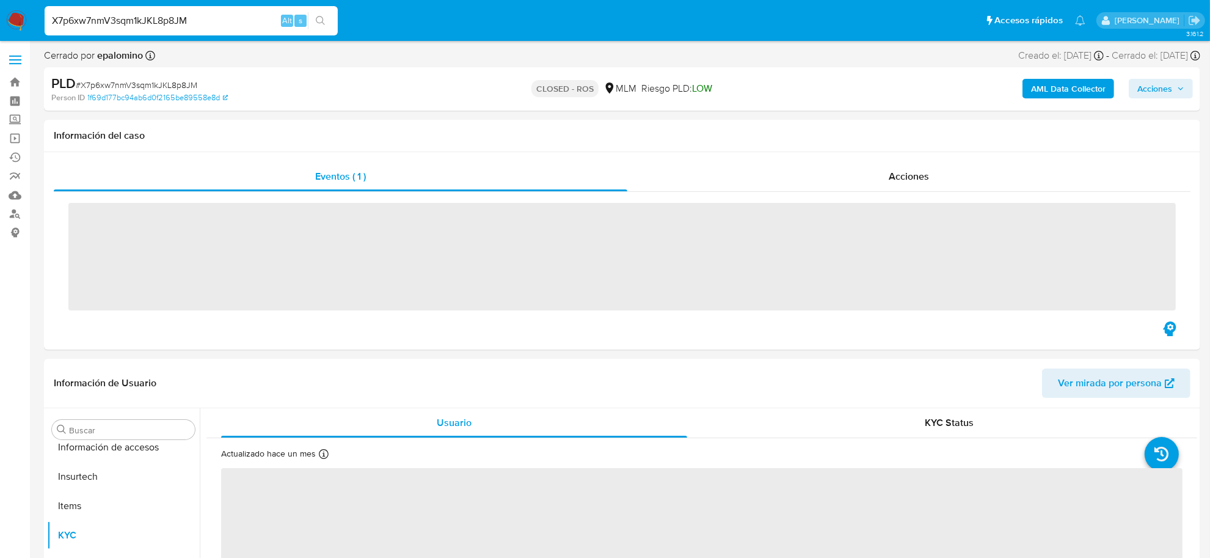
scroll to position [574, 0]
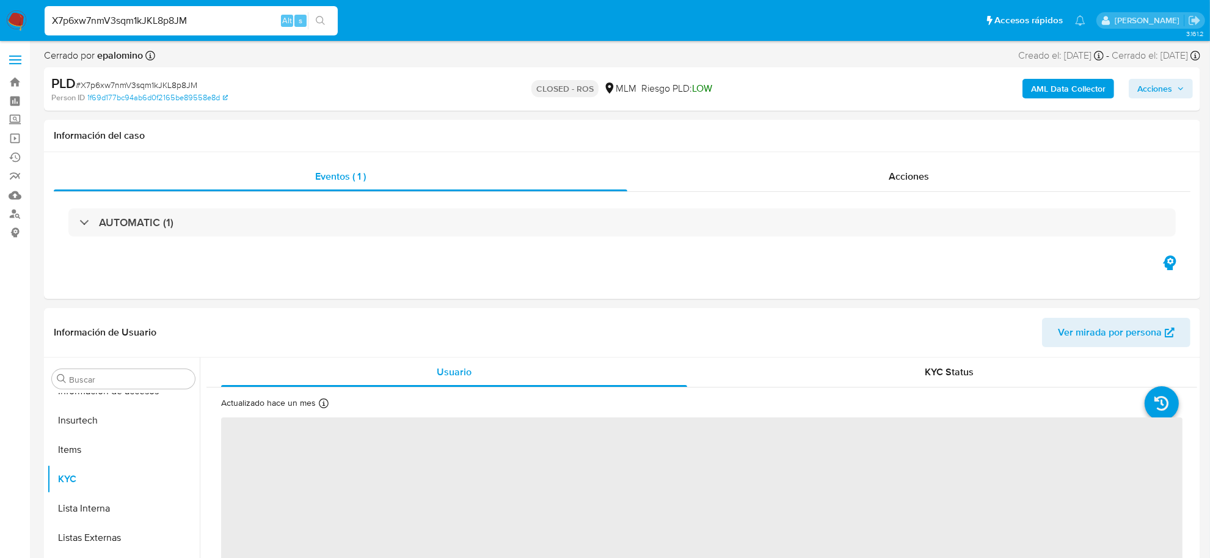
select select "10"
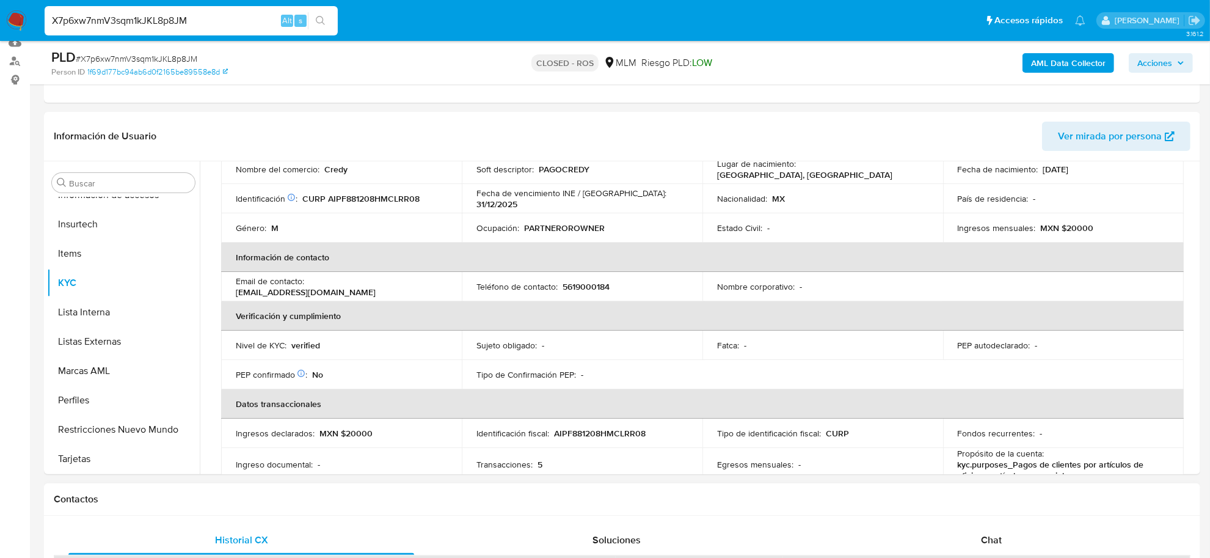
scroll to position [229, 0]
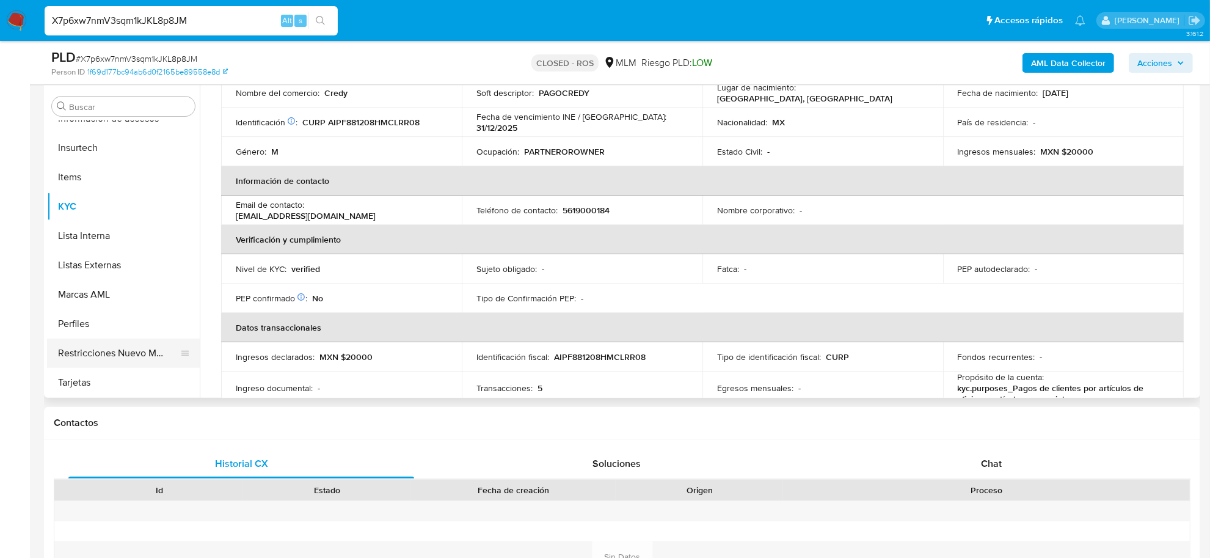
click at [106, 347] on button "Restricciones Nuevo Mundo" at bounding box center [118, 352] width 143 height 29
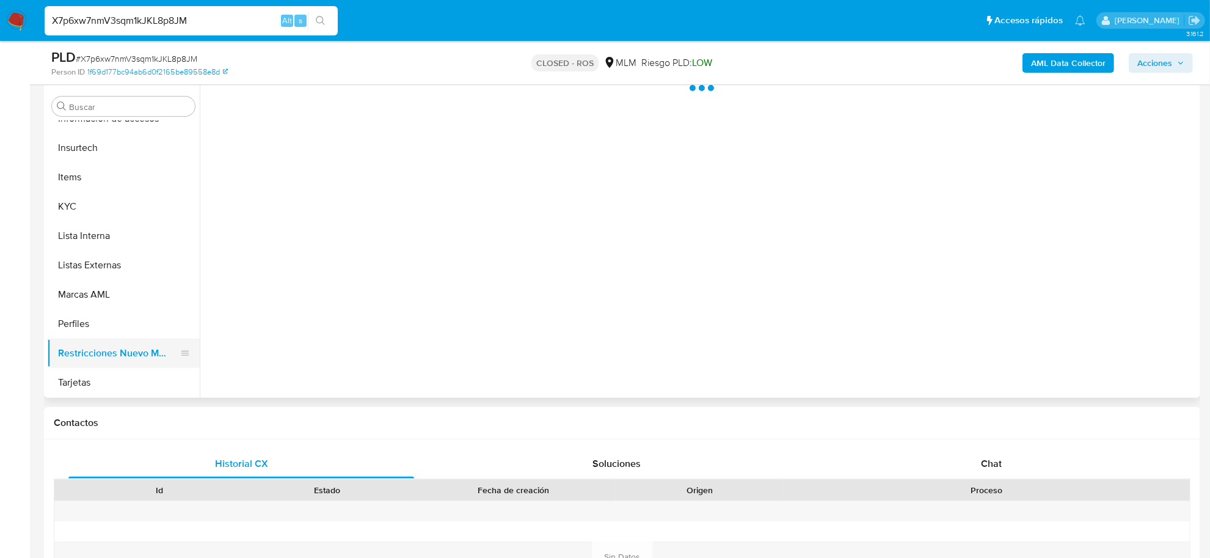
scroll to position [0, 0]
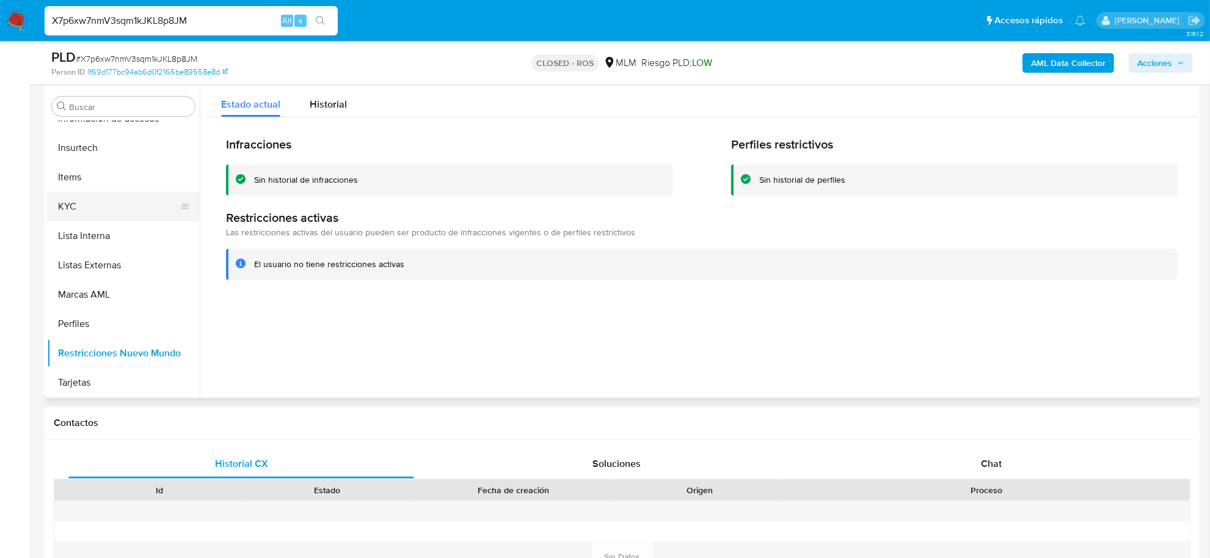
click at [84, 206] on button "KYC" at bounding box center [118, 206] width 143 height 29
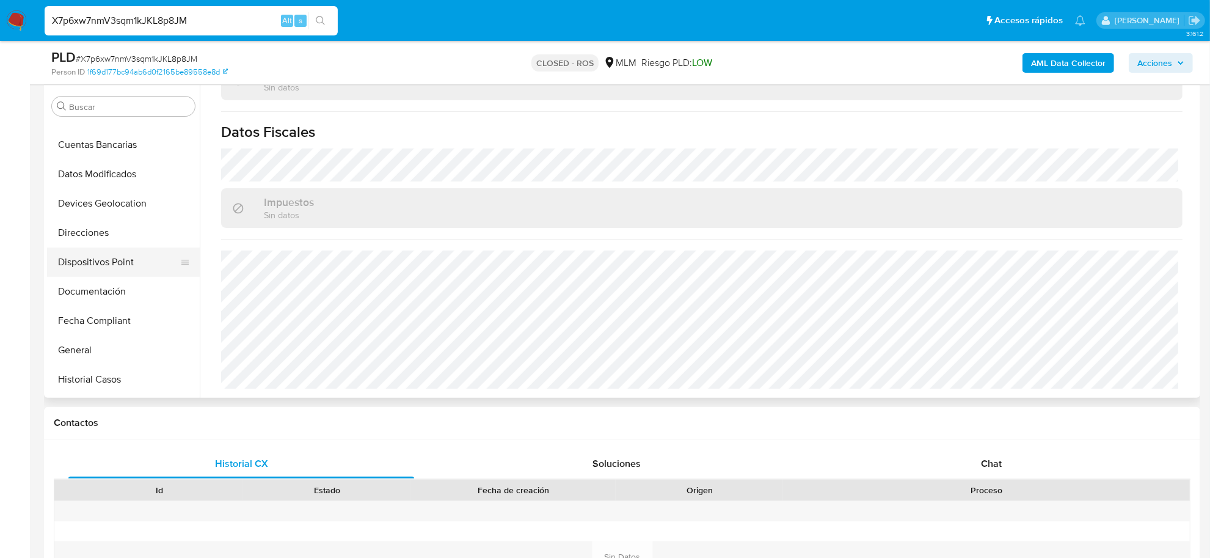
scroll to position [192, 0]
click at [114, 298] on button "Documentación" at bounding box center [118, 294] width 143 height 29
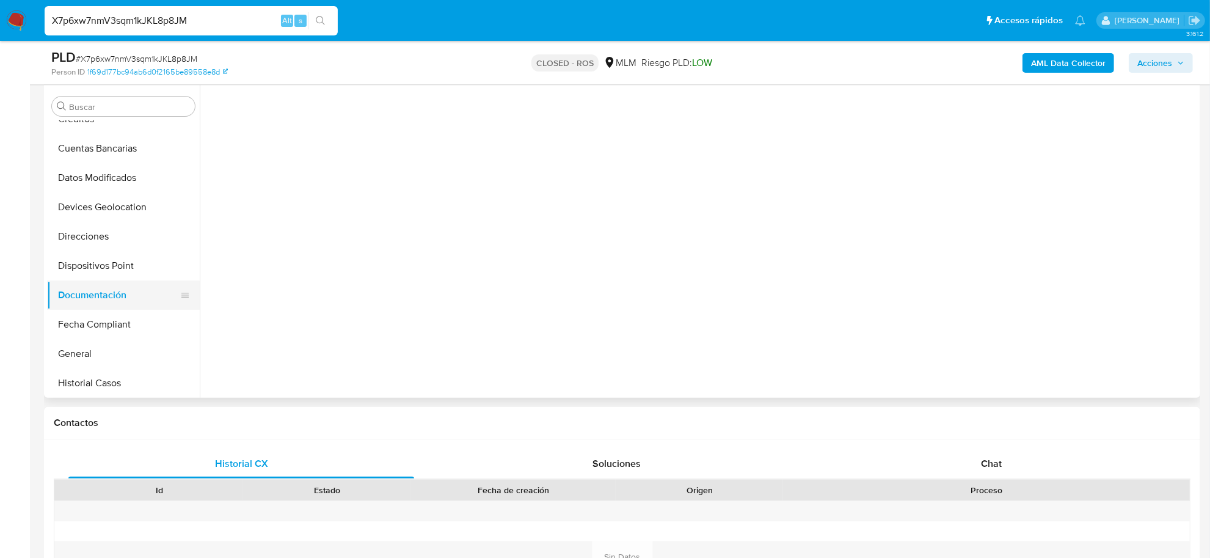
scroll to position [0, 0]
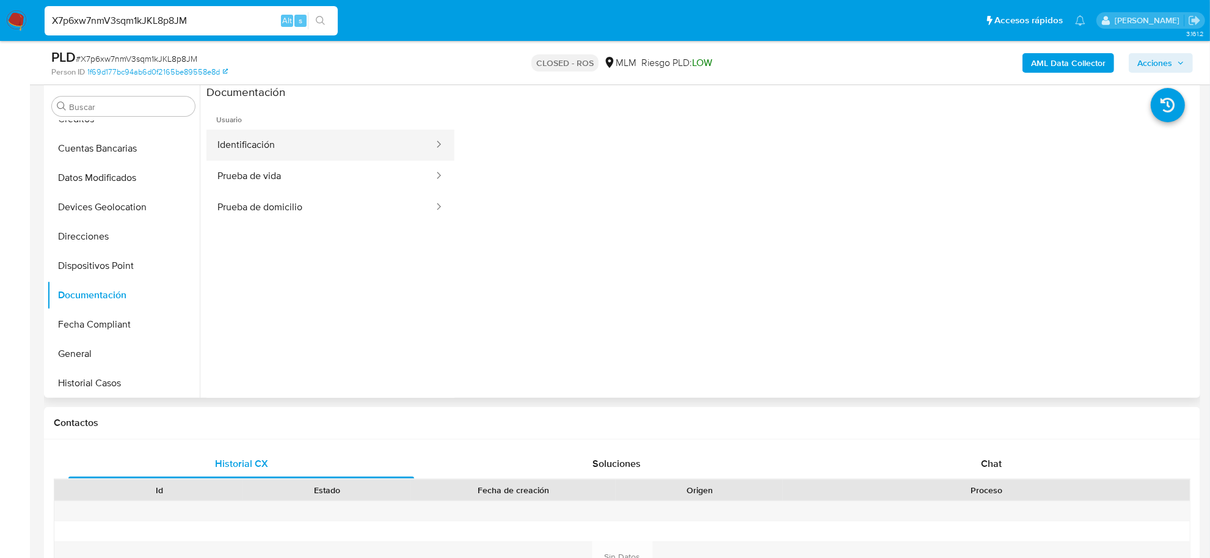
click at [359, 148] on button "Identificación" at bounding box center [321, 145] width 229 height 31
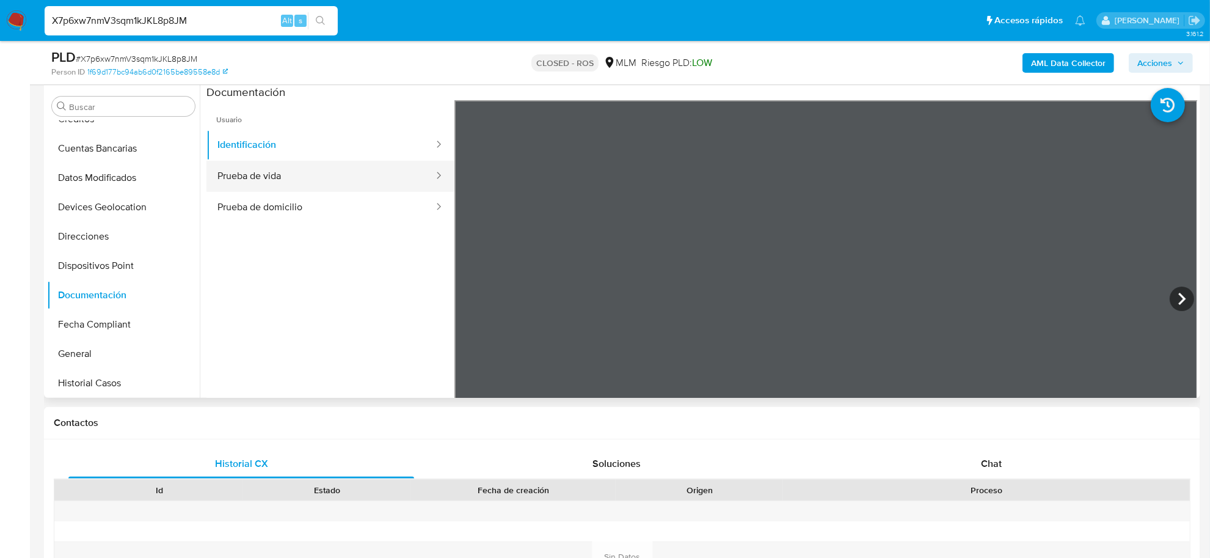
click at [258, 186] on button "Prueba de vida" at bounding box center [321, 176] width 229 height 31
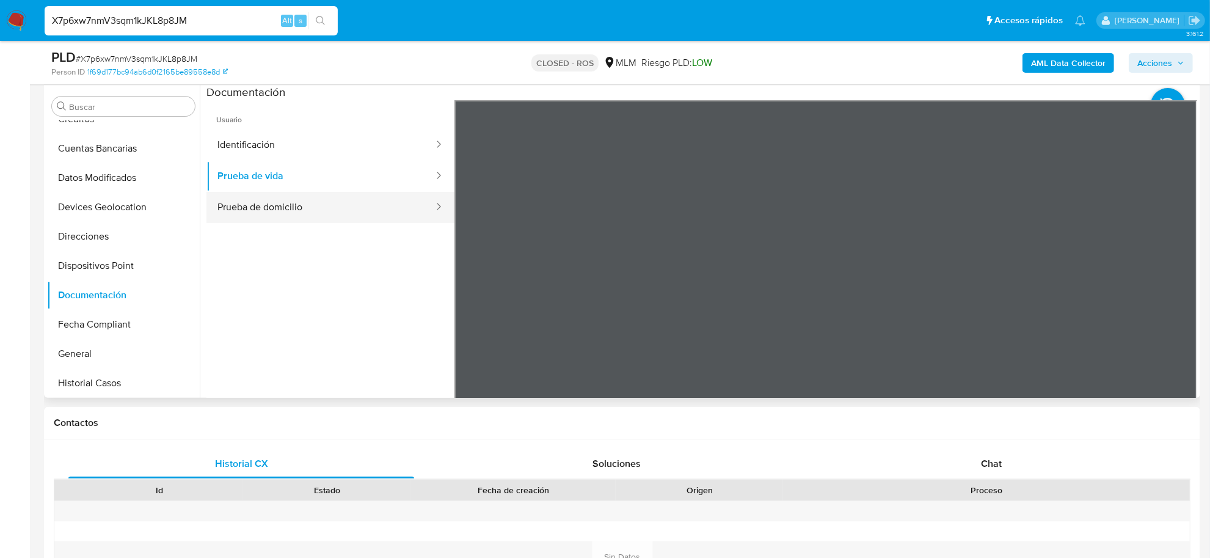
click at [371, 205] on button "Prueba de domicilio" at bounding box center [321, 207] width 229 height 31
